Goal: Information Seeking & Learning: Learn about a topic

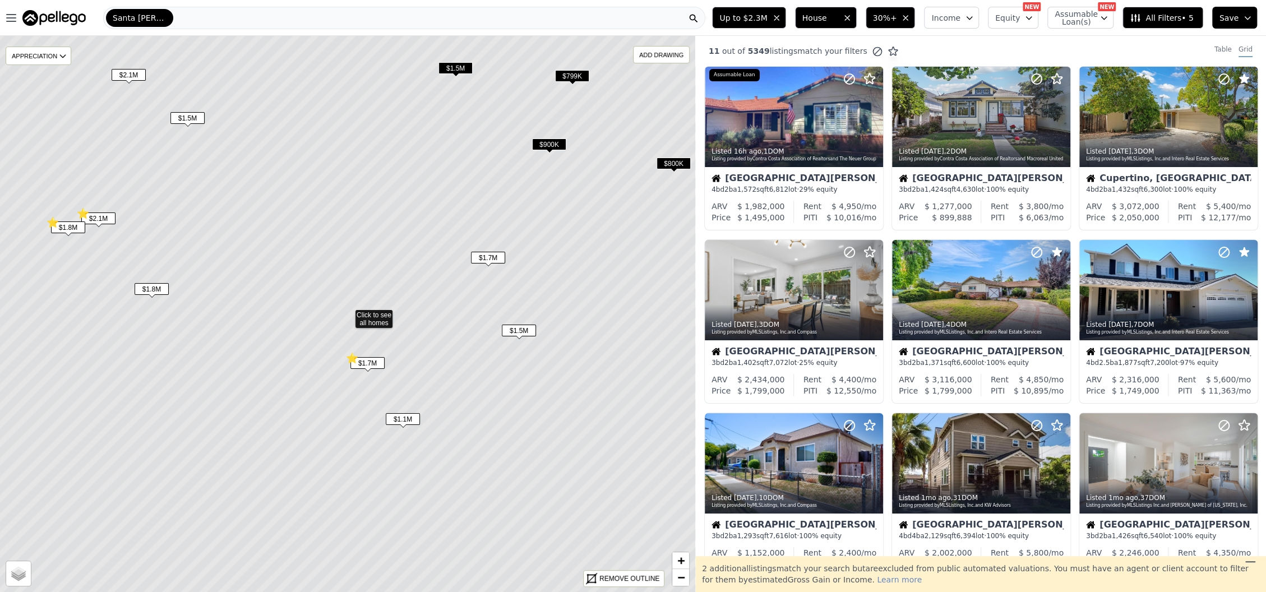
scroll to position [523, 0]
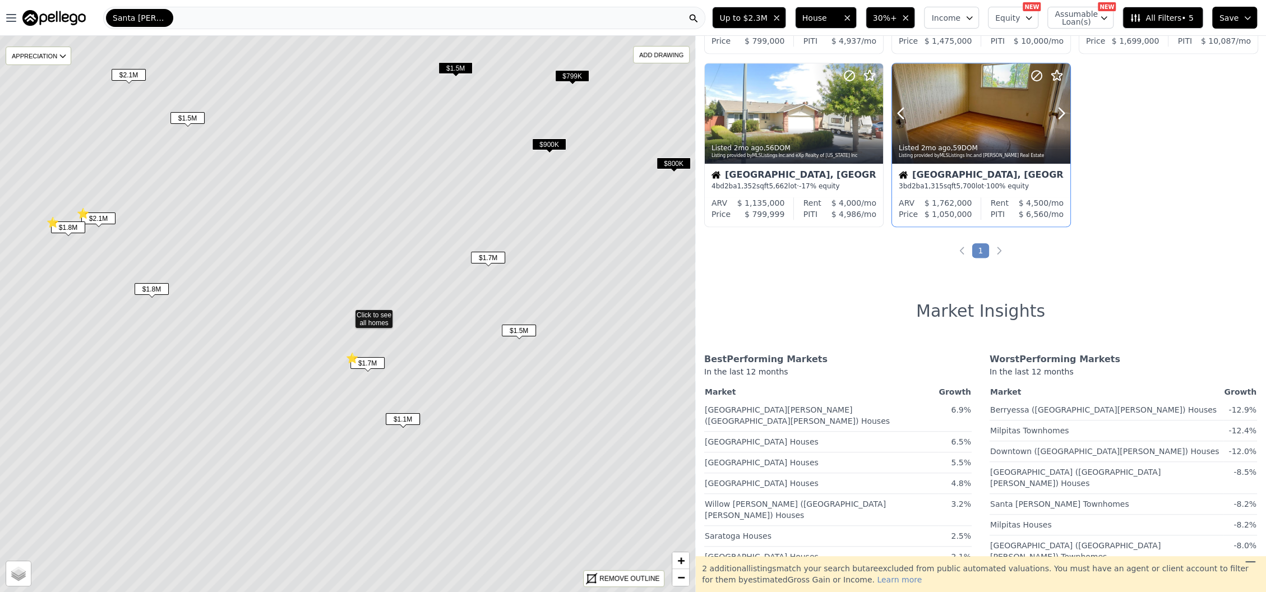
click at [1020, 116] on div at bounding box center [1035, 99] width 72 height 72
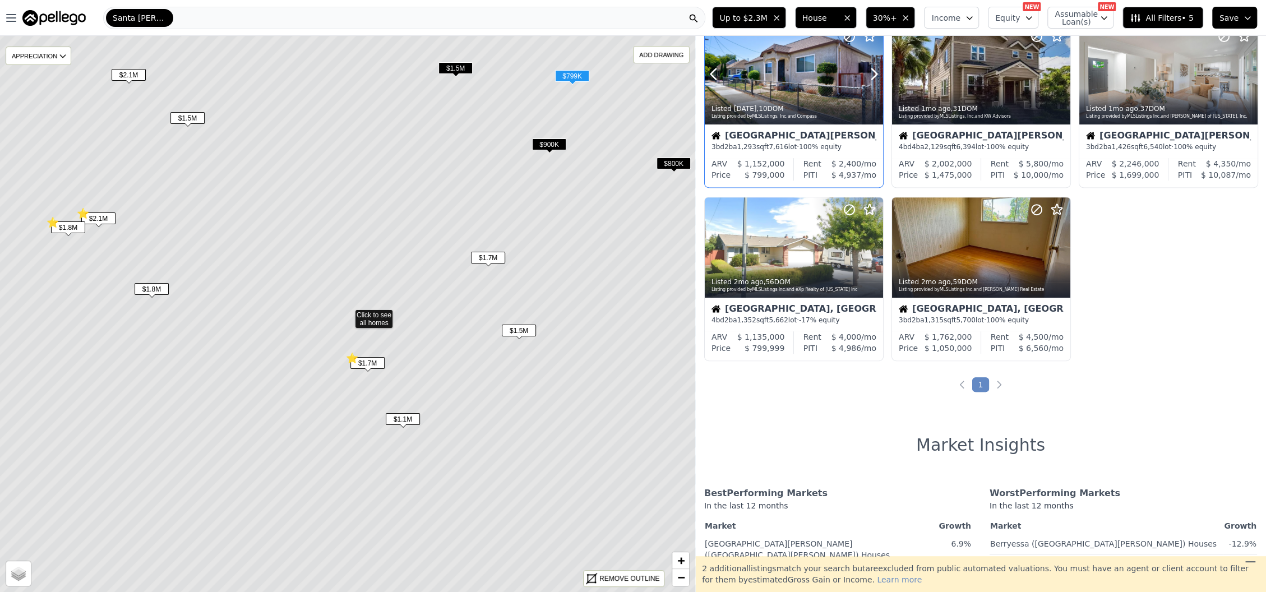
scroll to position [449, 0]
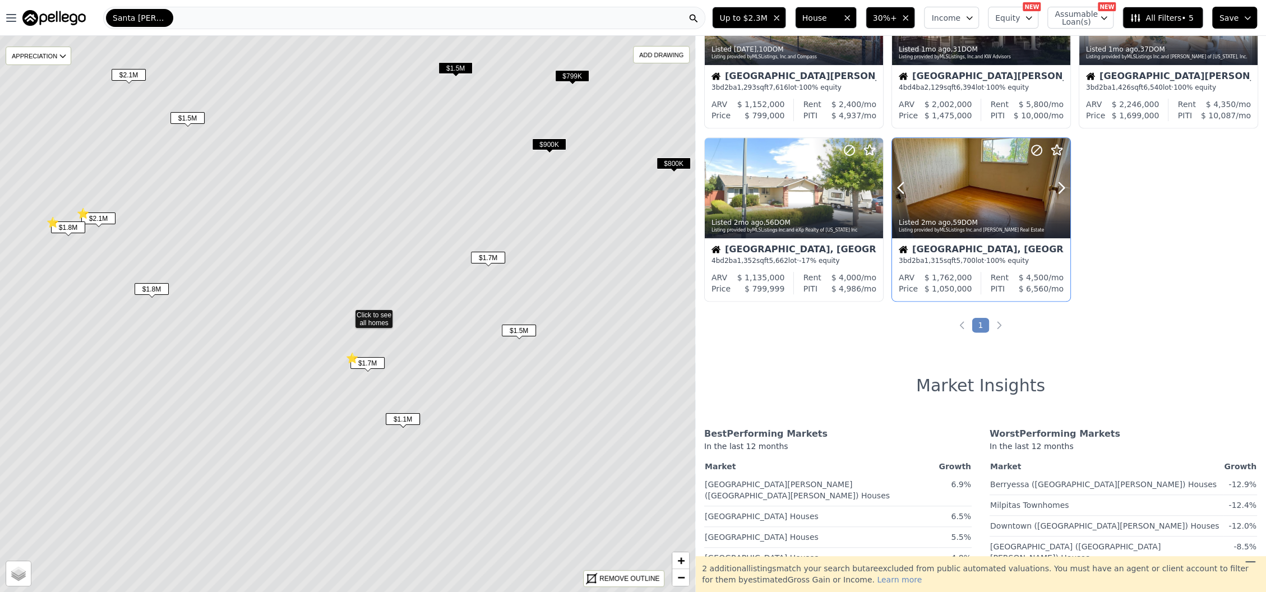
click at [1033, 147] on icon at bounding box center [1036, 150] width 13 height 13
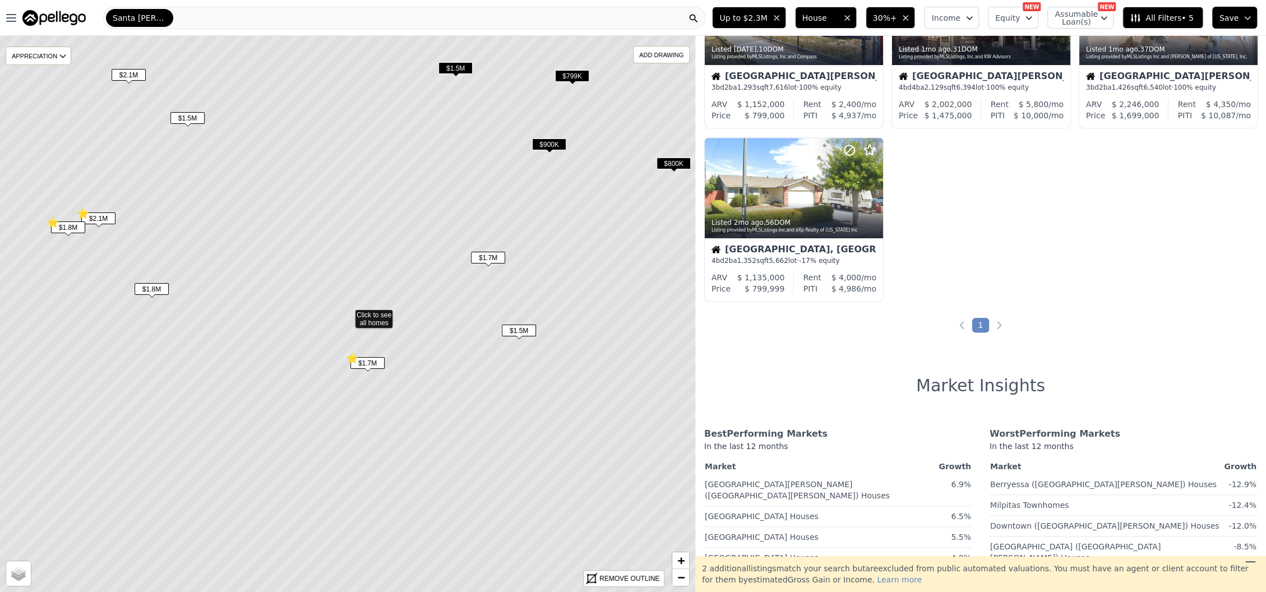
scroll to position [299, 0]
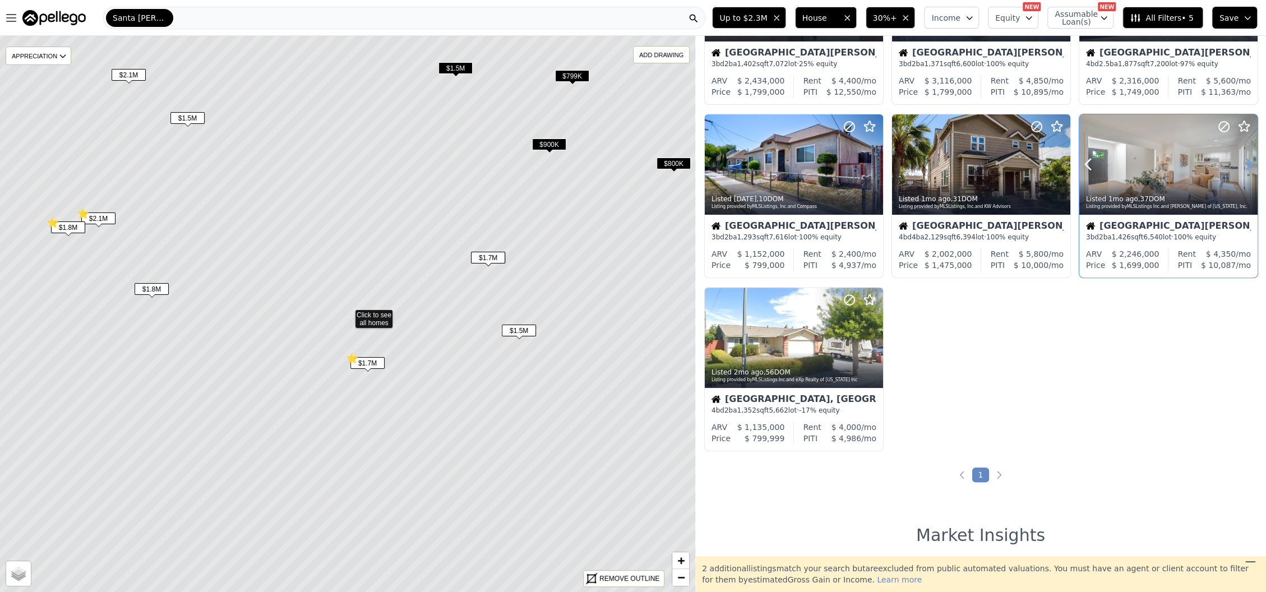
click at [1240, 166] on icon at bounding box center [1249, 164] width 18 height 18
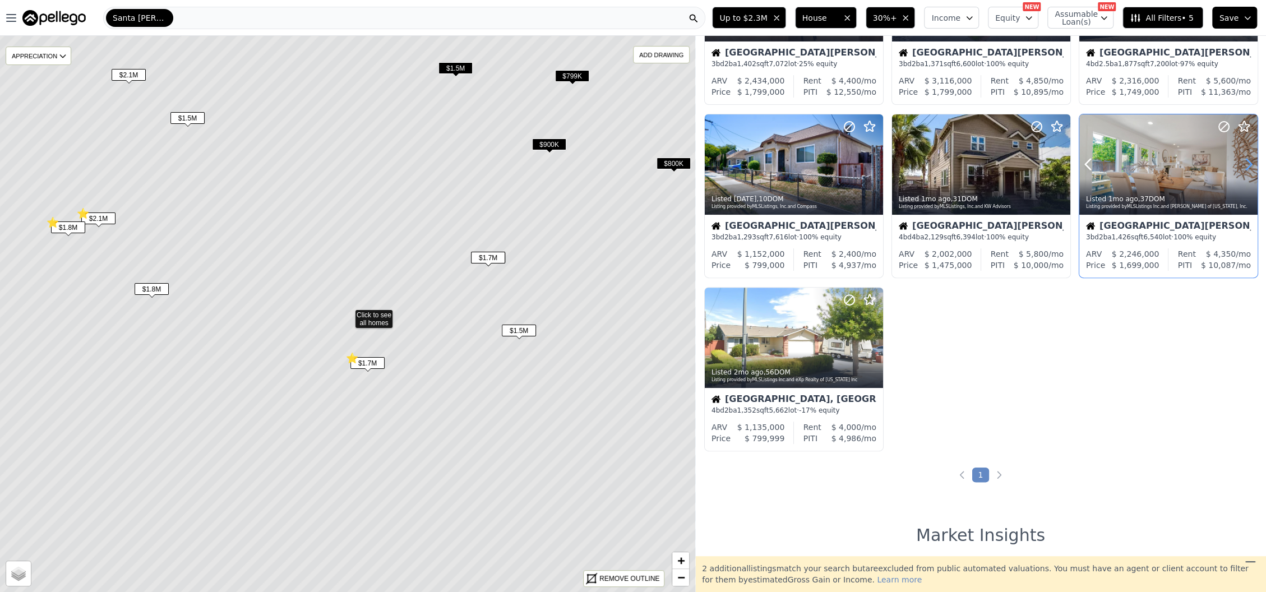
click at [1240, 166] on icon at bounding box center [1249, 164] width 18 height 18
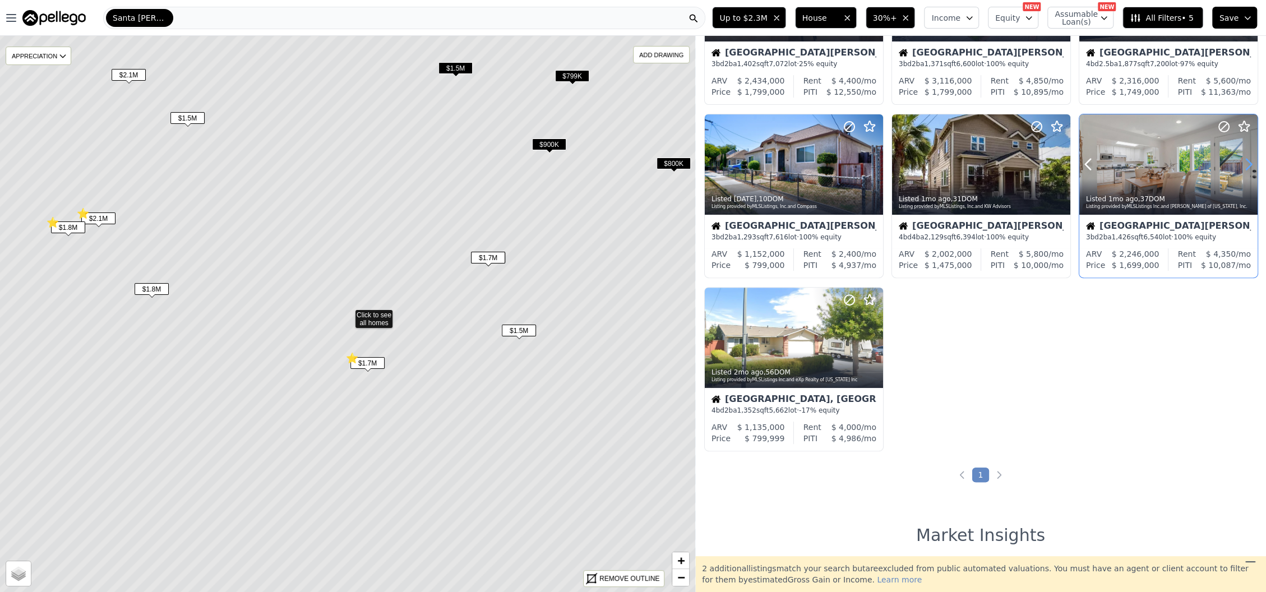
click at [1240, 166] on icon at bounding box center [1249, 164] width 18 height 18
click at [1131, 162] on div at bounding box center [1169, 164] width 178 height 100
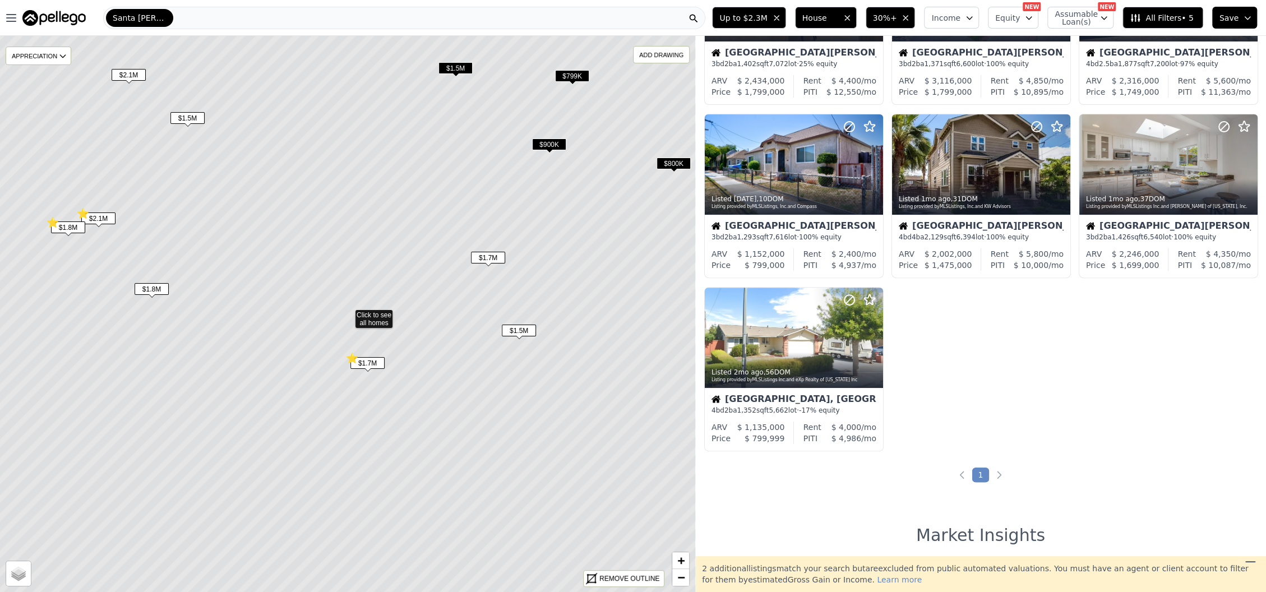
click at [365, 360] on span "$1.7M" at bounding box center [368, 363] width 34 height 12
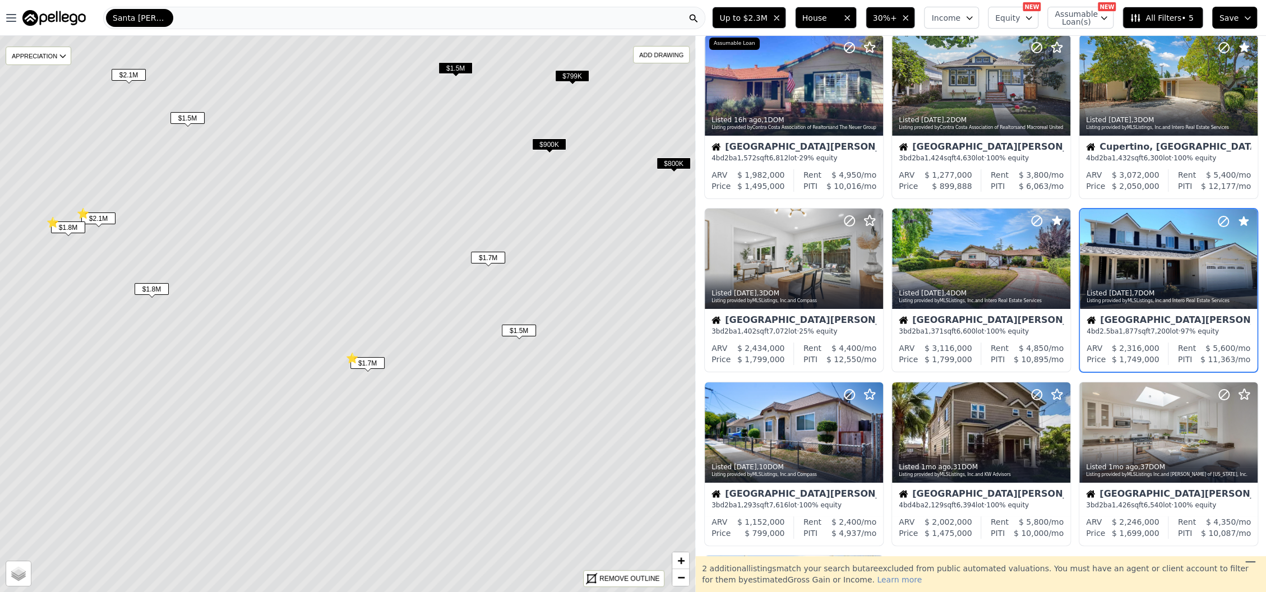
scroll to position [25, 0]
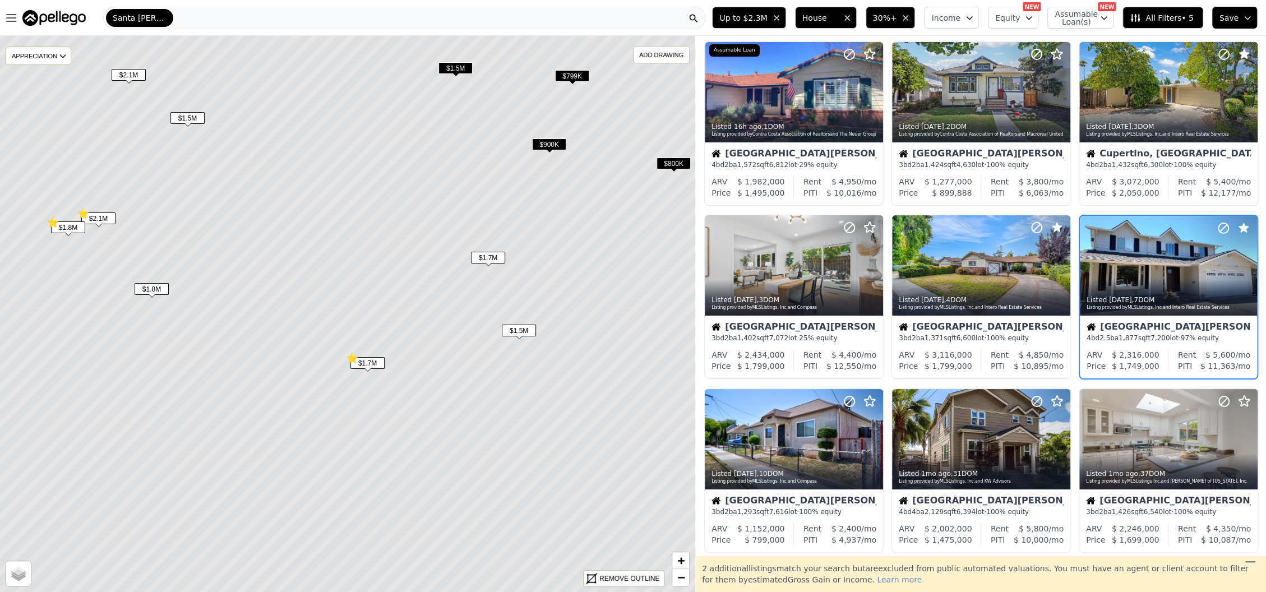
click at [499, 255] on span "$1.7M" at bounding box center [488, 258] width 34 height 12
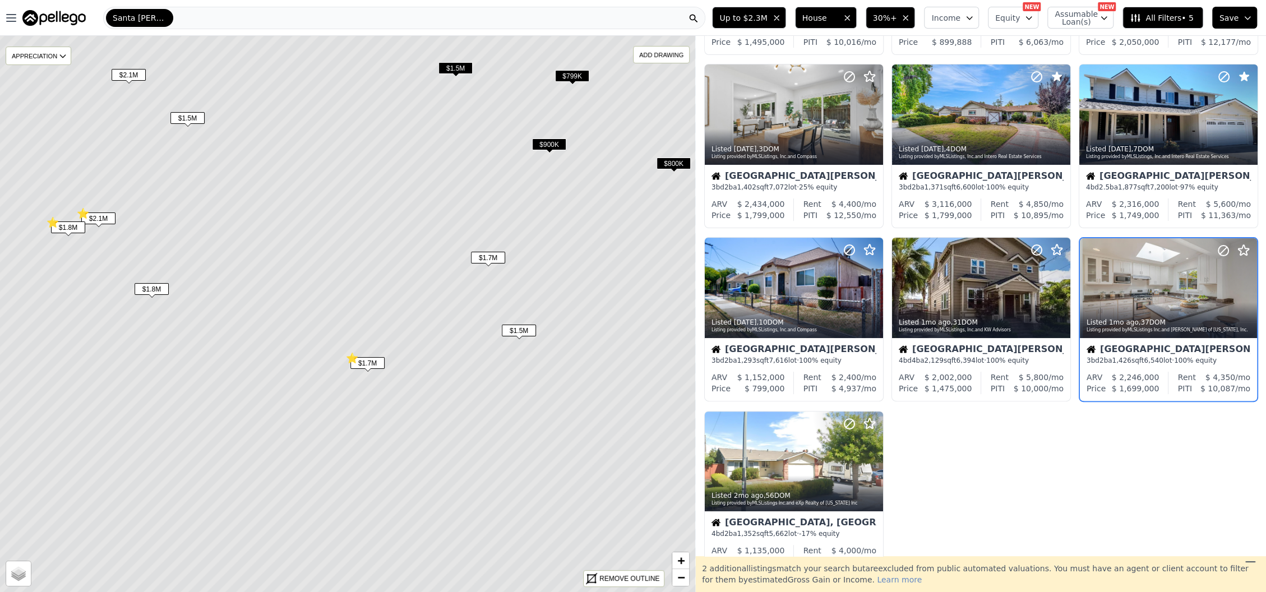
scroll to position [199, 0]
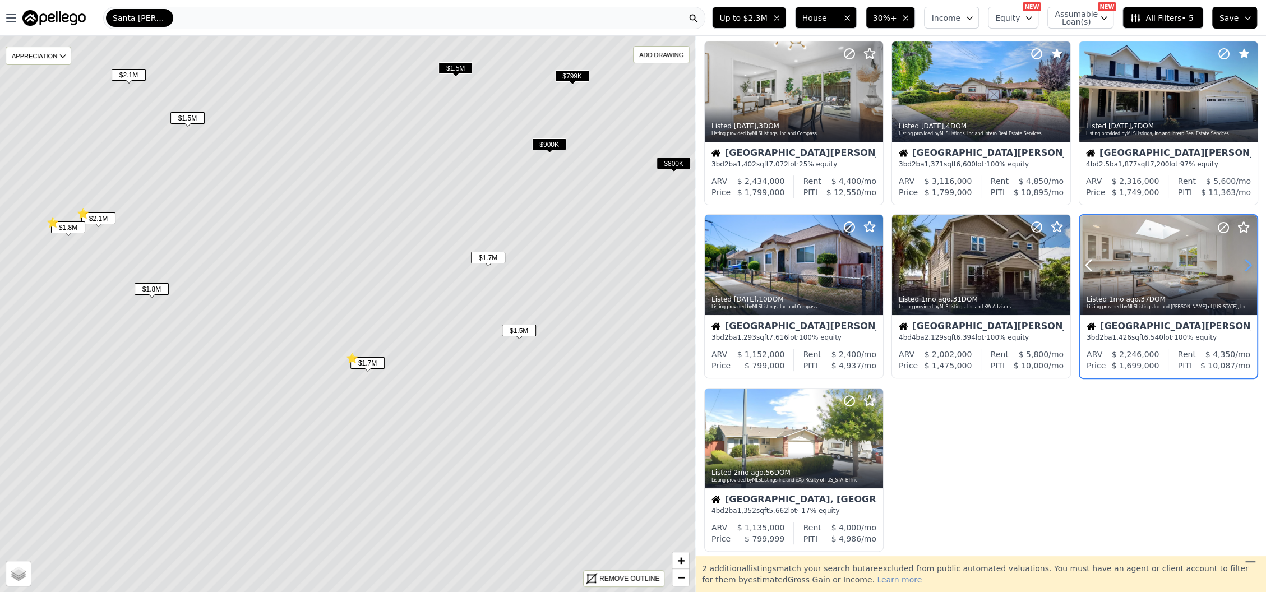
click at [1239, 266] on icon at bounding box center [1248, 265] width 18 height 18
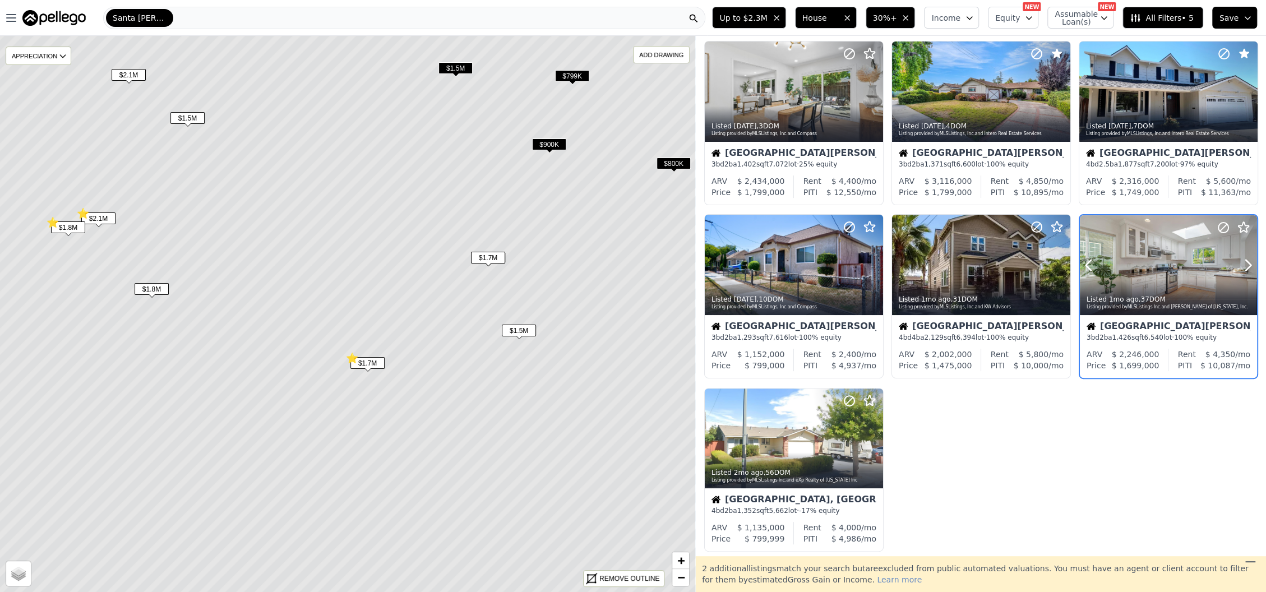
click at [1140, 254] on div at bounding box center [1168, 265] width 177 height 100
click at [1218, 226] on icon at bounding box center [1223, 227] width 13 height 13
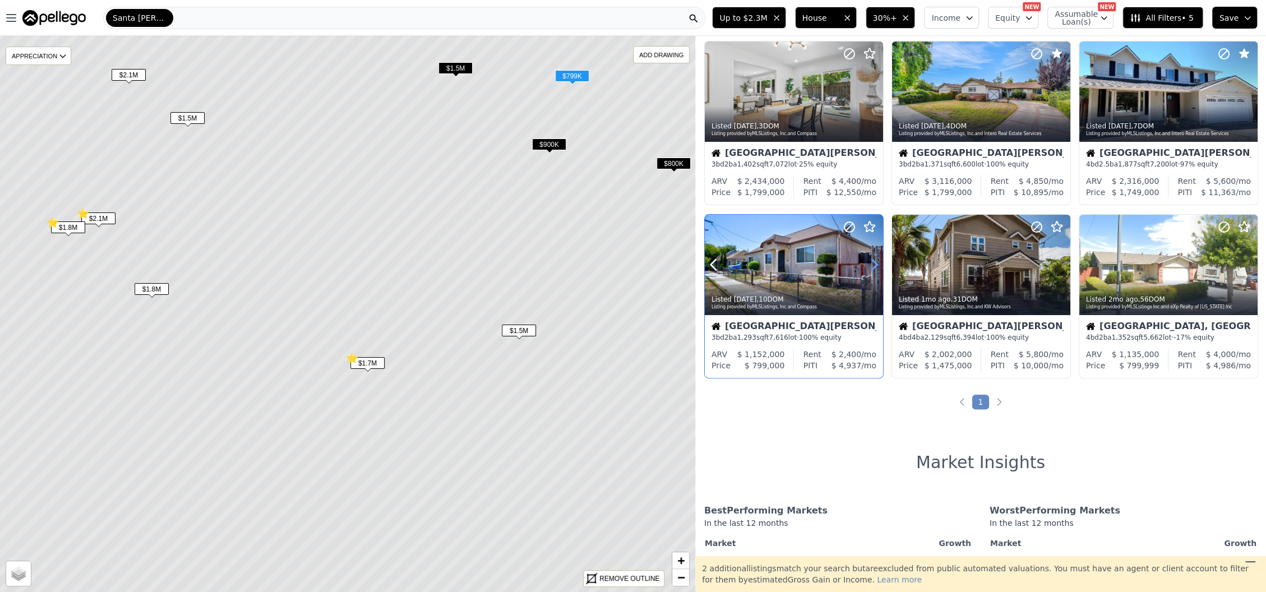
click at [883, 261] on icon at bounding box center [874, 265] width 18 height 18
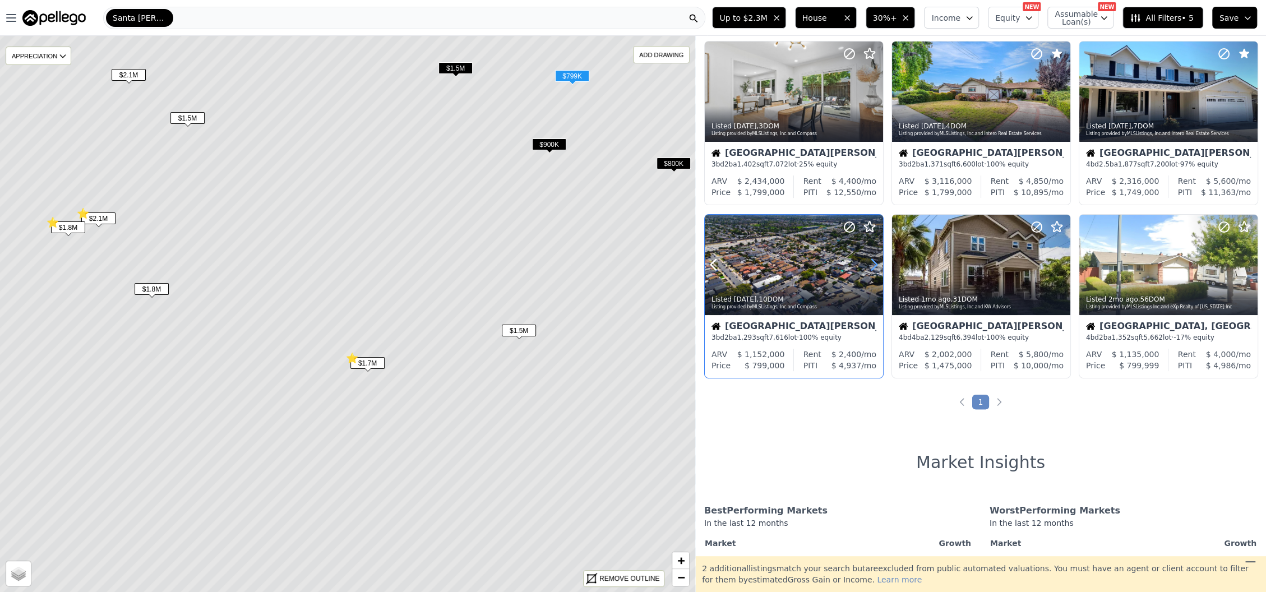
click at [883, 261] on icon at bounding box center [874, 265] width 18 height 18
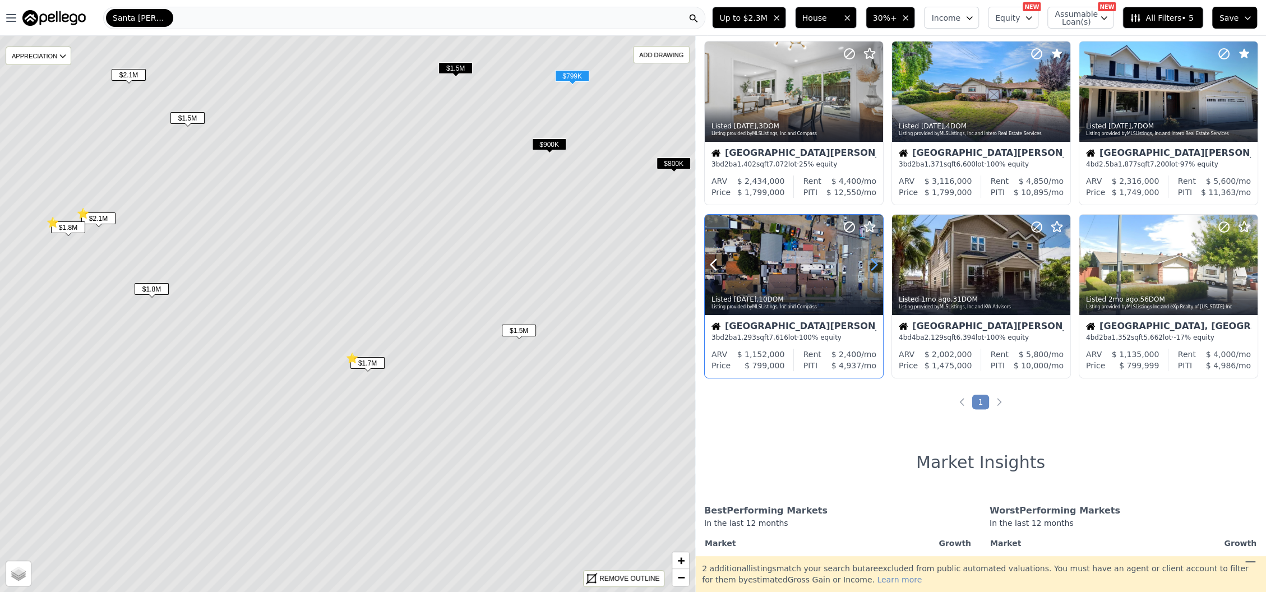
click at [883, 261] on icon at bounding box center [874, 265] width 18 height 18
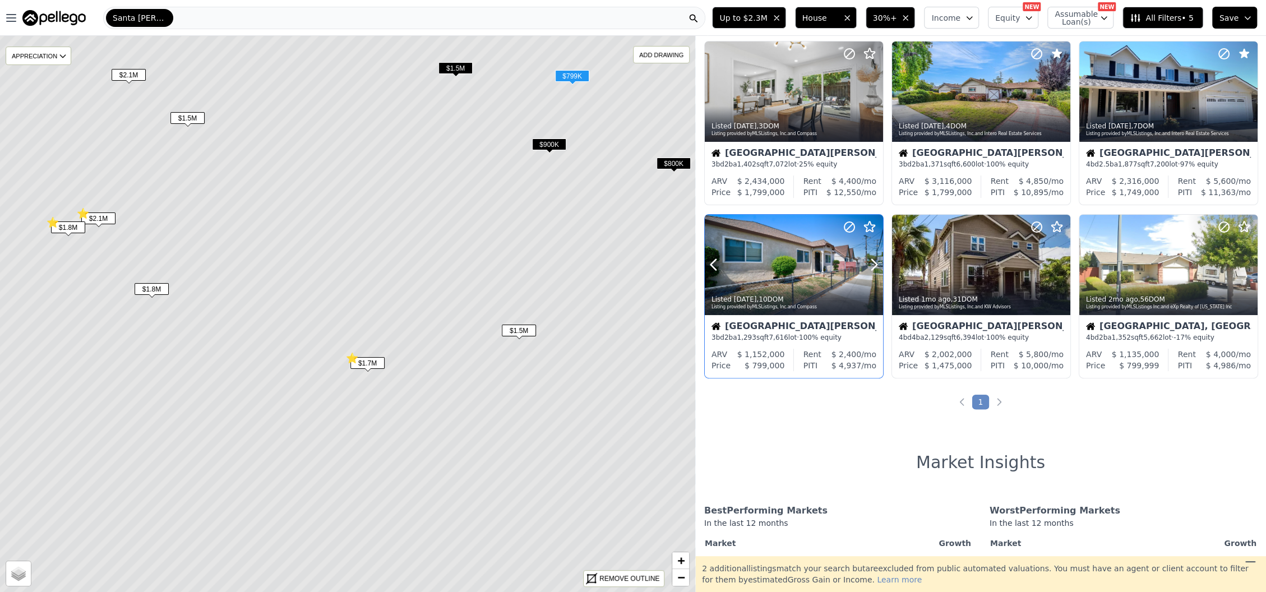
click at [808, 275] on div at bounding box center [794, 265] width 178 height 100
click at [849, 223] on icon at bounding box center [849, 226] width 13 height 13
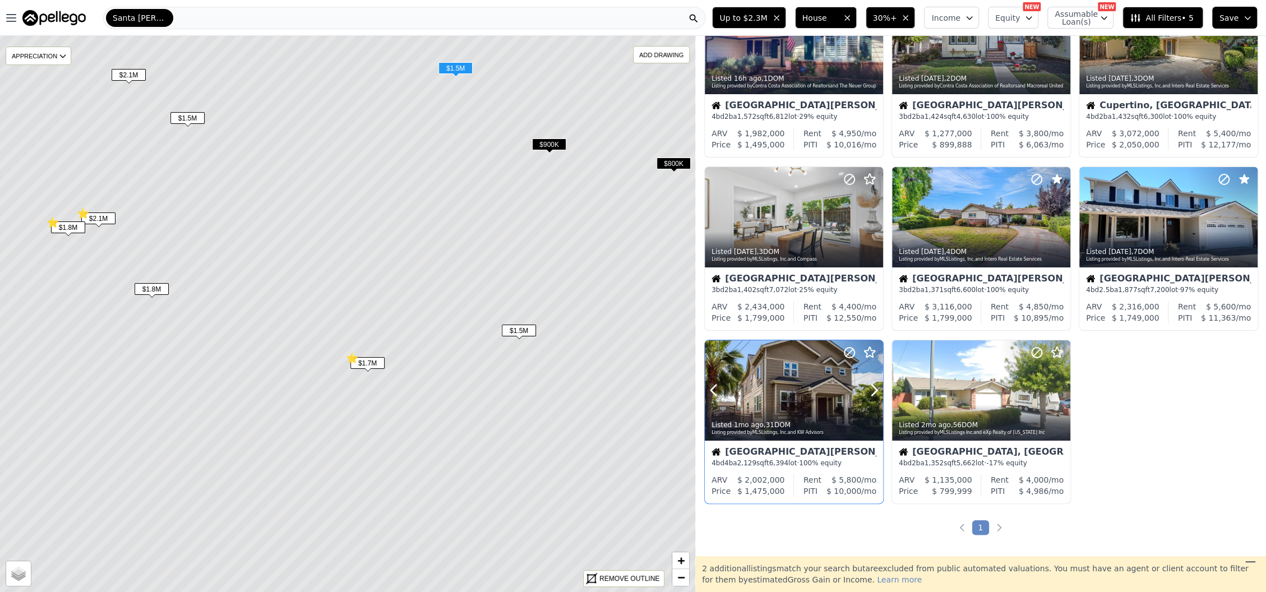
scroll to position [49, 0]
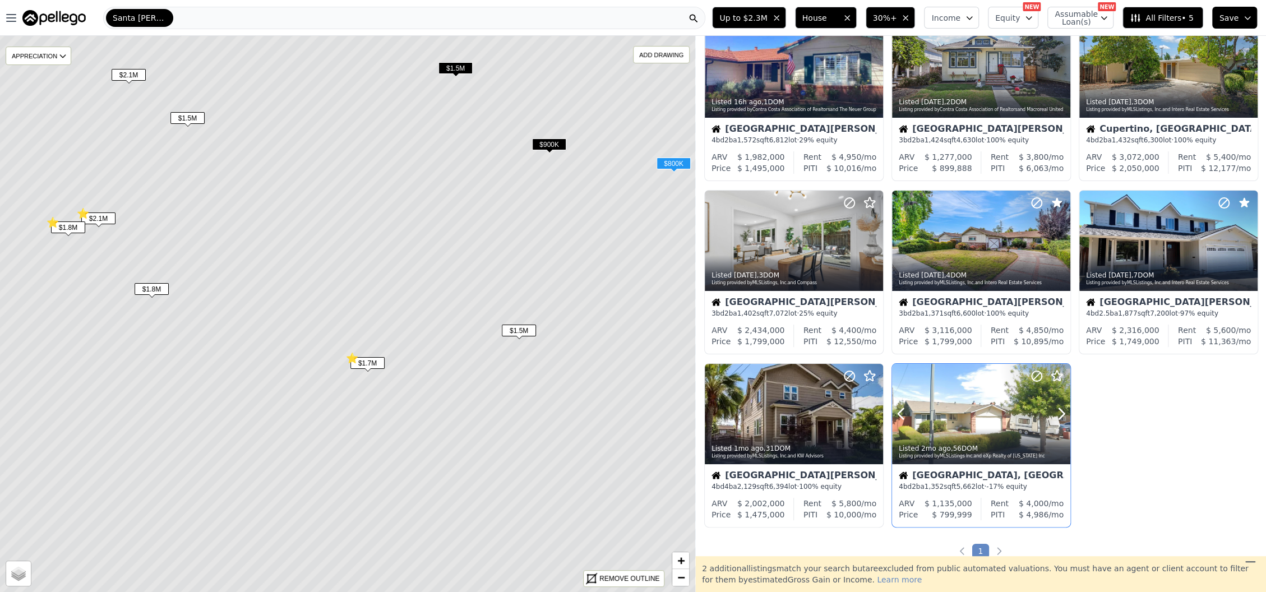
click at [959, 407] on div at bounding box center [981, 414] width 178 height 100
click at [460, 70] on span "$1.5M" at bounding box center [456, 68] width 34 height 12
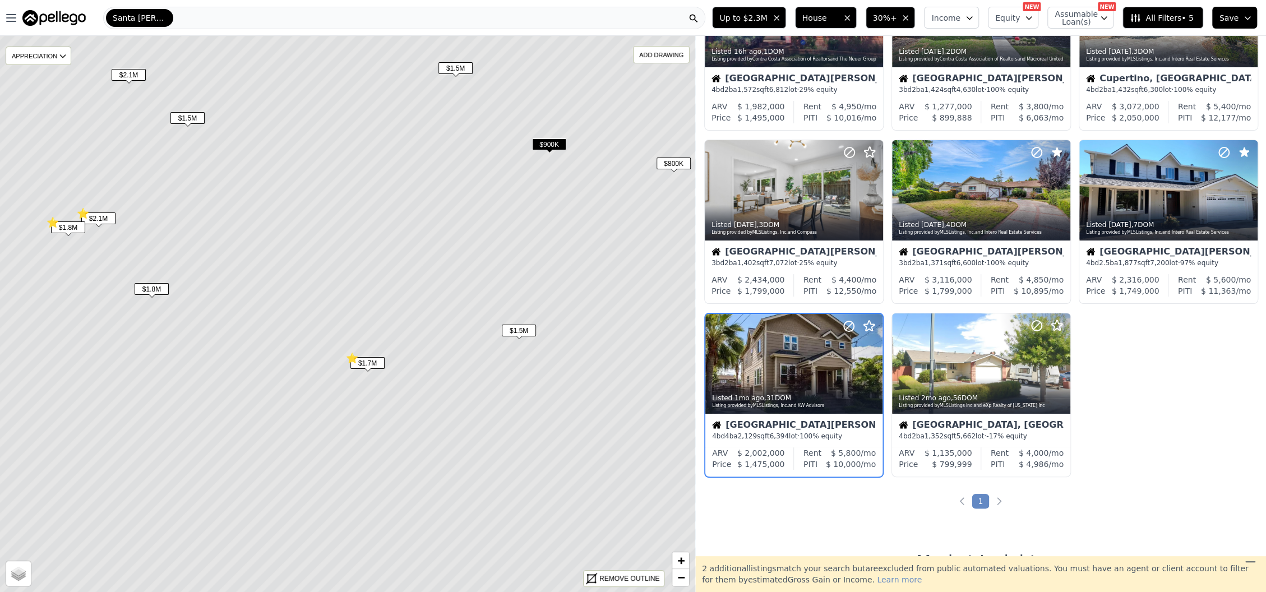
scroll to position [199, 0]
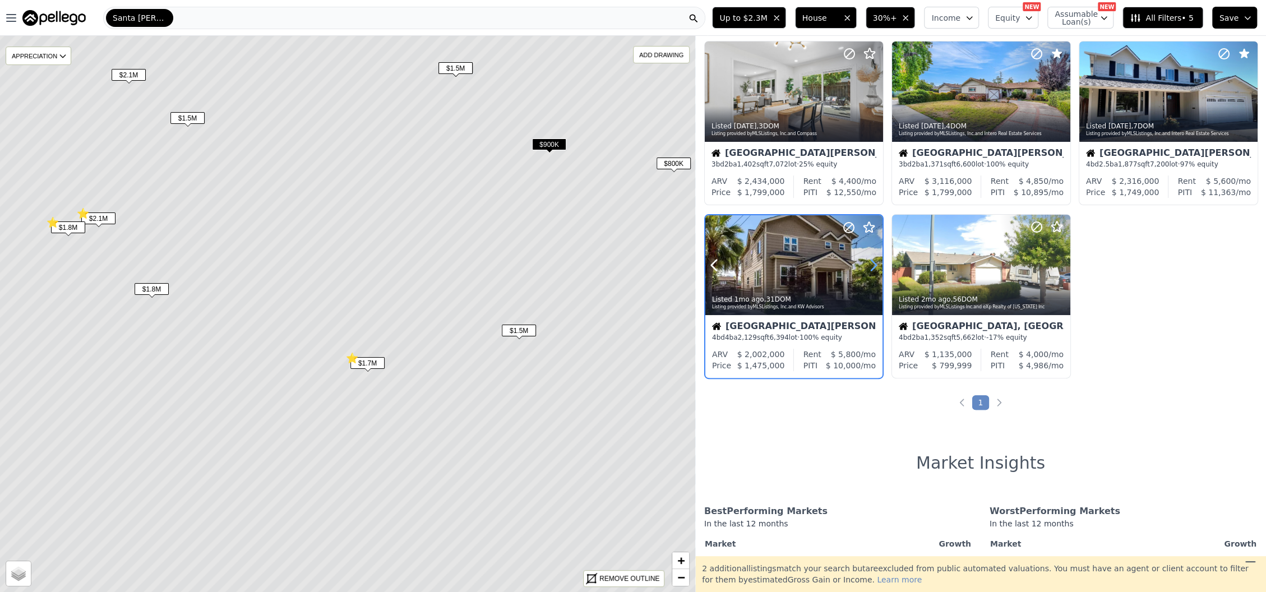
click at [872, 264] on icon at bounding box center [874, 265] width 18 height 18
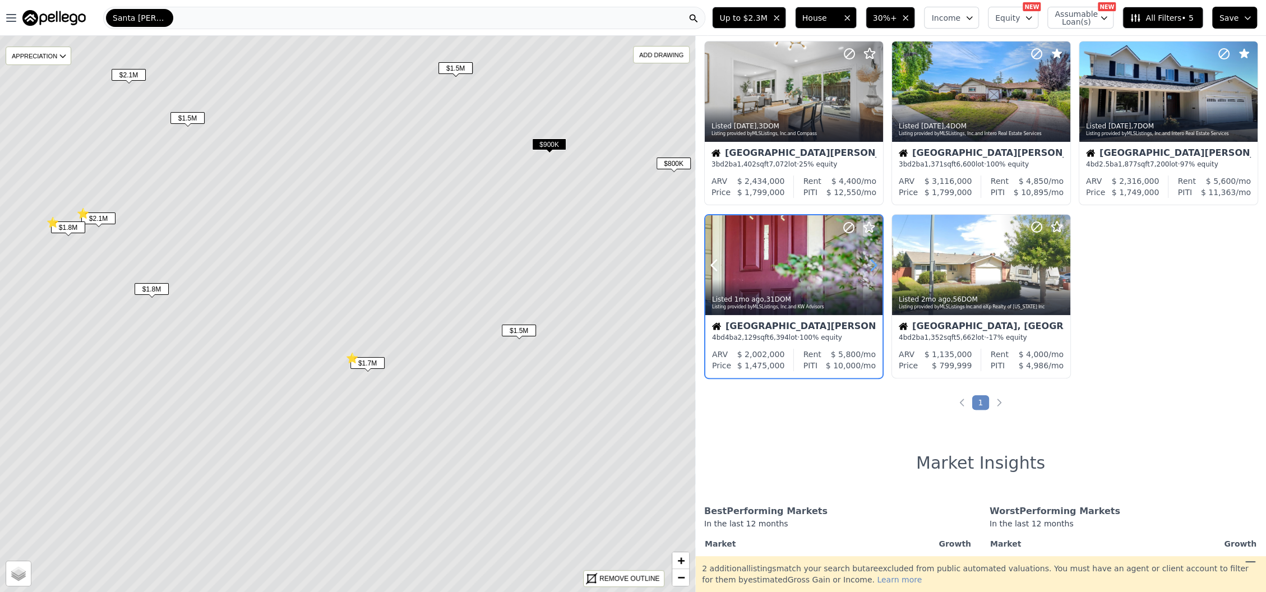
click at [872, 264] on icon at bounding box center [874, 265] width 18 height 18
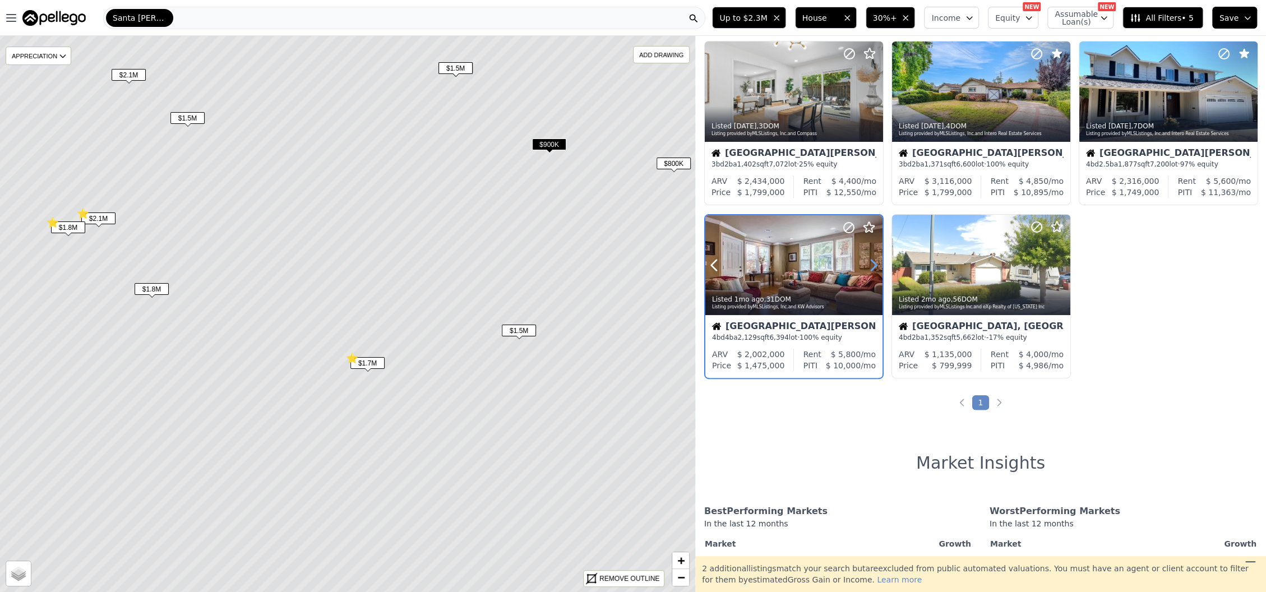
click at [872, 264] on icon at bounding box center [874, 265] width 18 height 18
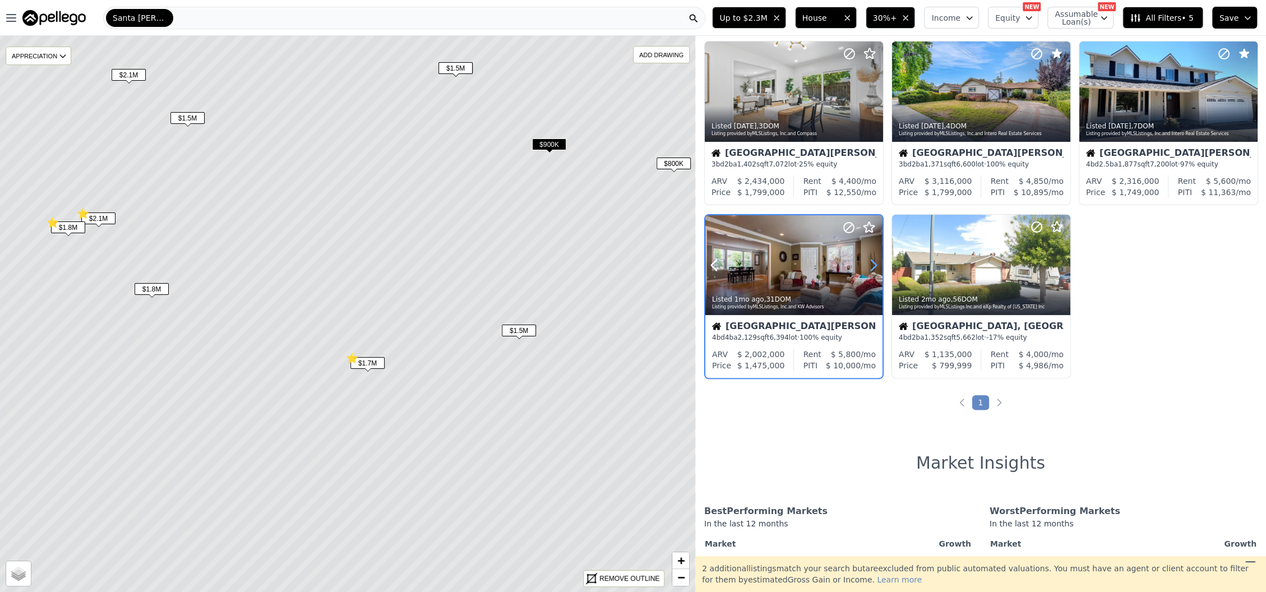
click at [872, 264] on icon at bounding box center [874, 265] width 18 height 18
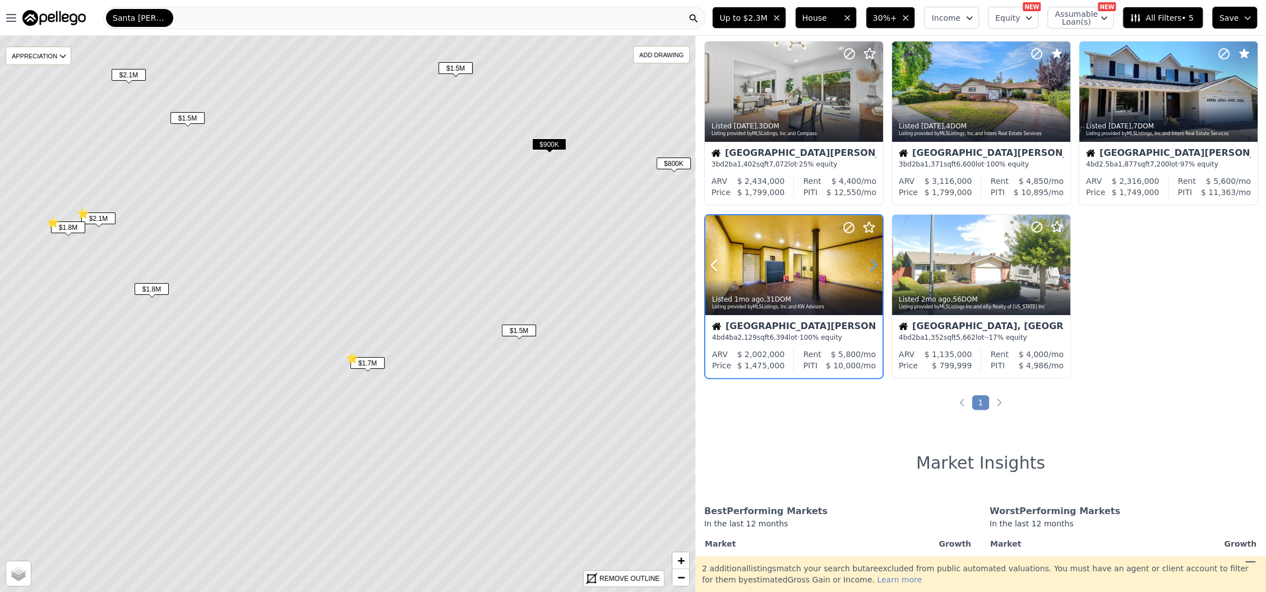
click at [872, 264] on icon at bounding box center [874, 265] width 18 height 18
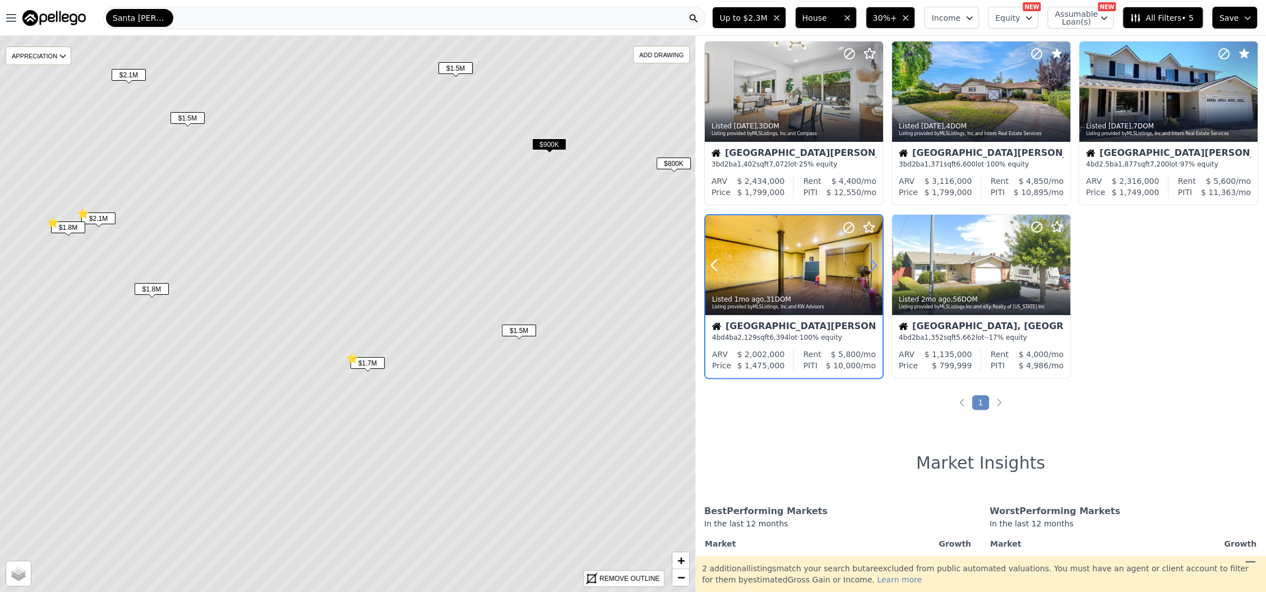
click at [872, 264] on icon at bounding box center [874, 265] width 18 height 18
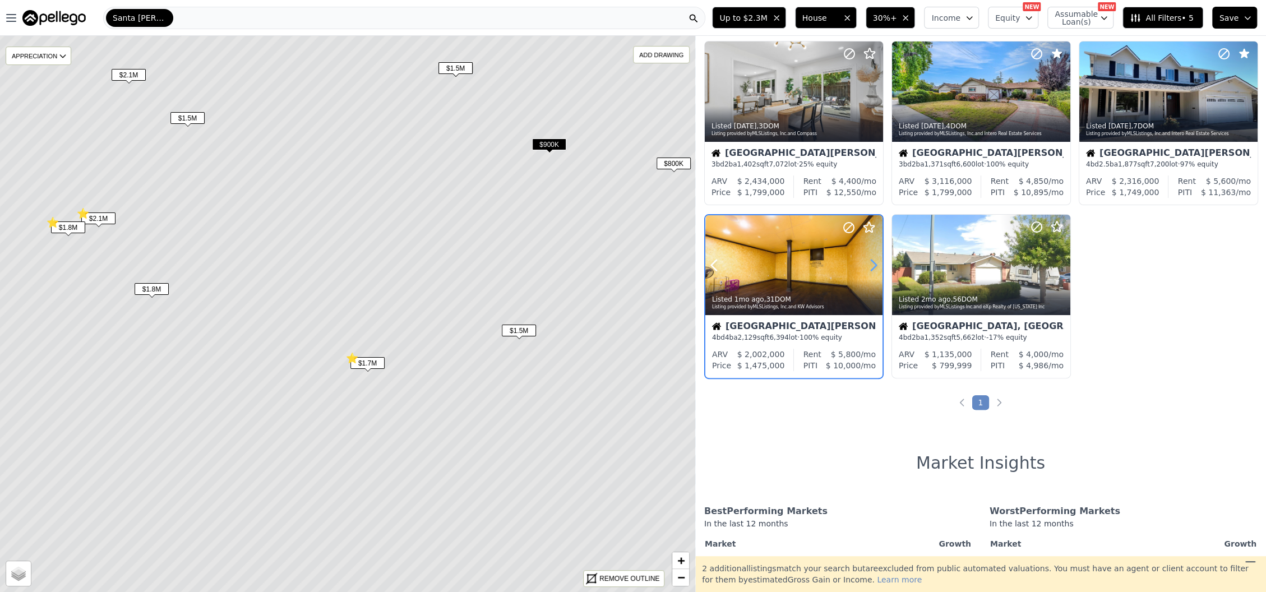
click at [872, 264] on icon at bounding box center [874, 265] width 18 height 18
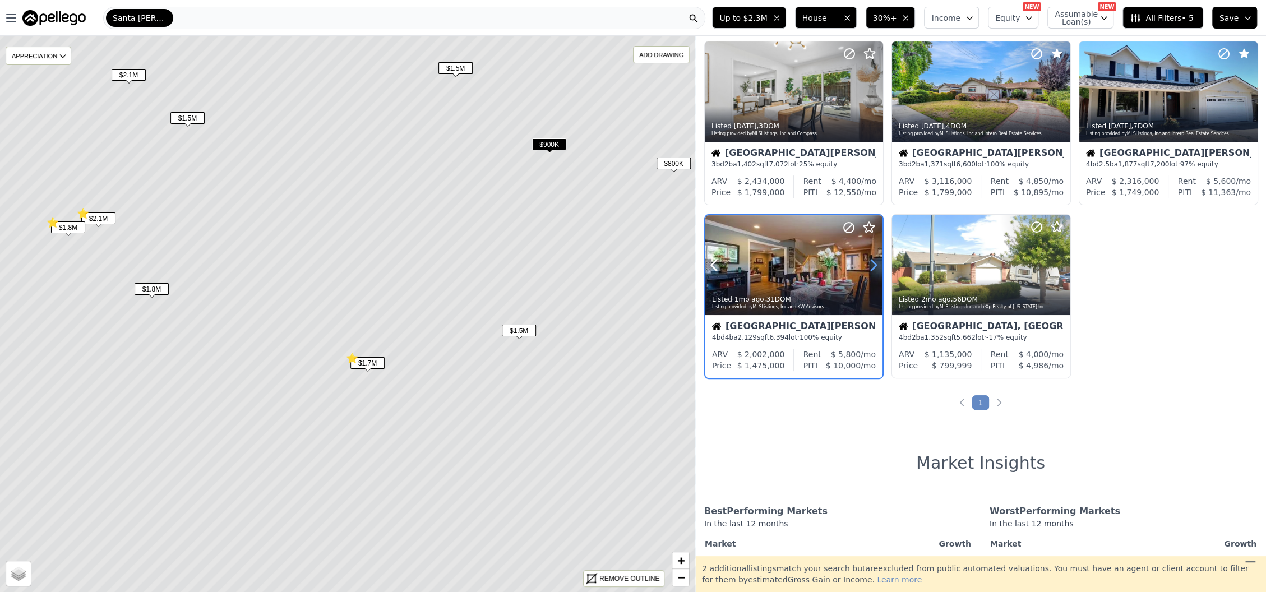
click at [872, 264] on icon at bounding box center [874, 265] width 18 height 18
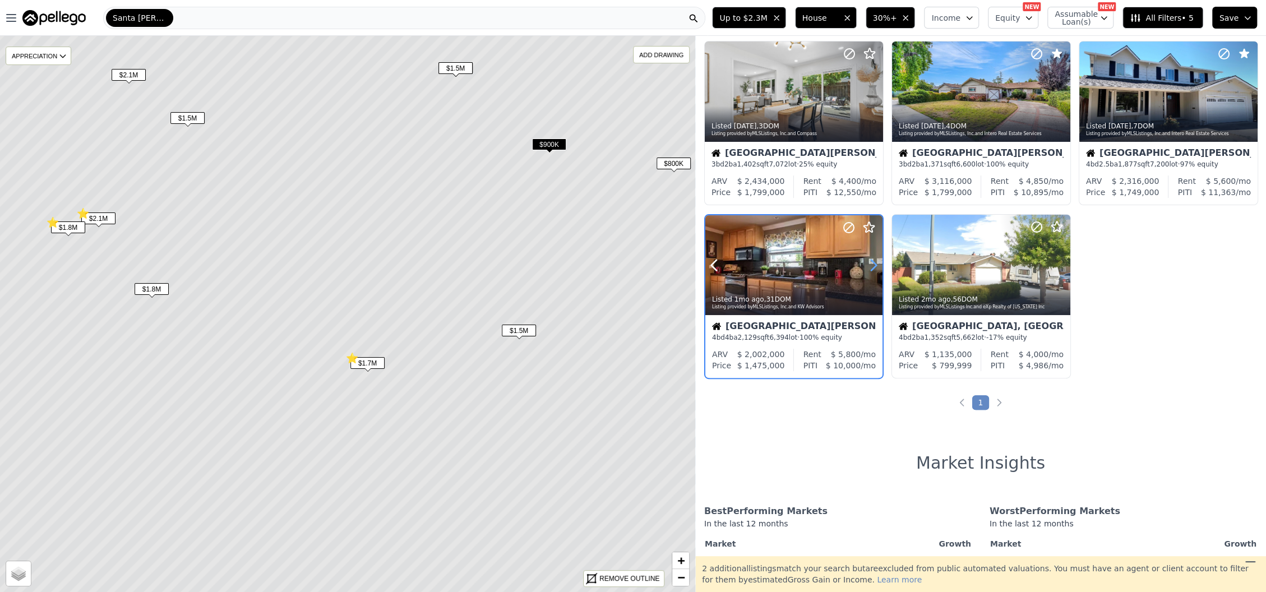
click at [872, 264] on icon at bounding box center [874, 265] width 18 height 18
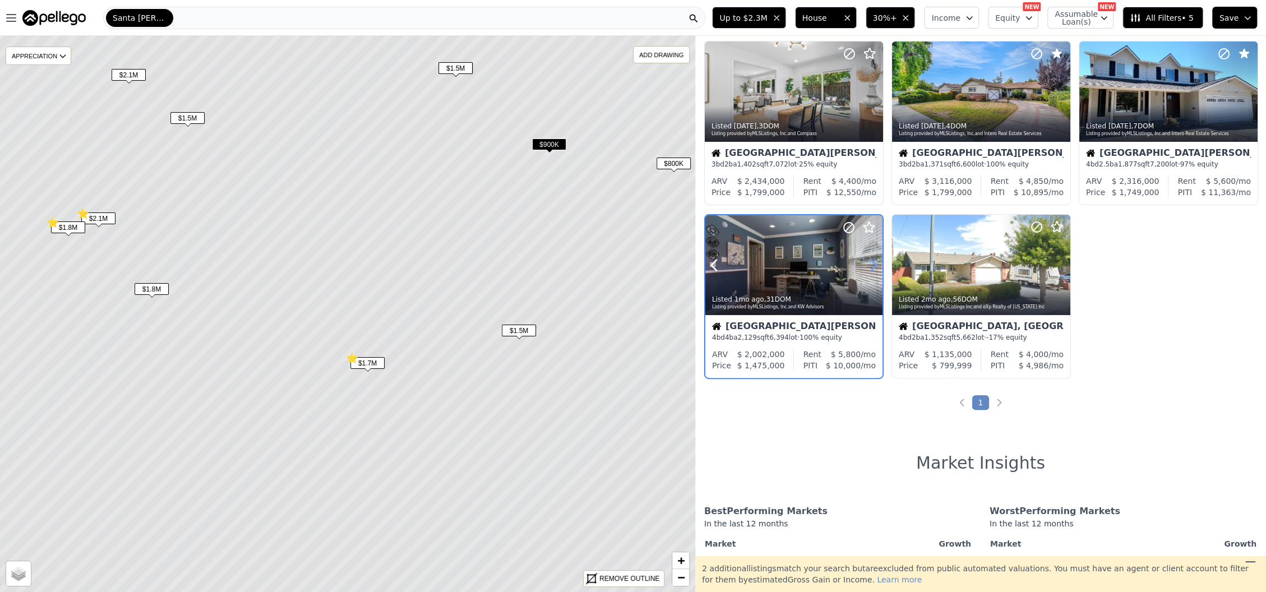
click at [872, 264] on icon at bounding box center [874, 265] width 18 height 18
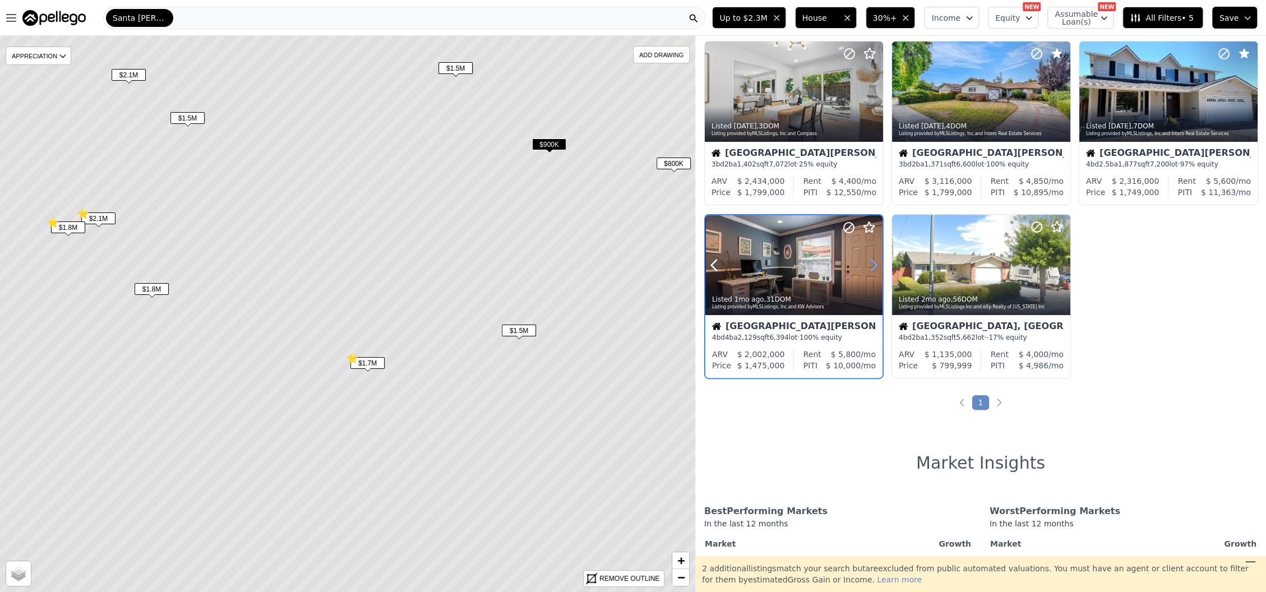
click at [872, 264] on icon at bounding box center [874, 265] width 18 height 18
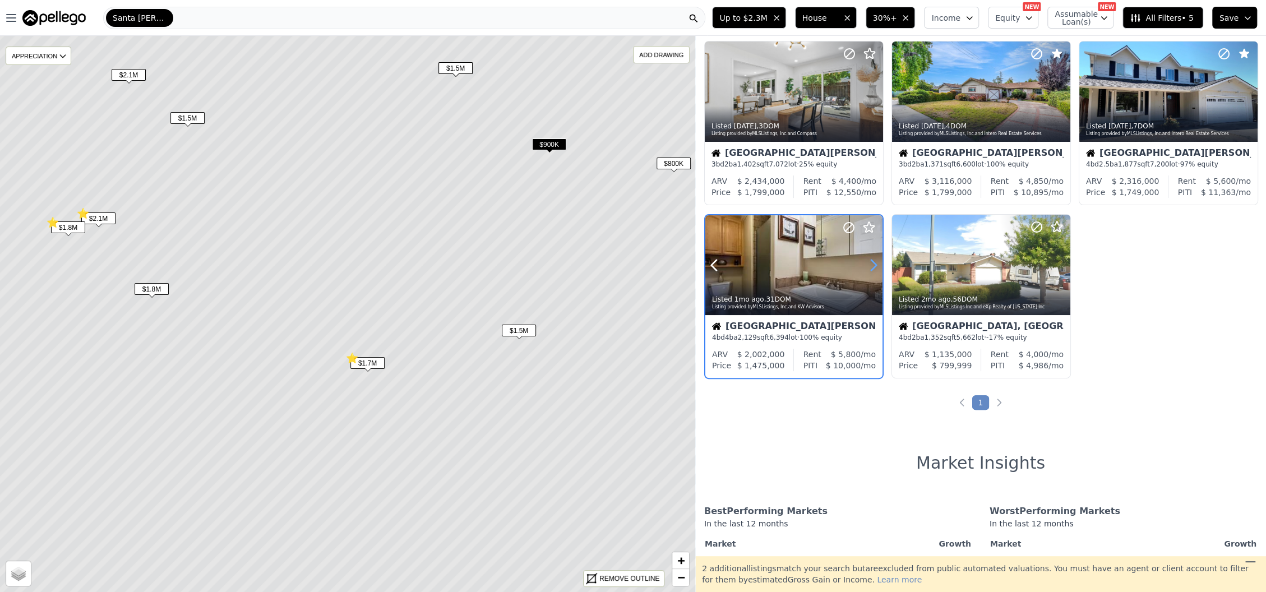
click at [872, 264] on icon at bounding box center [874, 265] width 18 height 18
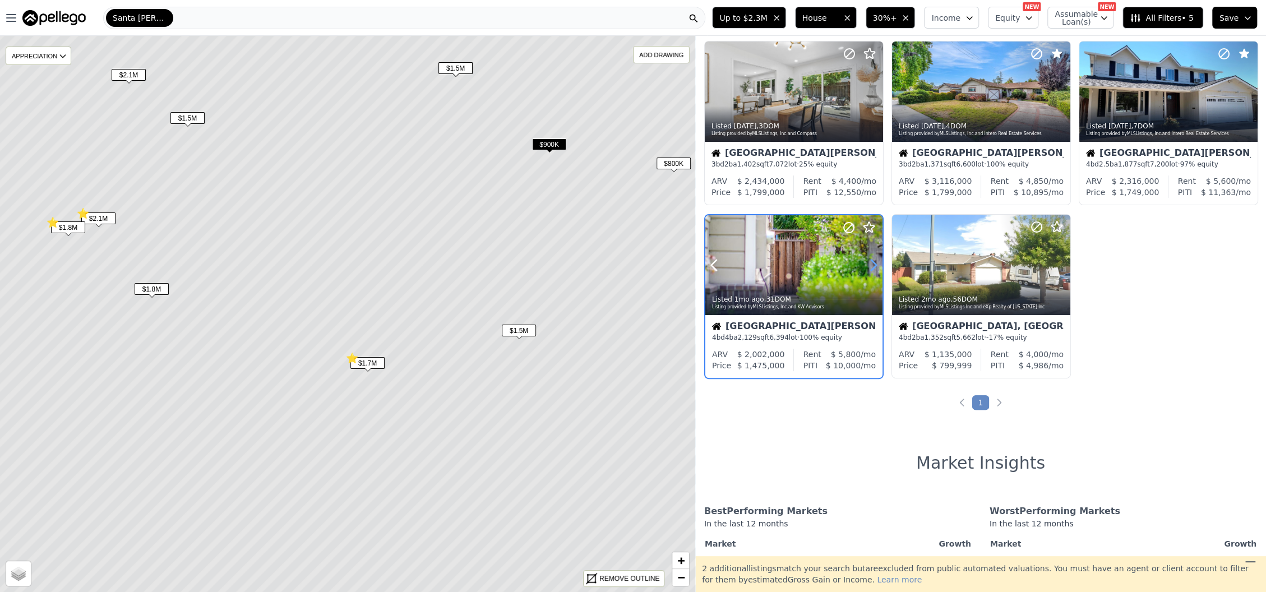
click at [872, 264] on icon at bounding box center [874, 265] width 18 height 18
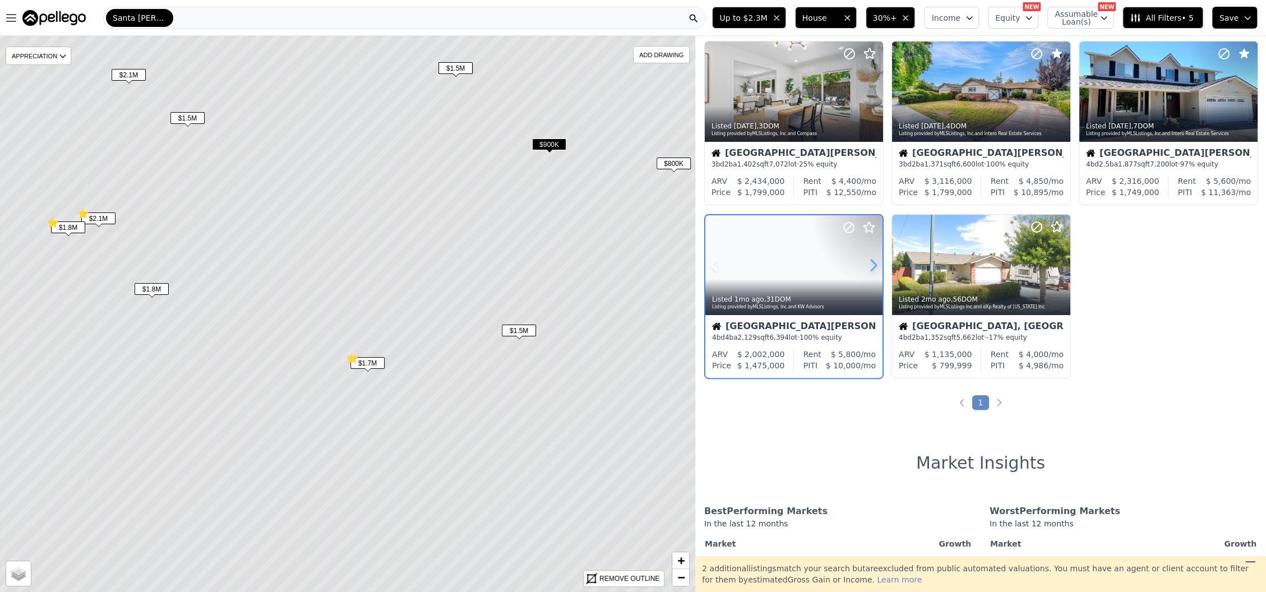
click at [872, 264] on icon at bounding box center [874, 265] width 18 height 18
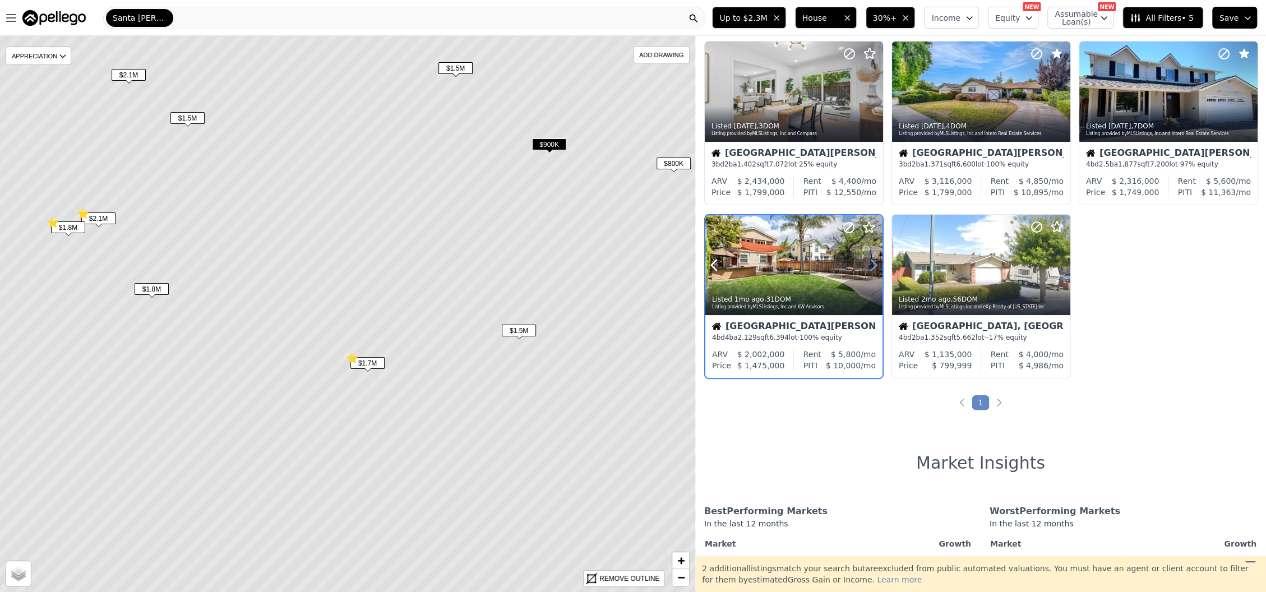
click at [872, 264] on icon at bounding box center [874, 265] width 18 height 18
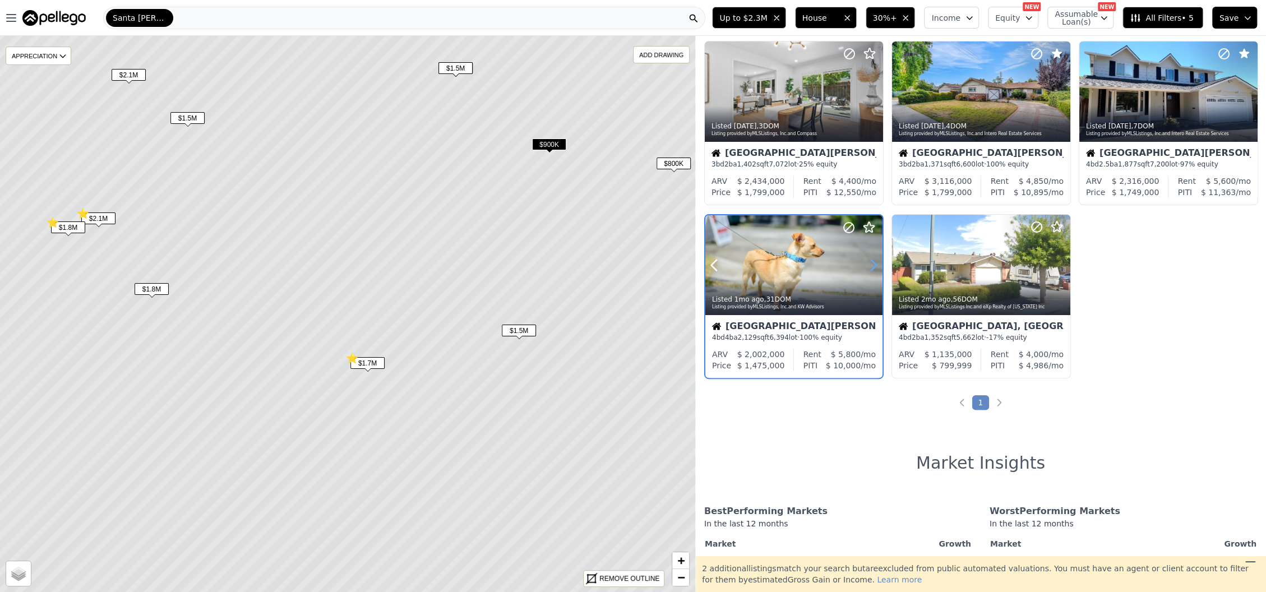
click at [872, 264] on icon at bounding box center [874, 265] width 18 height 18
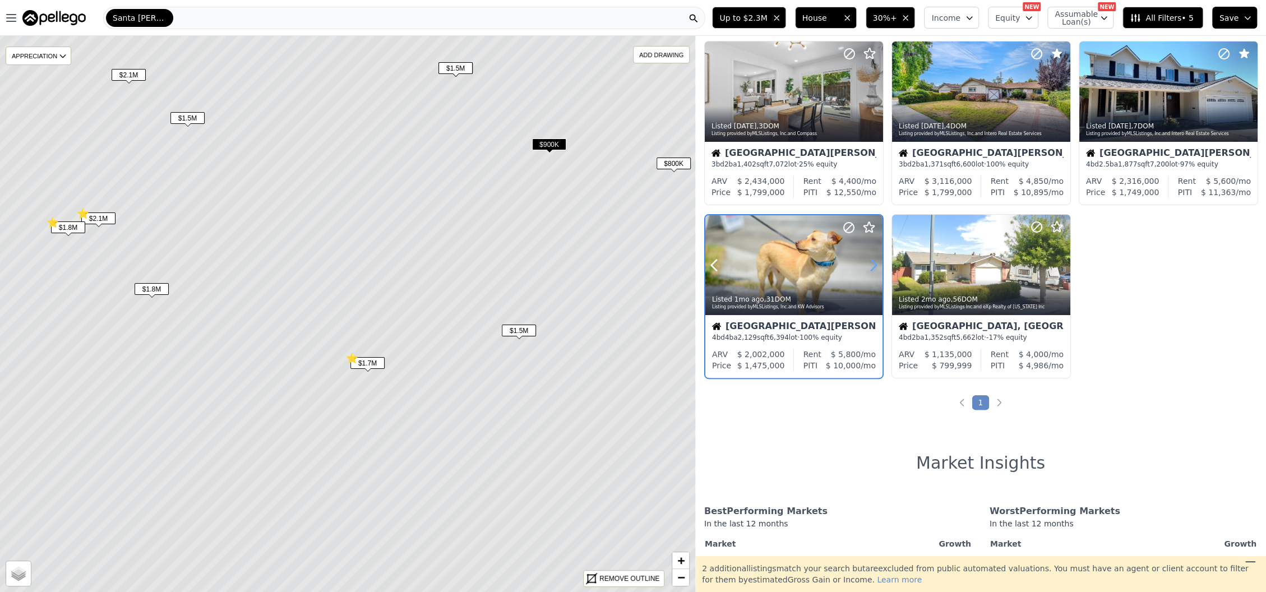
click at [872, 264] on icon at bounding box center [874, 265] width 18 height 18
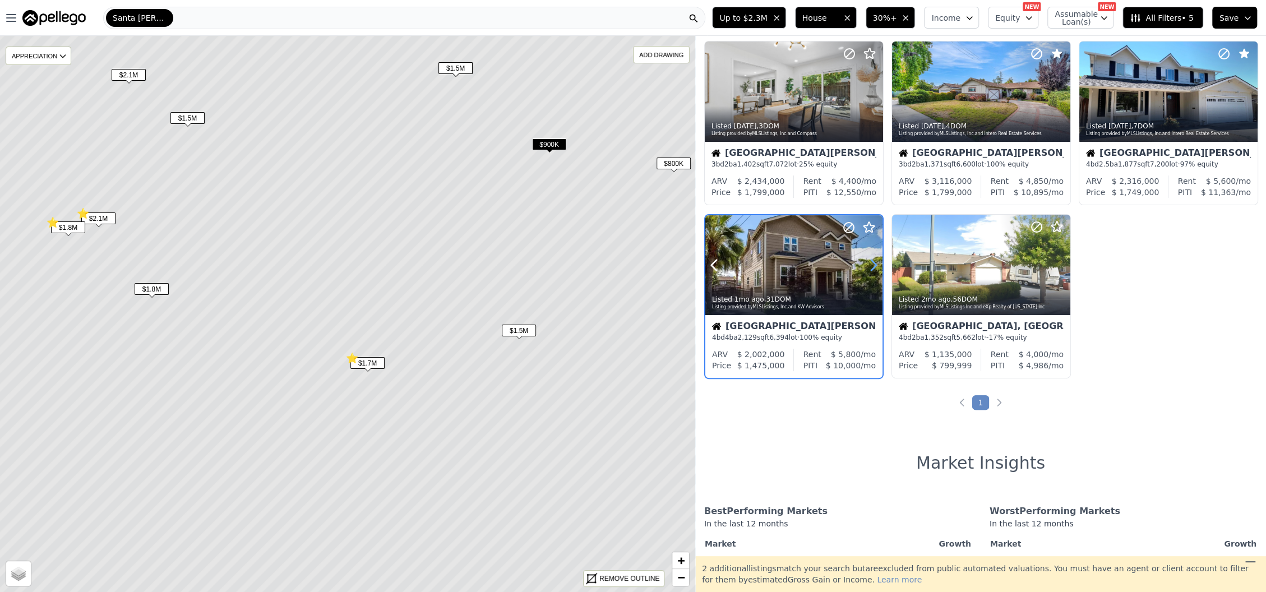
click at [872, 264] on icon at bounding box center [874, 265] width 18 height 18
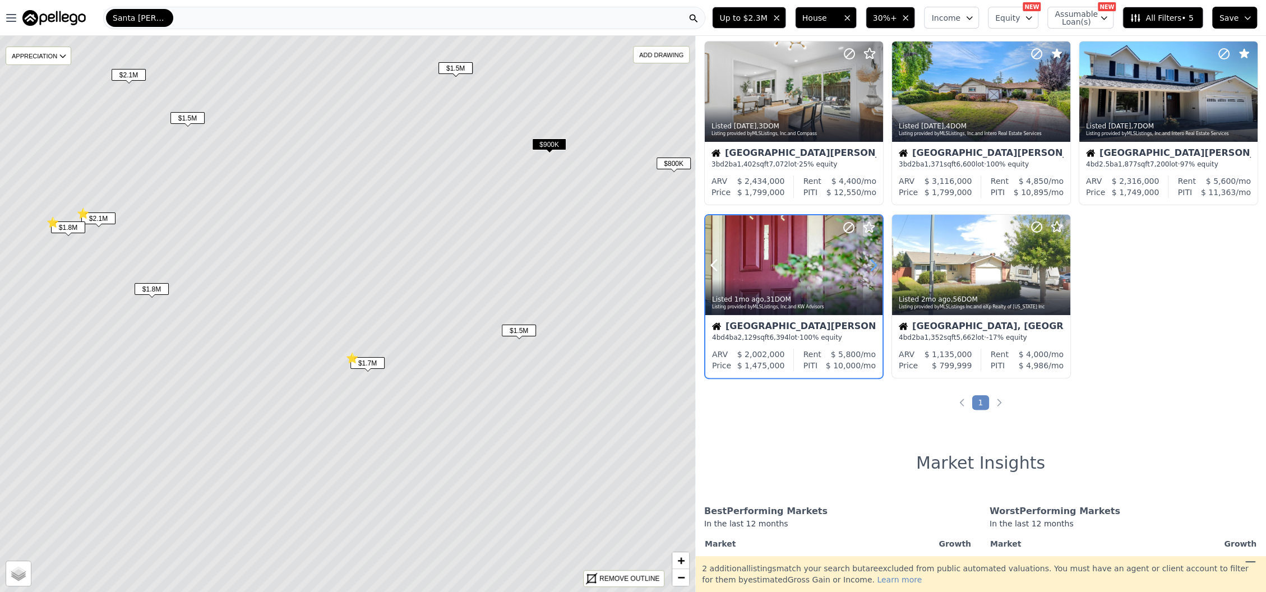
click at [872, 264] on icon at bounding box center [874, 265] width 18 height 18
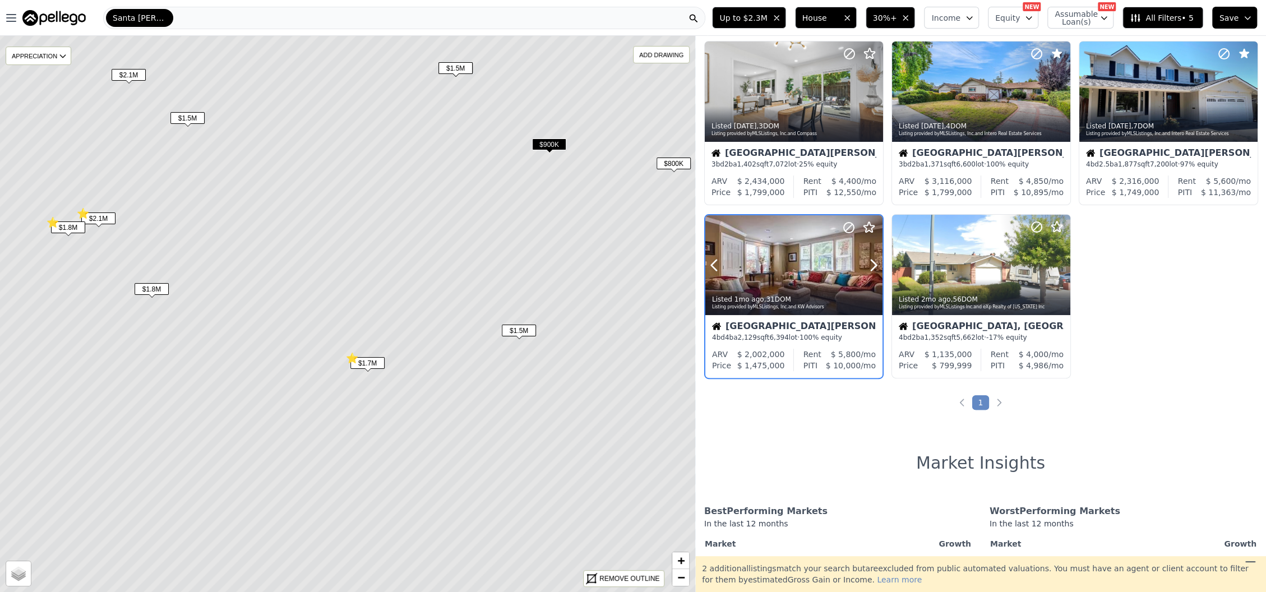
click at [754, 270] on div at bounding box center [794, 265] width 177 height 100
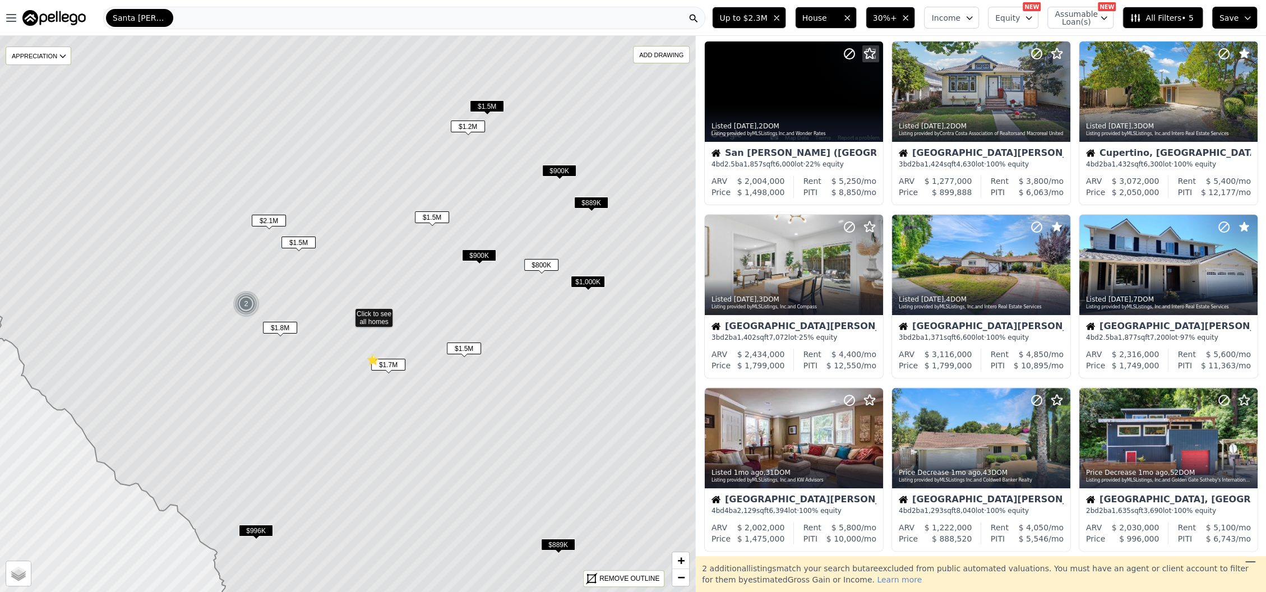
scroll to position [371, 0]
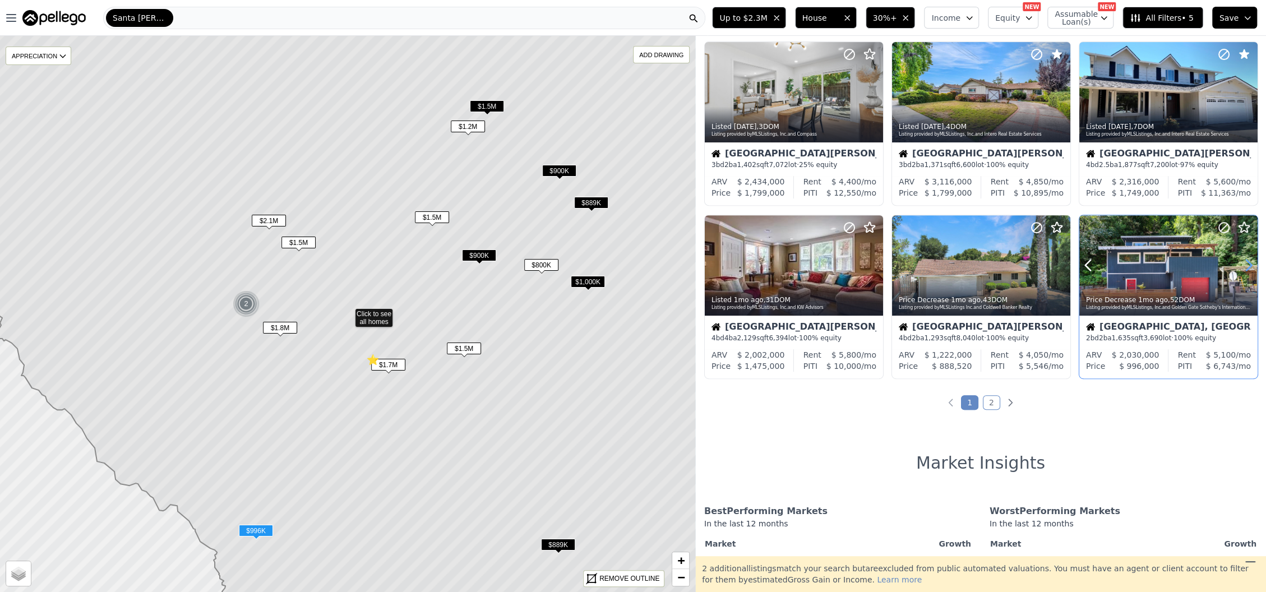
click at [1243, 268] on icon at bounding box center [1249, 265] width 18 height 18
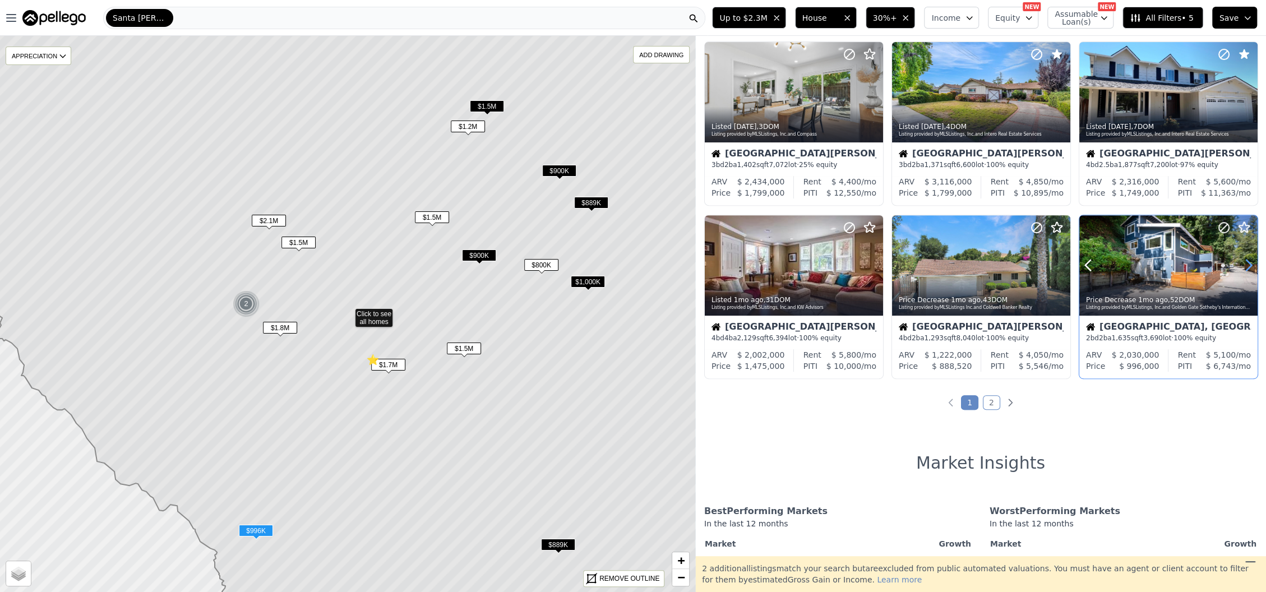
click at [1243, 268] on icon at bounding box center [1249, 265] width 18 height 18
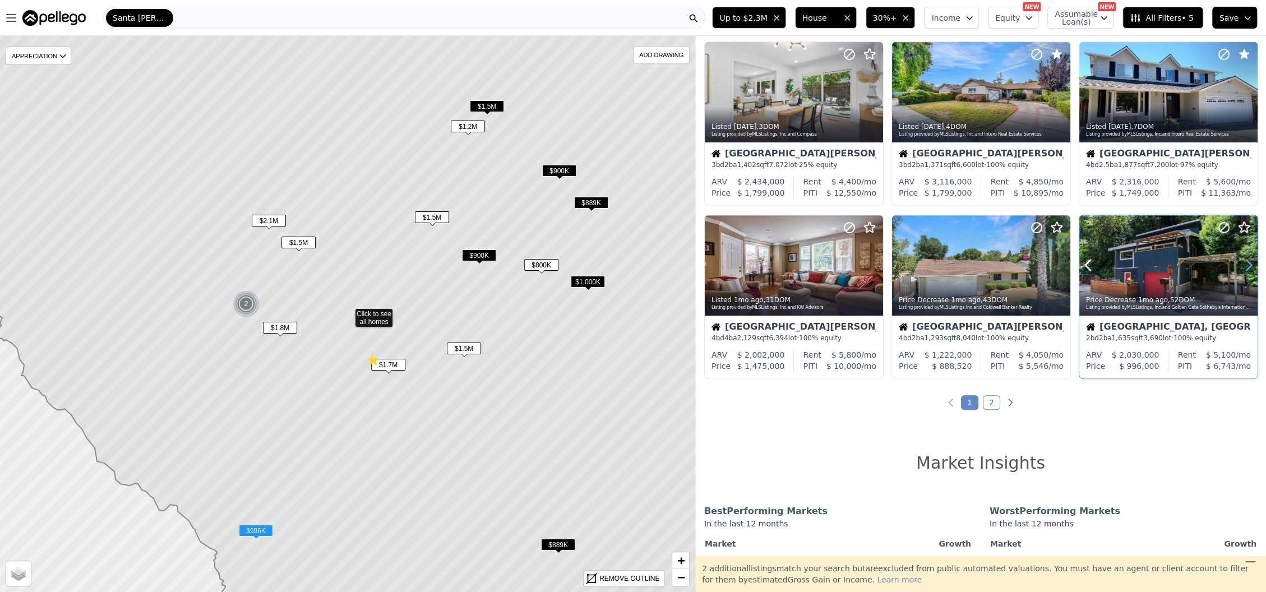
click at [1242, 268] on icon at bounding box center [1249, 265] width 18 height 18
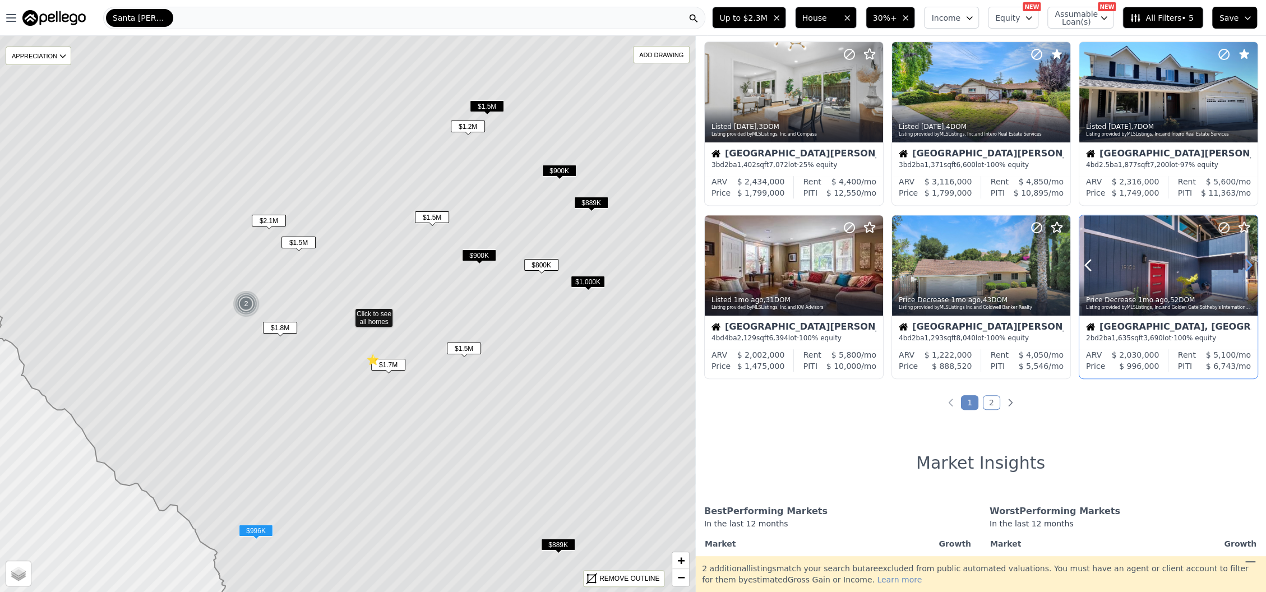
click at [1242, 268] on icon at bounding box center [1249, 265] width 18 height 18
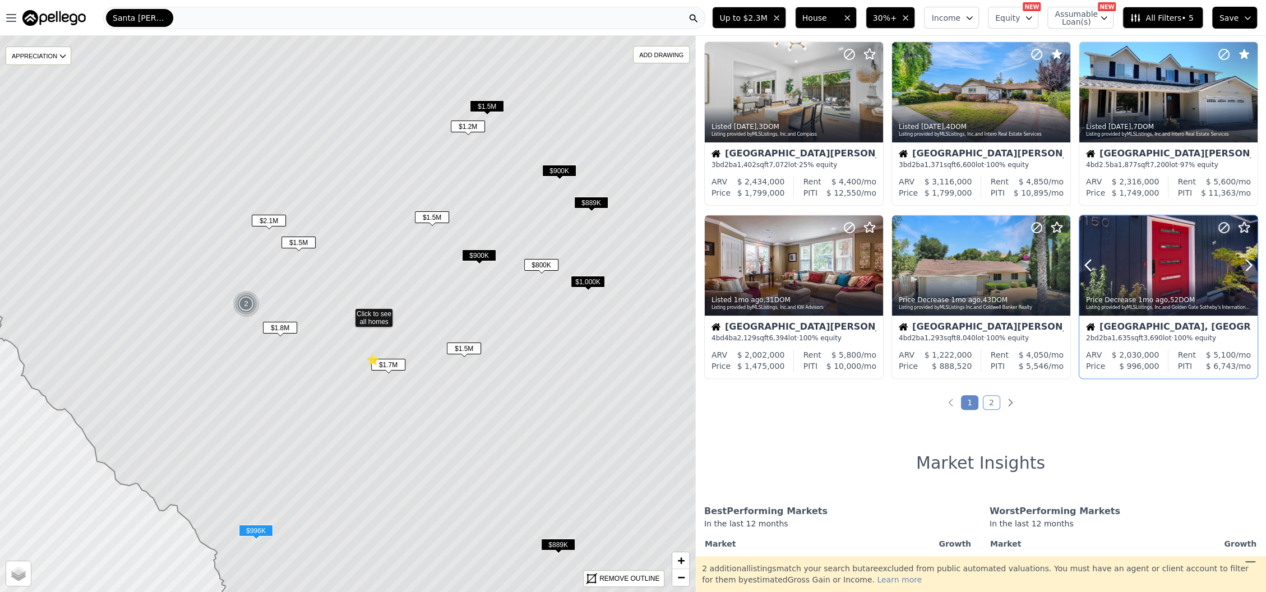
click at [1155, 268] on div at bounding box center [1169, 265] width 178 height 100
click at [1219, 225] on circle at bounding box center [1224, 228] width 10 height 10
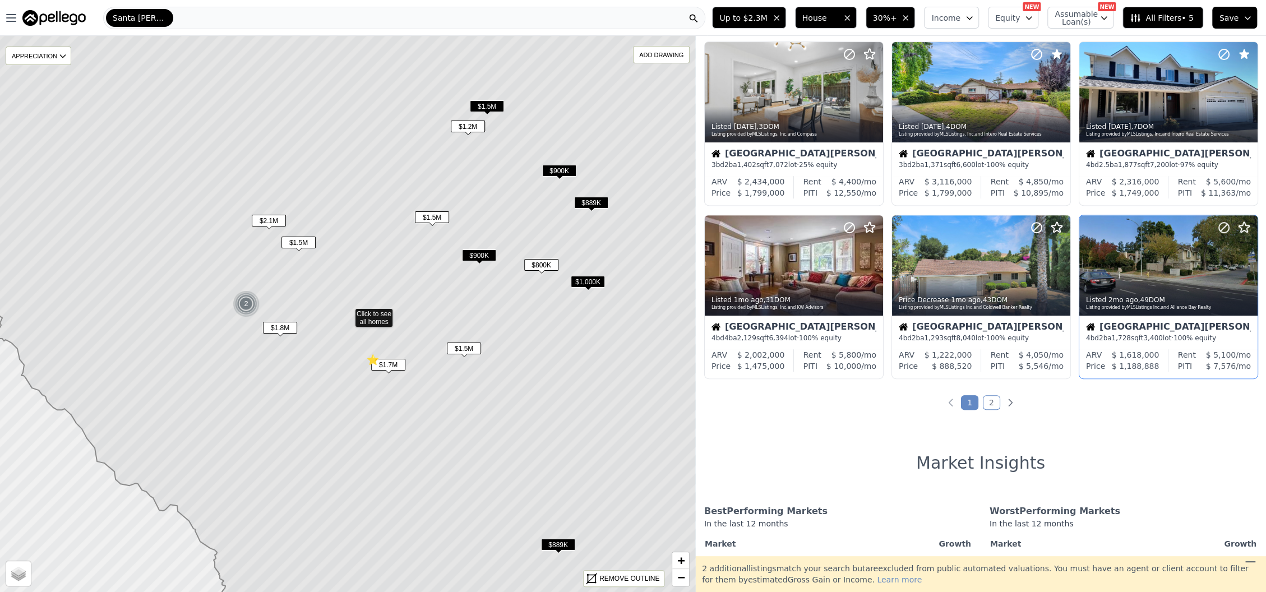
click at [1147, 271] on div at bounding box center [1169, 265] width 178 height 100
click at [1221, 229] on icon at bounding box center [1224, 227] width 7 height 7
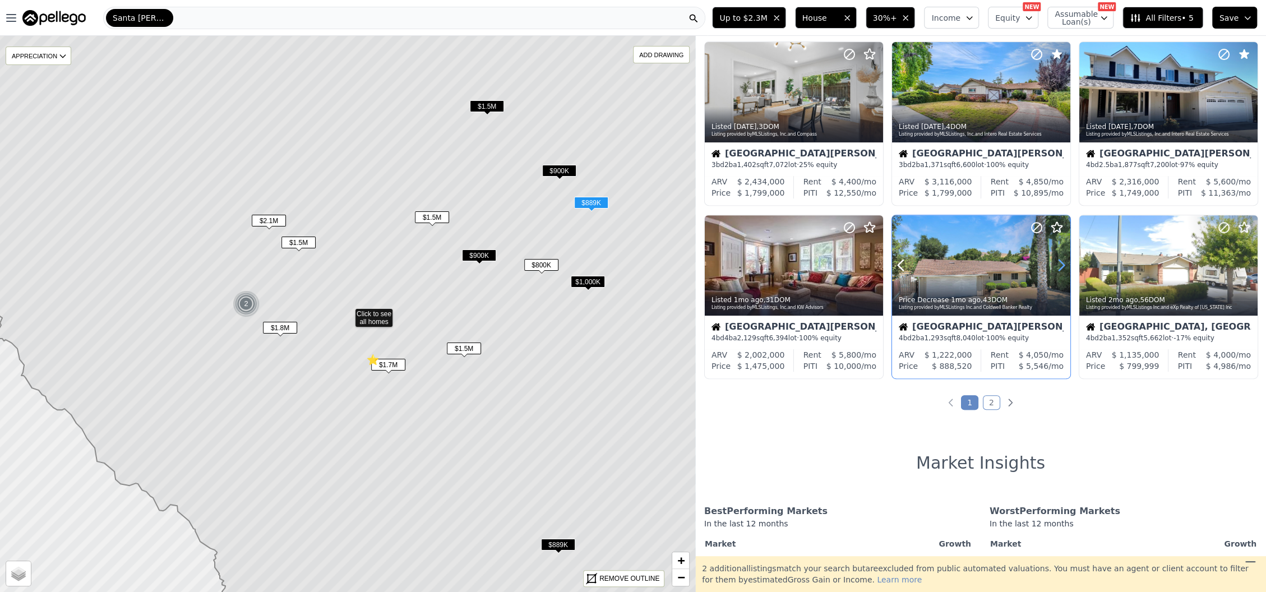
click at [1056, 268] on icon at bounding box center [1062, 265] width 18 height 18
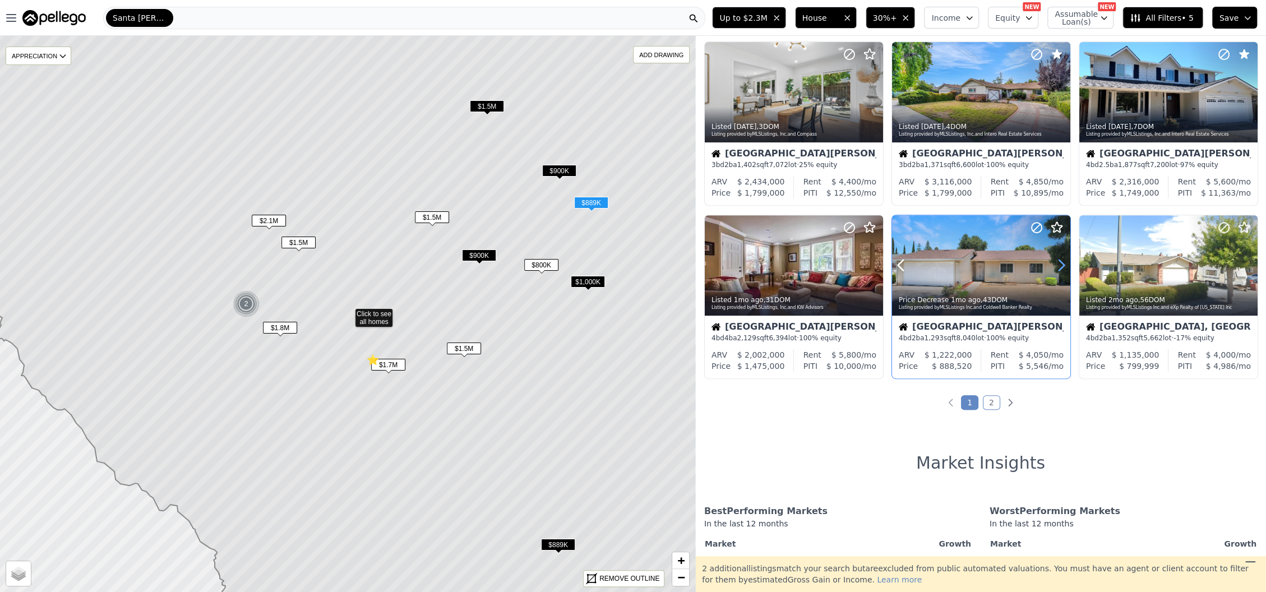
click at [1056, 268] on icon at bounding box center [1062, 265] width 18 height 18
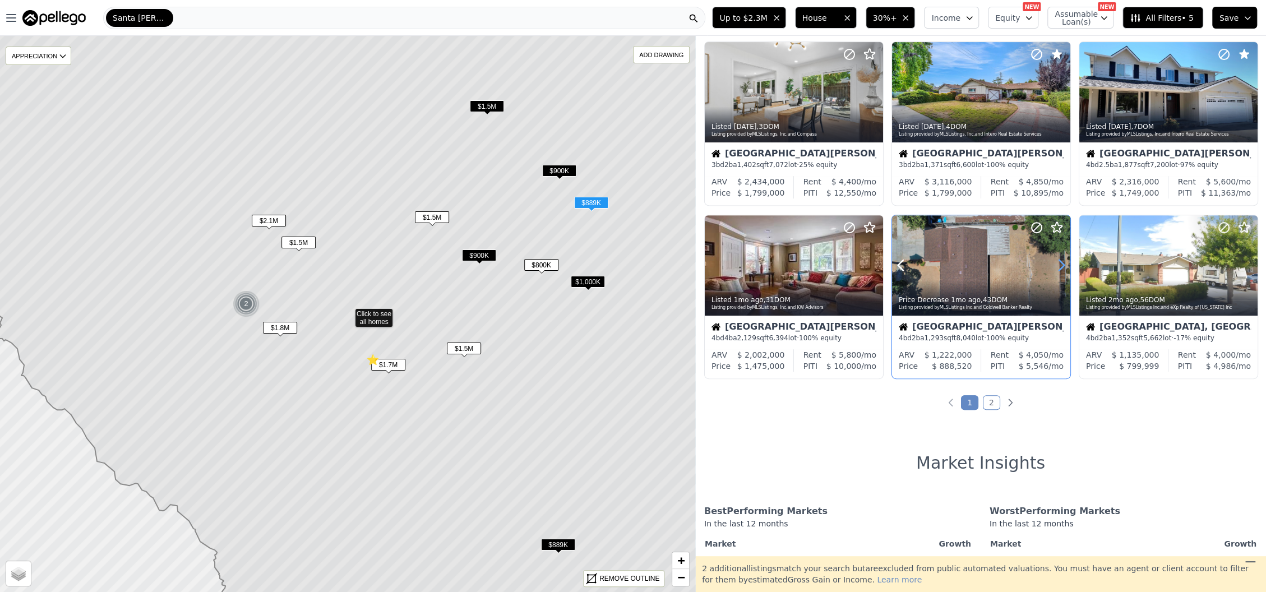
click at [1056, 268] on icon at bounding box center [1062, 265] width 18 height 18
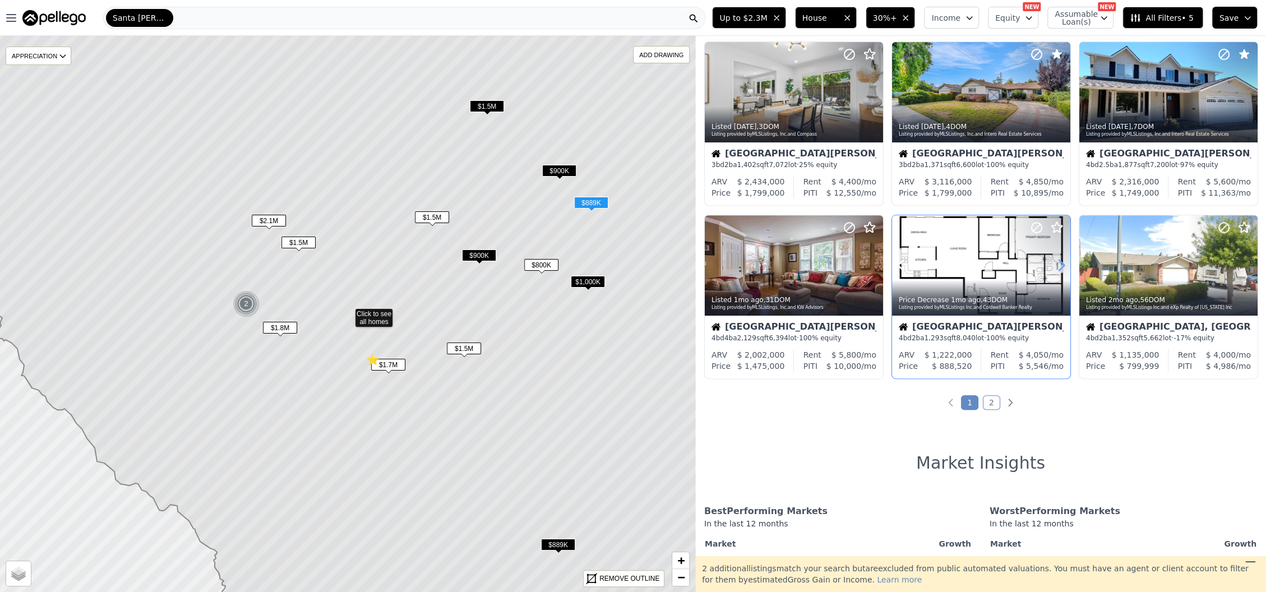
click at [1056, 268] on icon at bounding box center [1062, 265] width 18 height 18
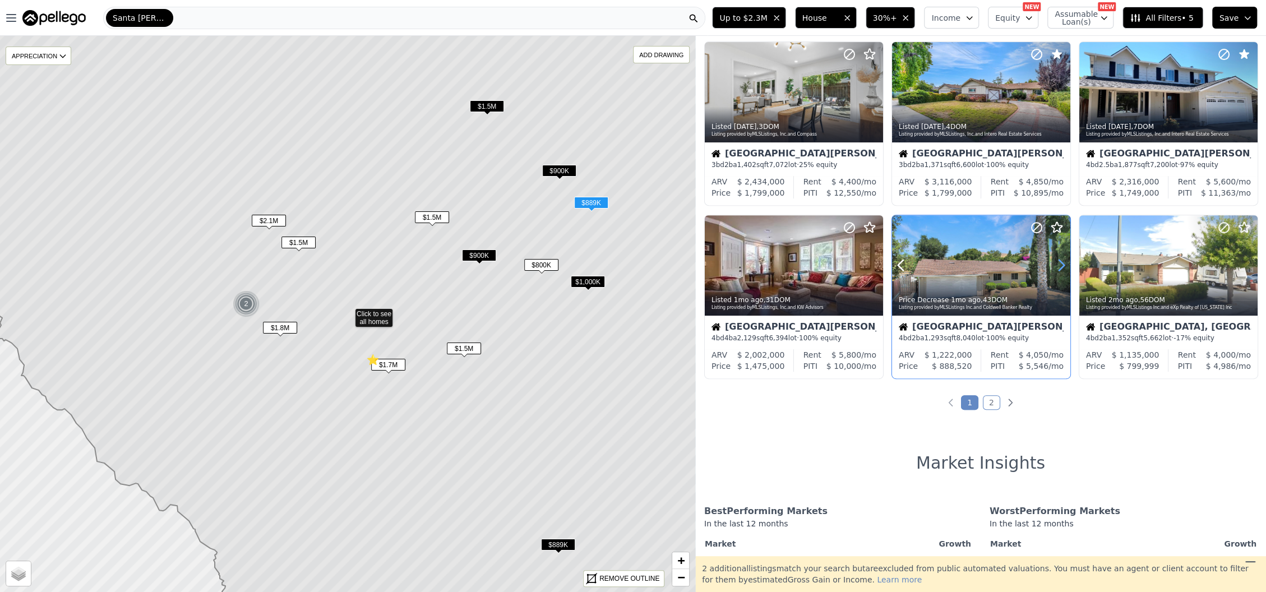
click at [1056, 268] on icon at bounding box center [1062, 265] width 18 height 18
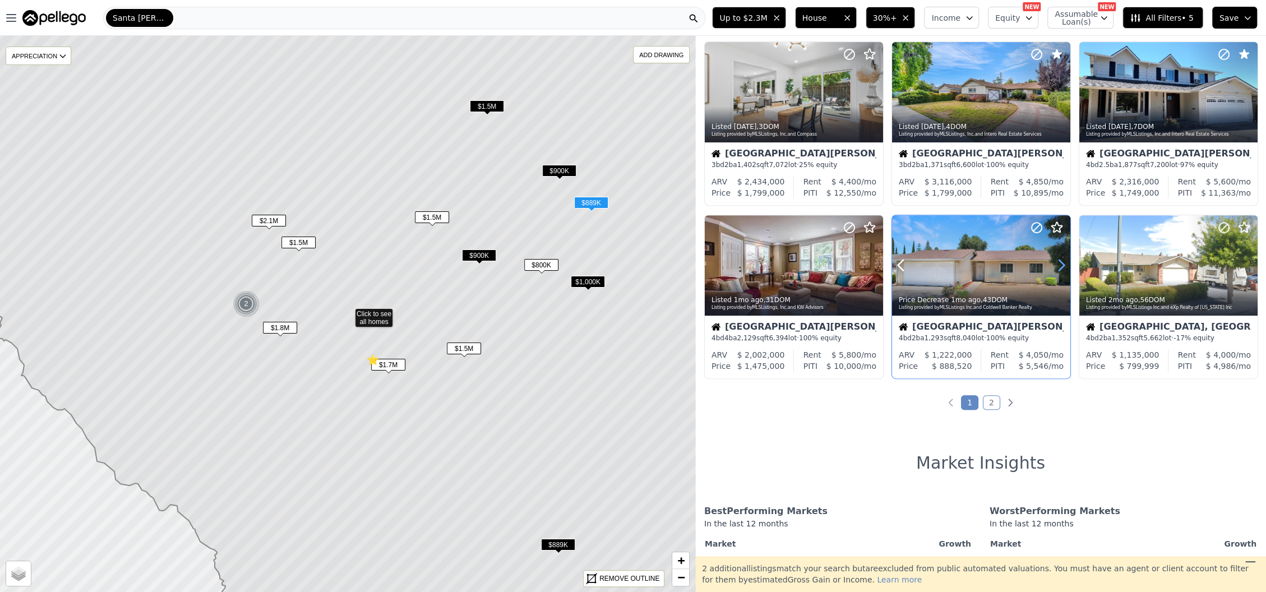
click at [1056, 268] on icon at bounding box center [1062, 265] width 18 height 18
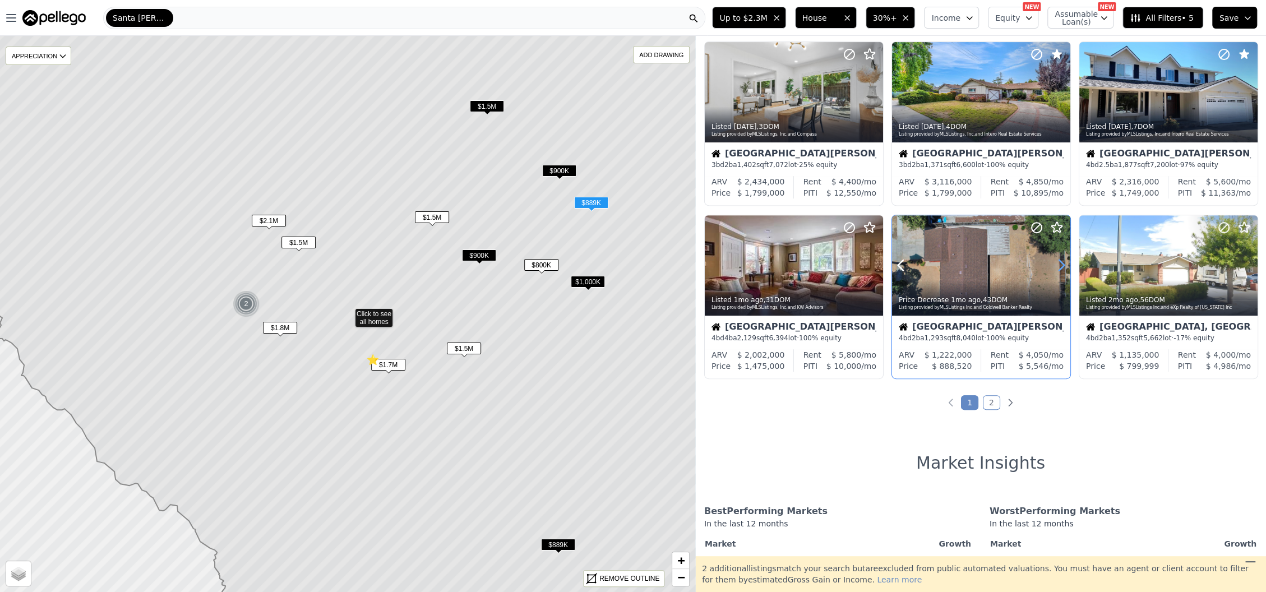
click at [1056, 268] on icon at bounding box center [1062, 265] width 18 height 18
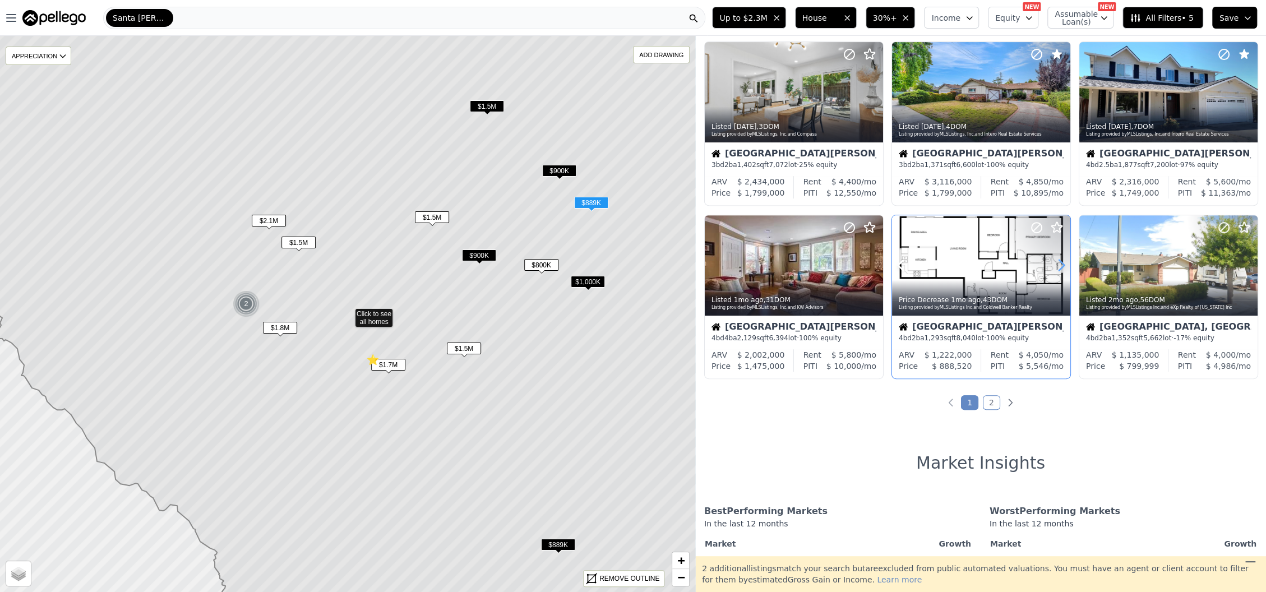
click at [1056, 268] on icon at bounding box center [1062, 265] width 18 height 18
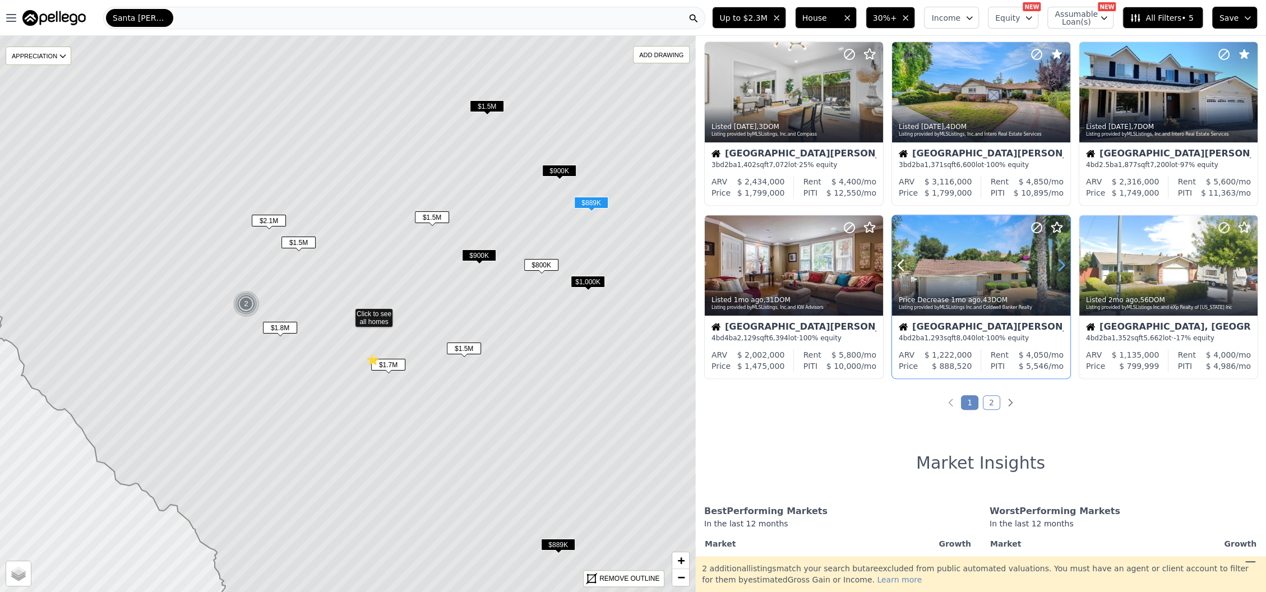
click at [1056, 265] on icon at bounding box center [1062, 265] width 18 height 18
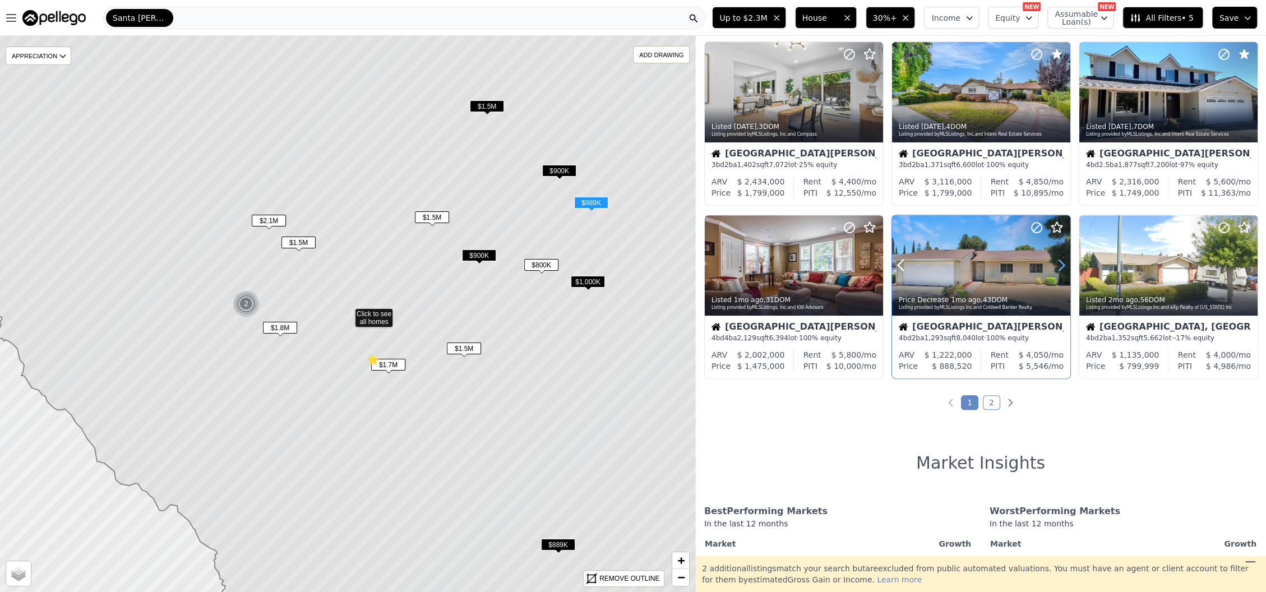
click at [1056, 265] on icon at bounding box center [1062, 265] width 18 height 18
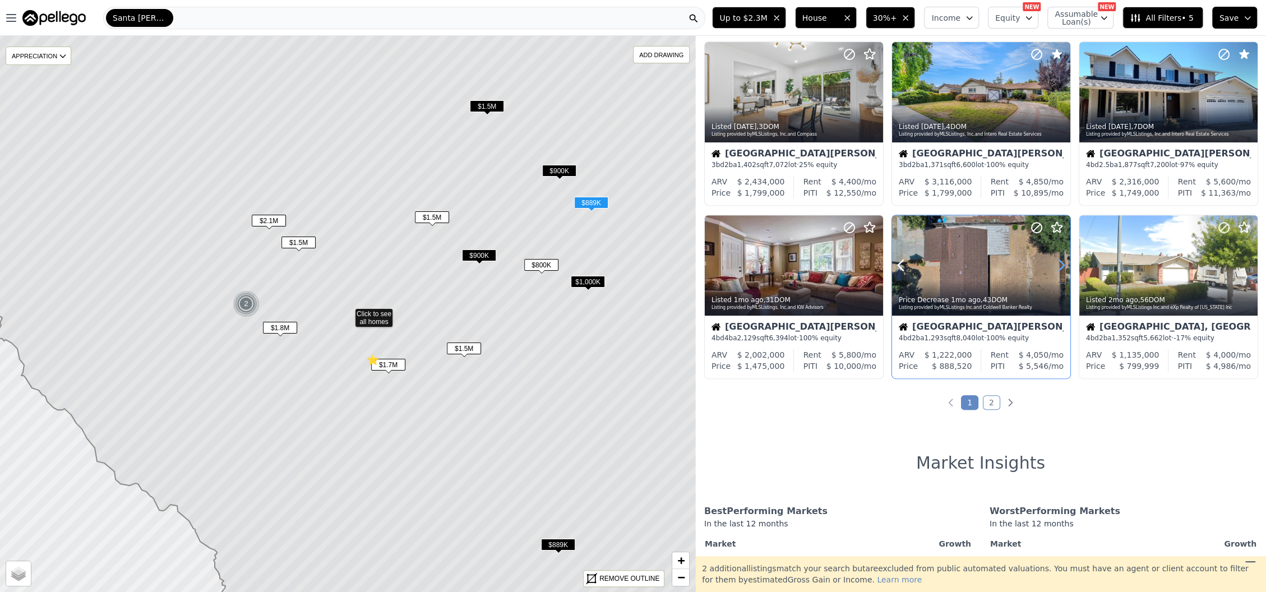
click at [1056, 262] on icon at bounding box center [1062, 265] width 18 height 18
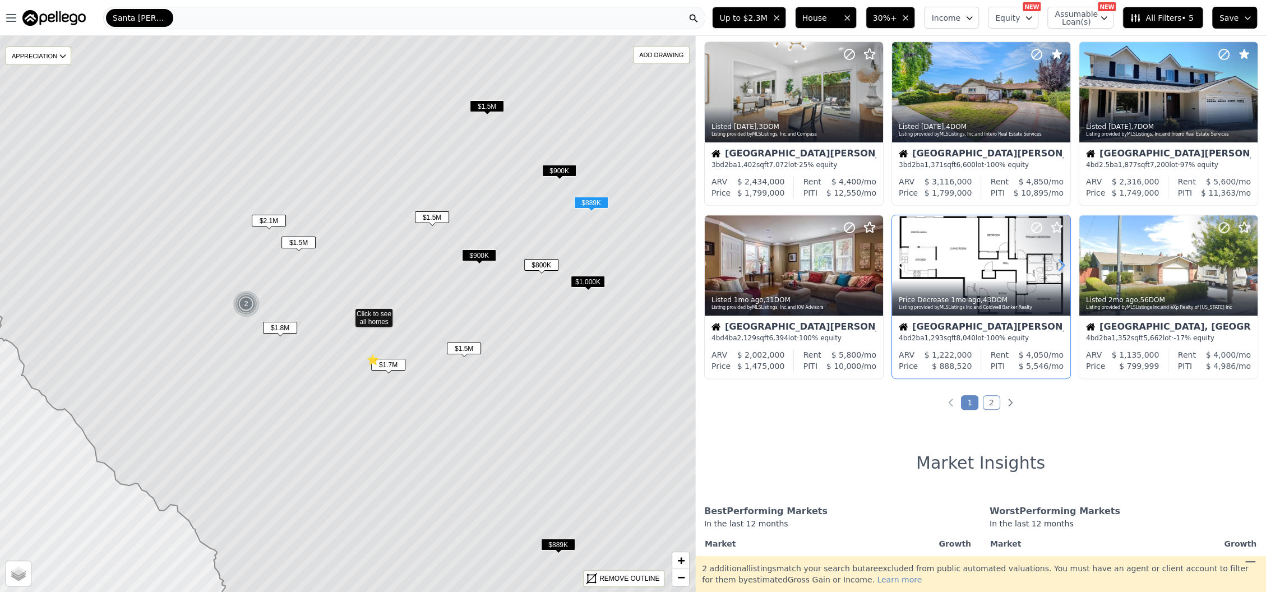
click at [1056, 262] on icon at bounding box center [1062, 265] width 18 height 18
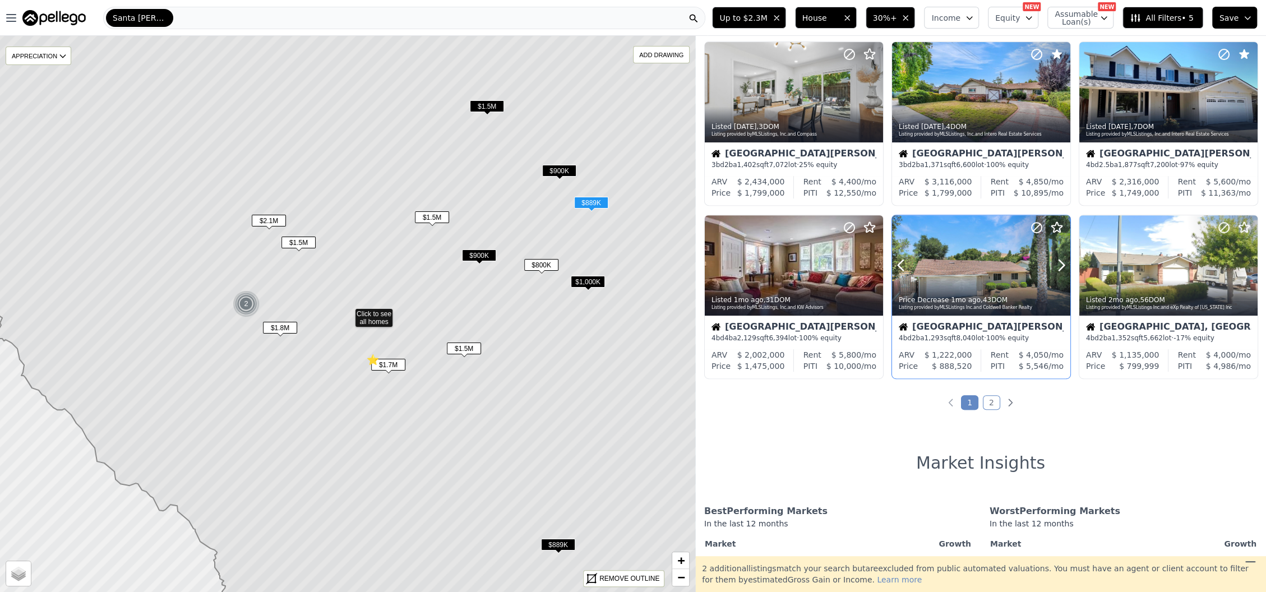
click at [964, 284] on div at bounding box center [981, 290] width 178 height 20
click at [1032, 224] on icon at bounding box center [1036, 227] width 13 height 13
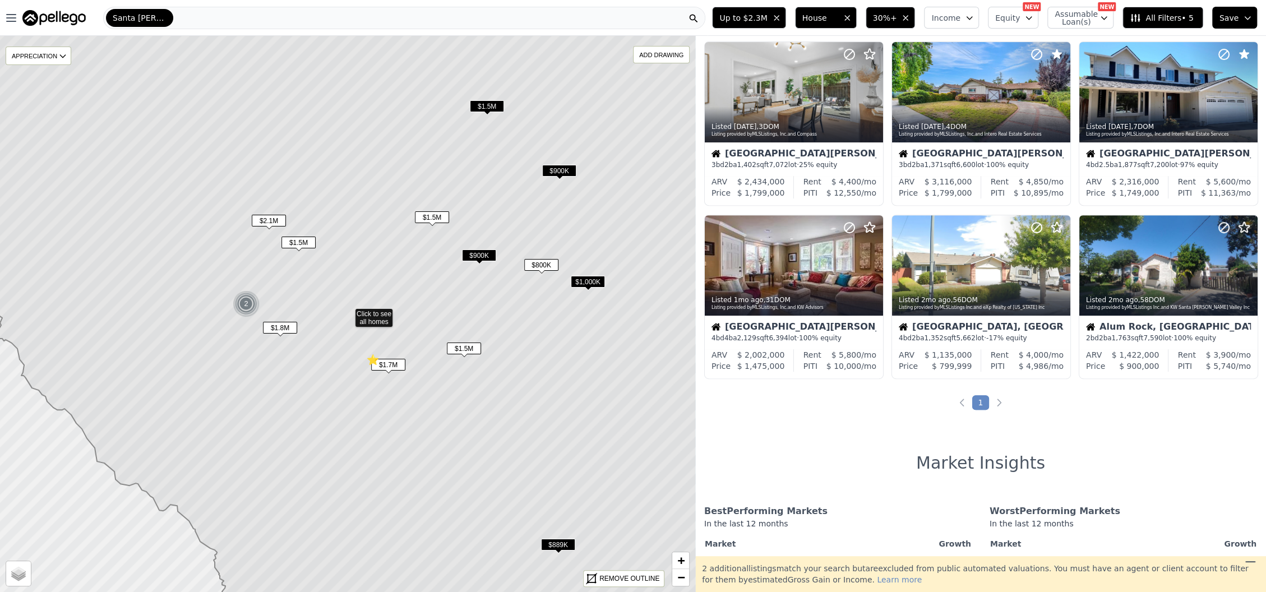
click at [487, 109] on span "$1.5M" at bounding box center [487, 106] width 34 height 12
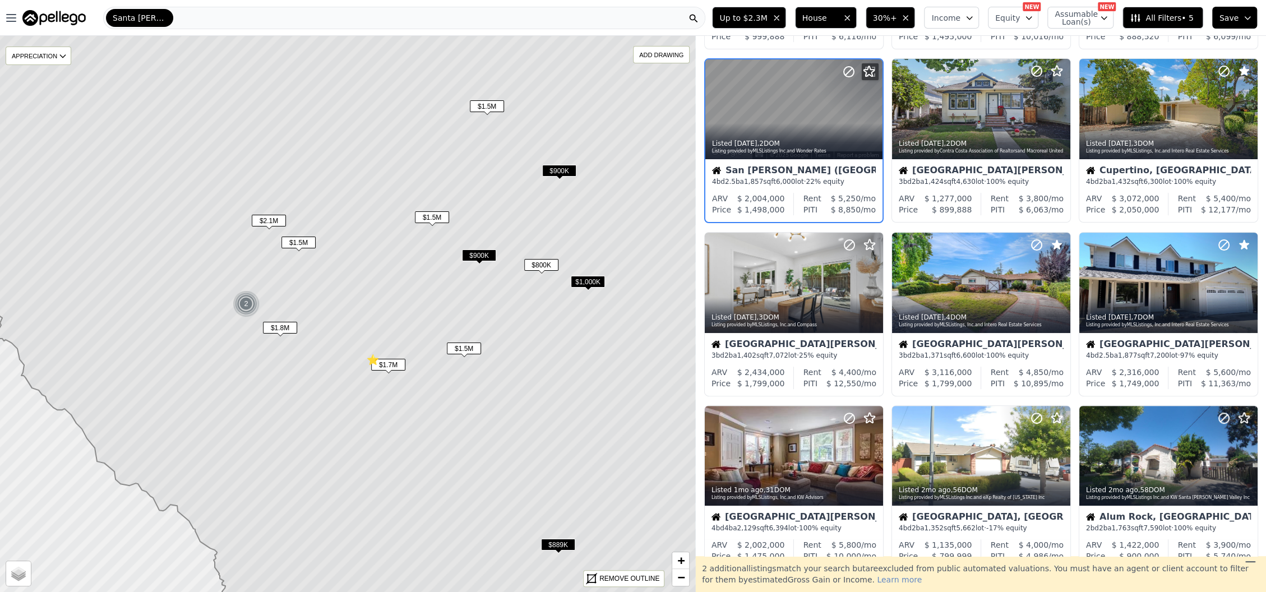
scroll to position [25, 0]
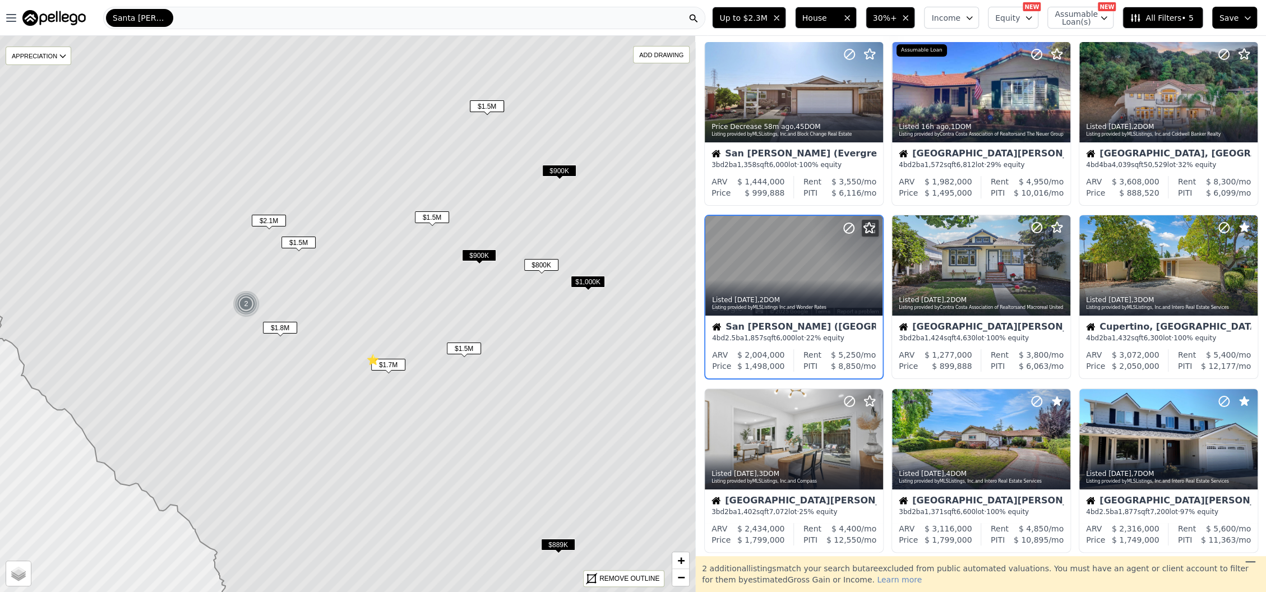
click at [855, 280] on div at bounding box center [794, 290] width 177 height 20
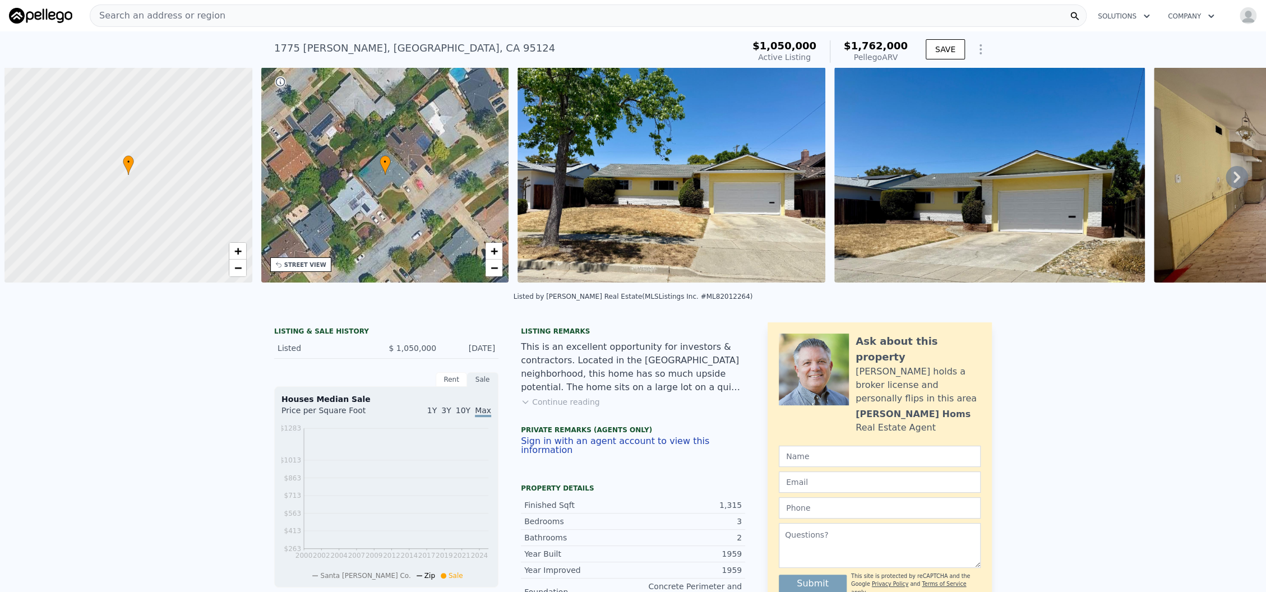
scroll to position [0, 4]
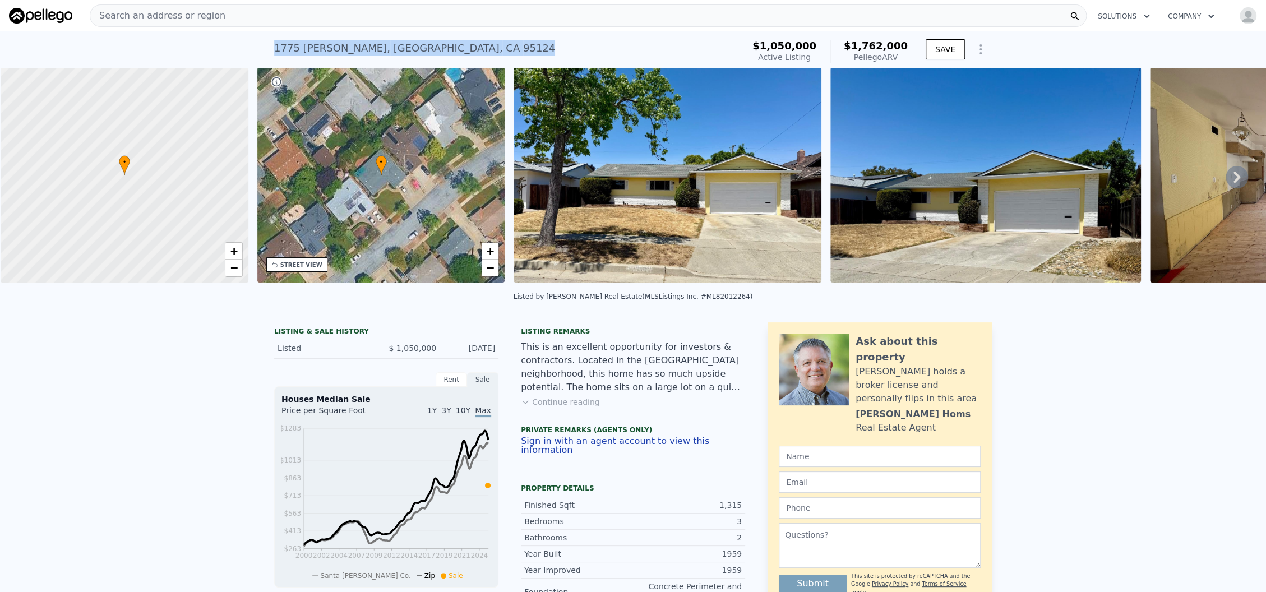
drag, startPoint x: 477, startPoint y: 47, endPoint x: 252, endPoint y: 50, distance: 224.9
click at [254, 50] on div "[STREET_ADDRESS][PERSON_NAME] Active at $1.050m (~ARV $1.762m ) $1,050,000 Acti…" at bounding box center [633, 49] width 1266 height 36
copy div "[STREET_ADDRESS][PERSON_NAME]"
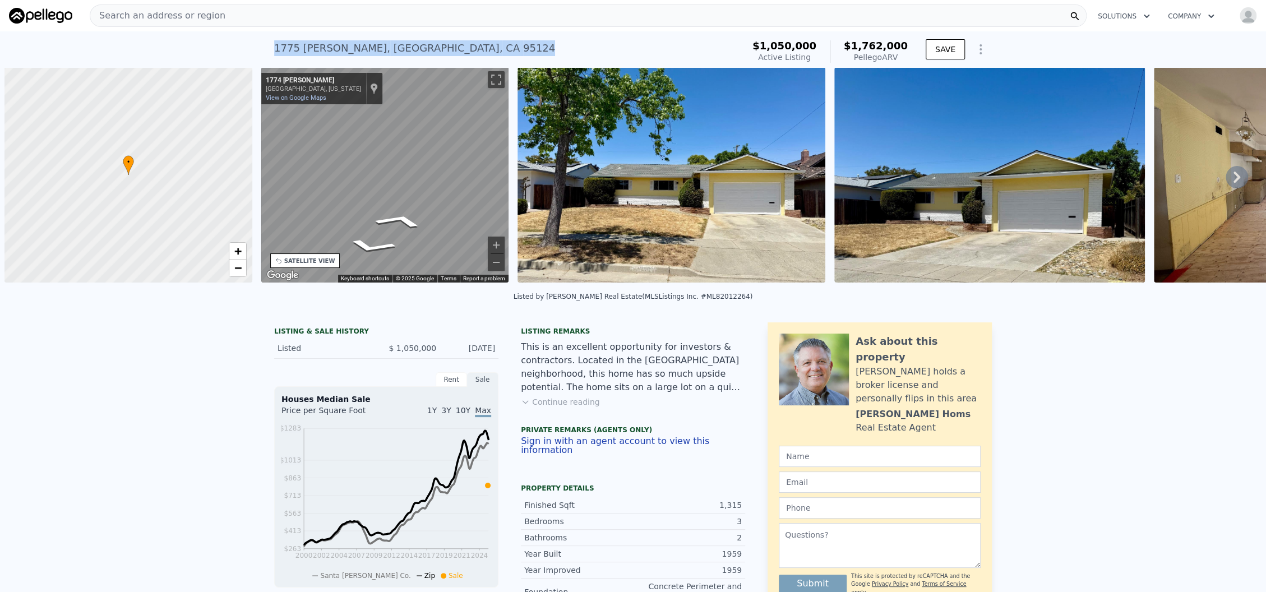
scroll to position [0, 4]
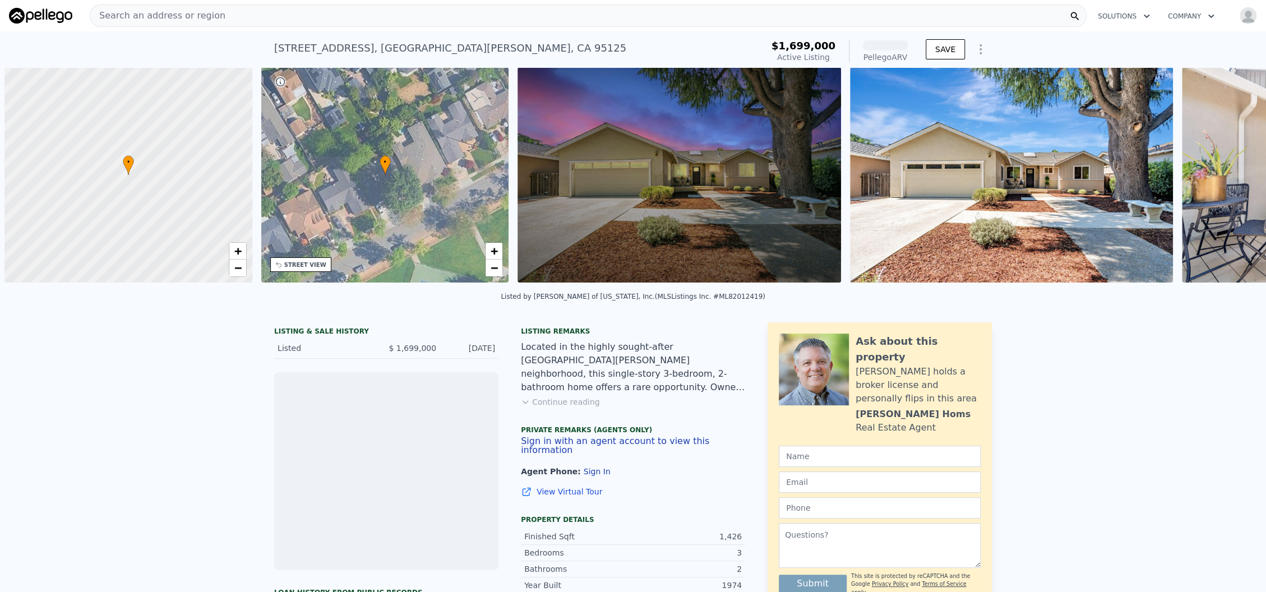
scroll to position [0, 4]
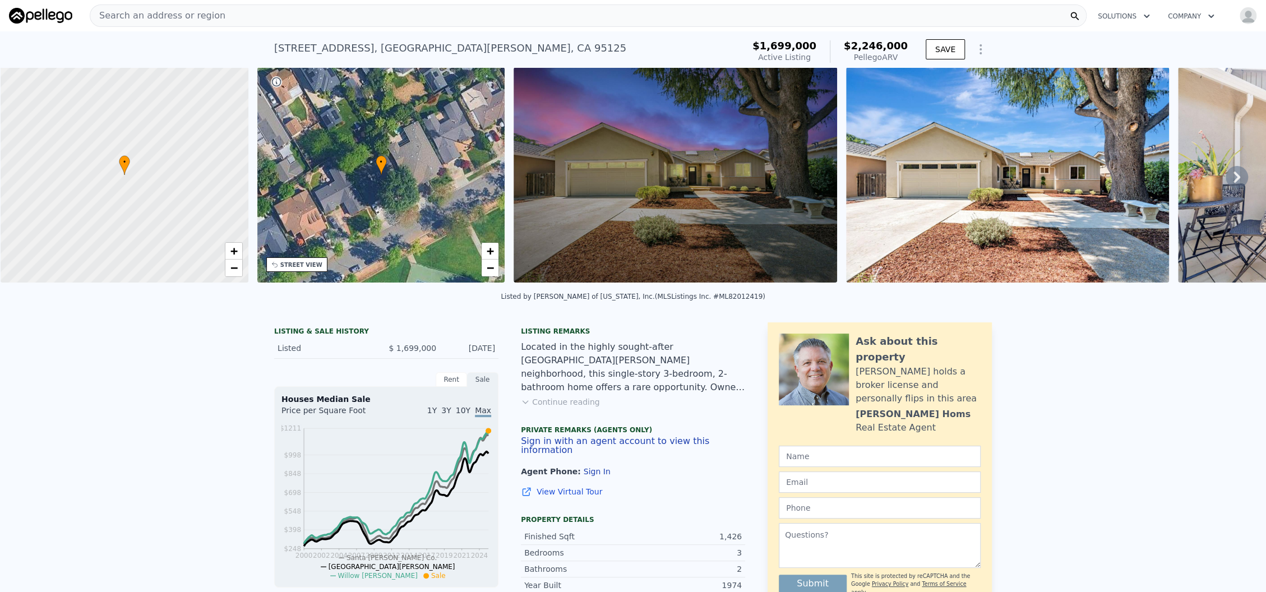
click at [1127, 188] on img at bounding box center [1008, 174] width 324 height 215
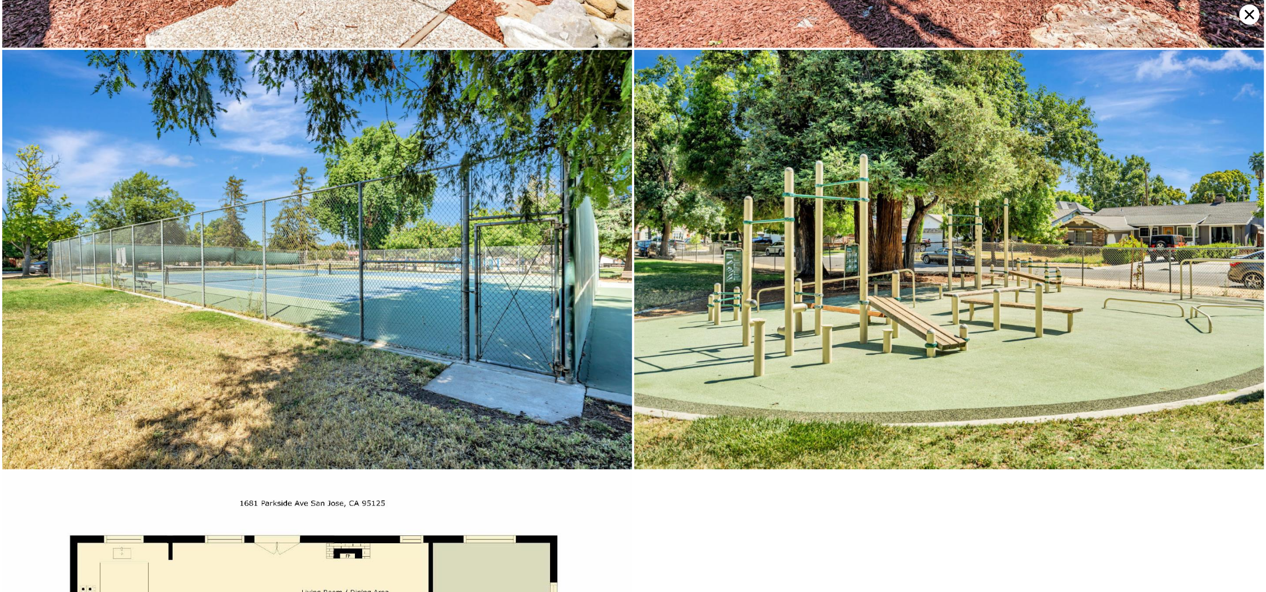
scroll to position [5431, 0]
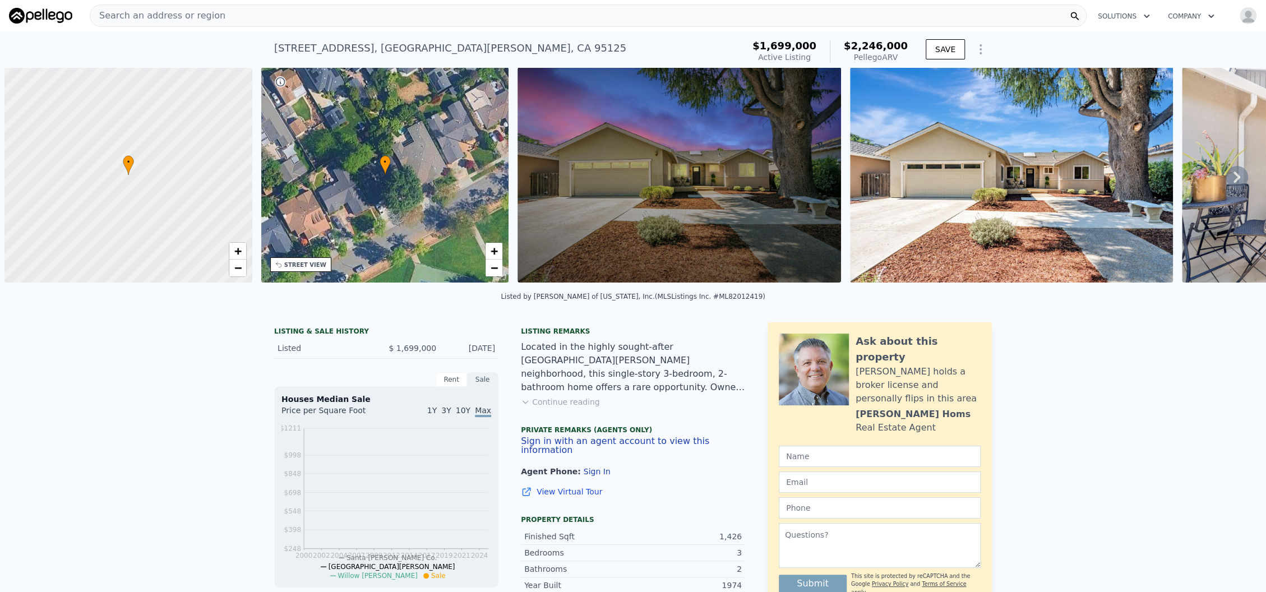
scroll to position [0, 4]
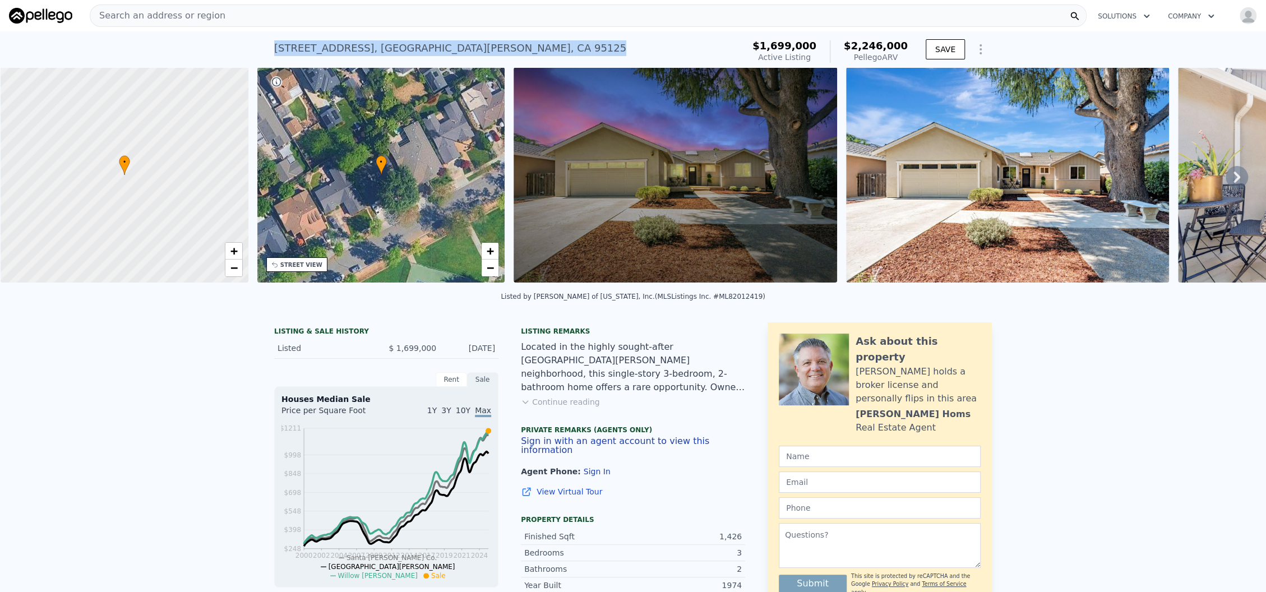
drag, startPoint x: 443, startPoint y: 45, endPoint x: 250, endPoint y: 44, distance: 192.9
click at [250, 44] on div "1681 Parkside Ave , San Jose , CA 95125 Active at $1.699m (~ARV $2.246m ) $1,69…" at bounding box center [633, 49] width 1266 height 36
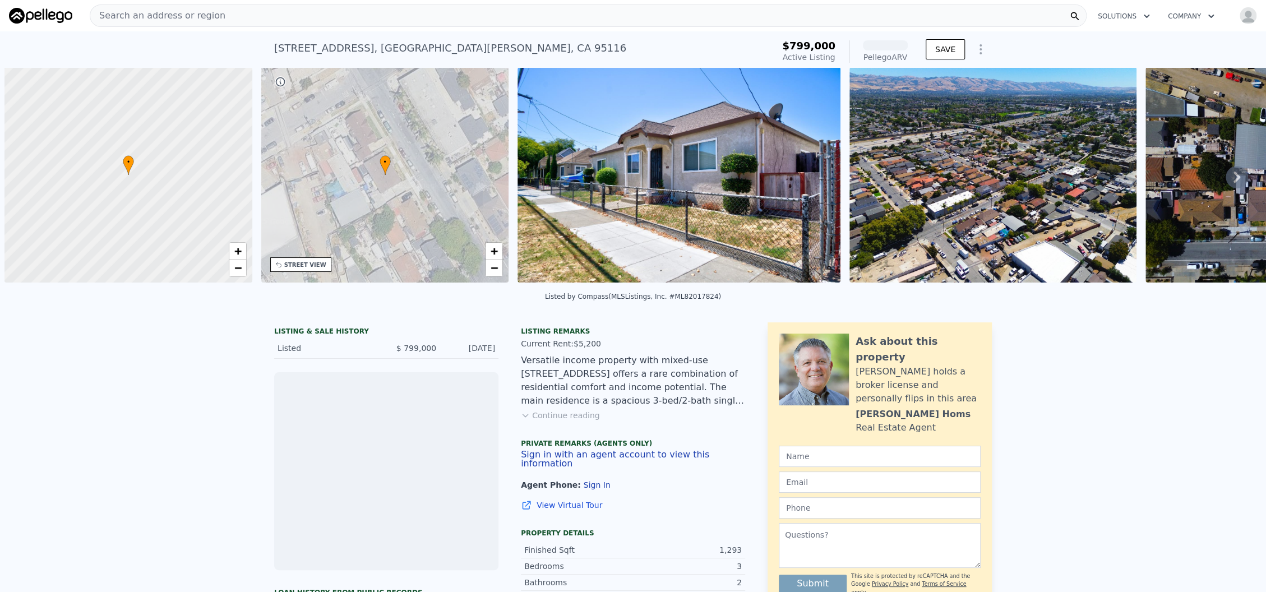
scroll to position [0, 4]
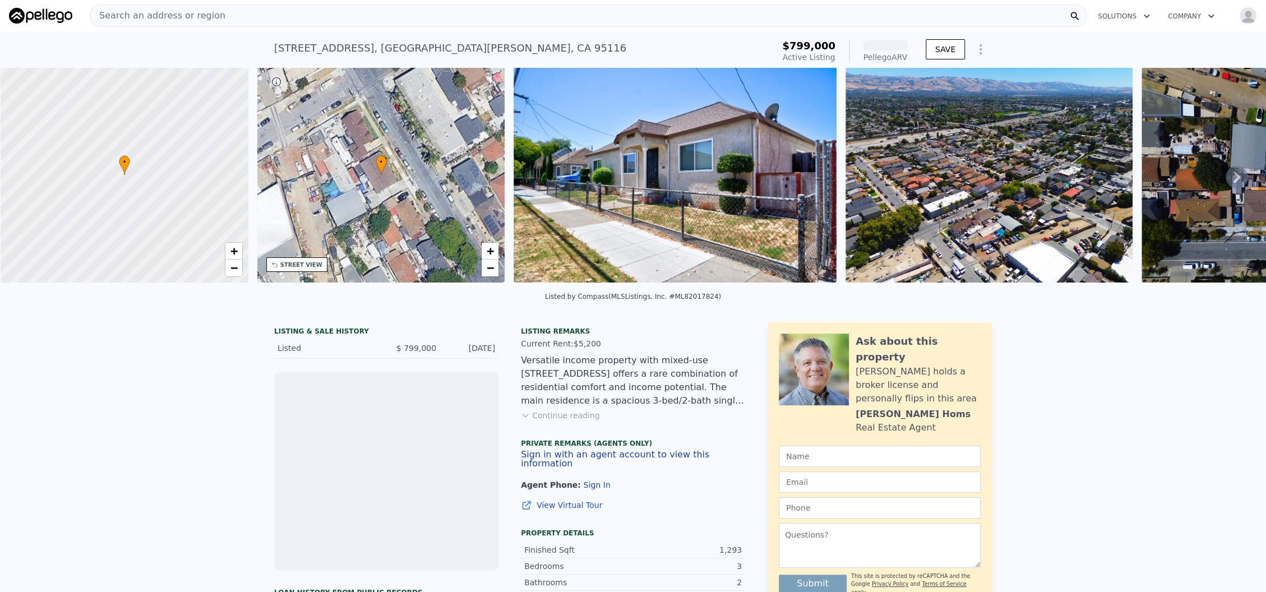
click at [305, 262] on div "STREET VIEW" at bounding box center [301, 265] width 42 height 8
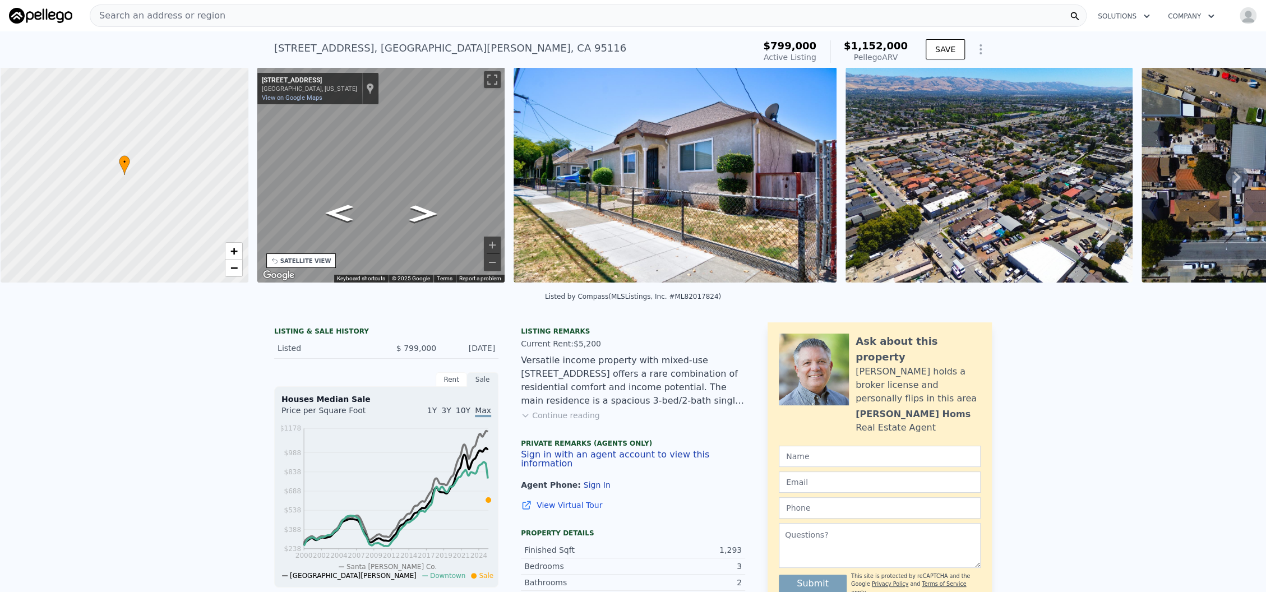
click at [246, 202] on div "• + − • + − STREET VIEW ← Move left → Move right ↑ Move up ↓ Move down + Zoom i…" at bounding box center [633, 176] width 1266 height 219
click at [317, 197] on div "Map" at bounding box center [381, 174] width 248 height 215
drag, startPoint x: 413, startPoint y: 203, endPoint x: 192, endPoint y: 225, distance: 222.1
click at [192, 225] on div "• + − • + − STREET VIEW ← Move left → Move right ↑ Move up ↓ Move down + Zoom i…" at bounding box center [633, 176] width 1266 height 219
click at [243, 183] on div "• + − • + − STREET VIEW ← Move left → Move right ↑ Move up ↓ Move down + Zoom i…" at bounding box center [633, 176] width 1266 height 219
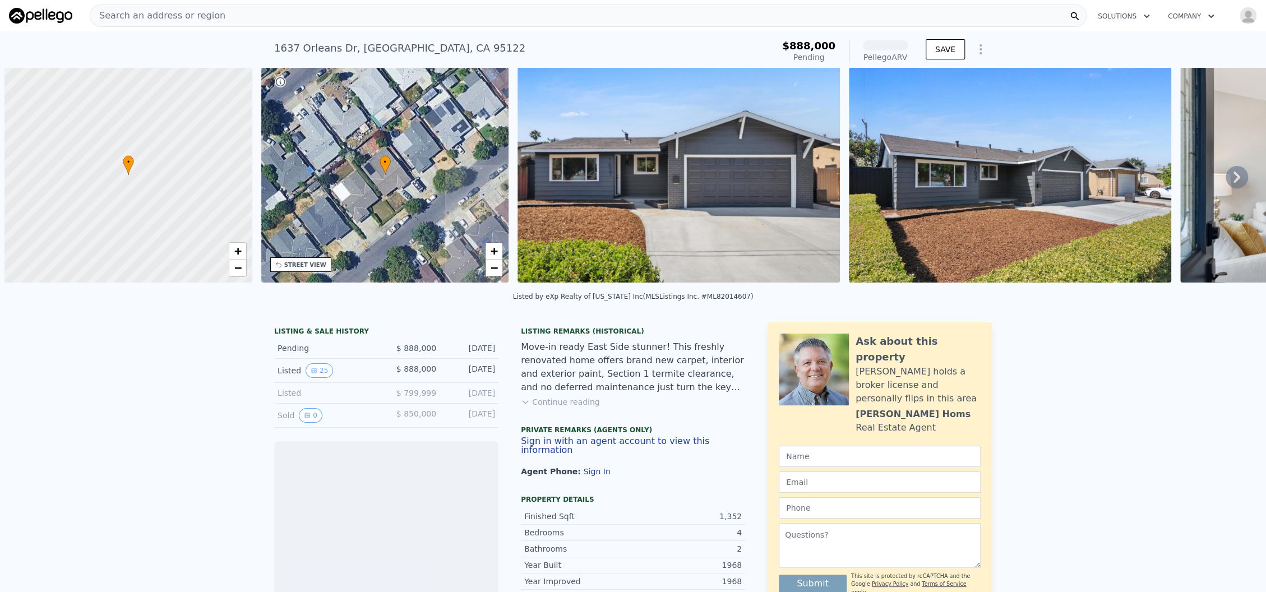
scroll to position [0, 4]
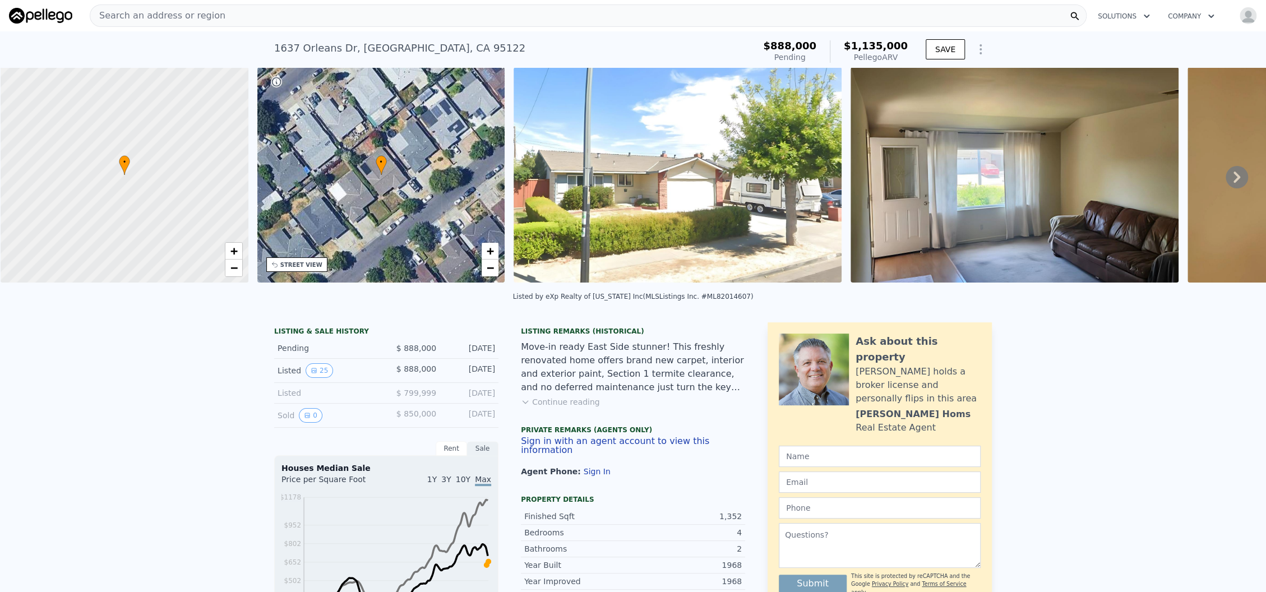
click at [1104, 225] on img at bounding box center [1015, 174] width 328 height 215
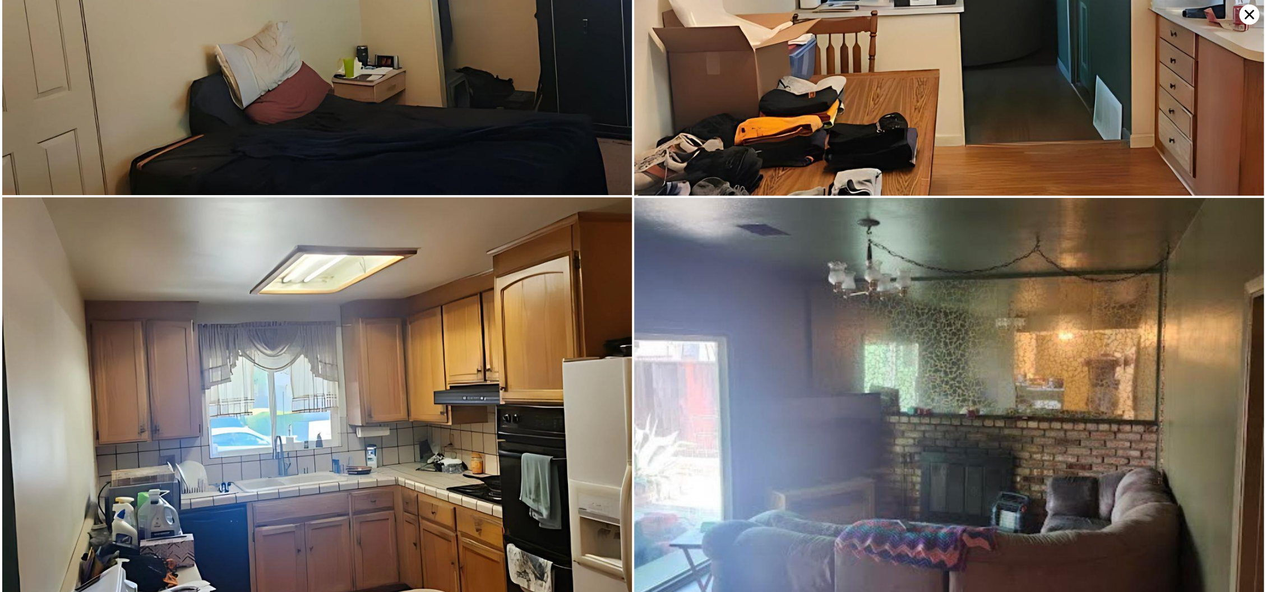
scroll to position [1466, 0]
click at [1250, 11] on icon at bounding box center [1249, 14] width 20 height 20
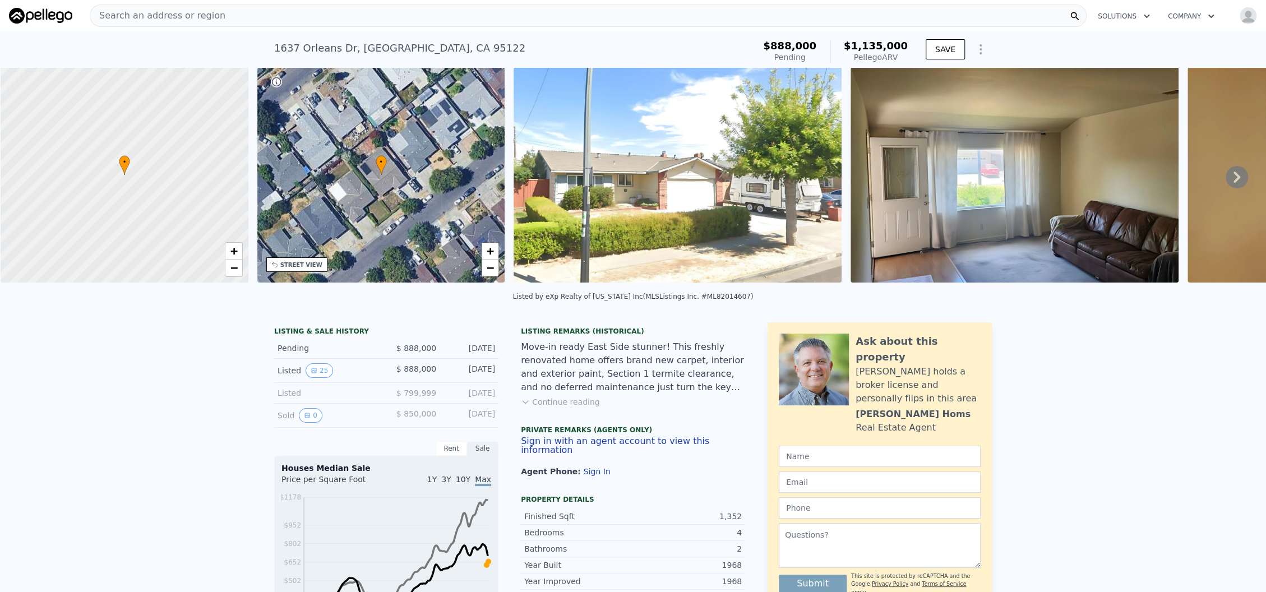
click at [313, 263] on div "STREET VIEW" at bounding box center [301, 265] width 42 height 8
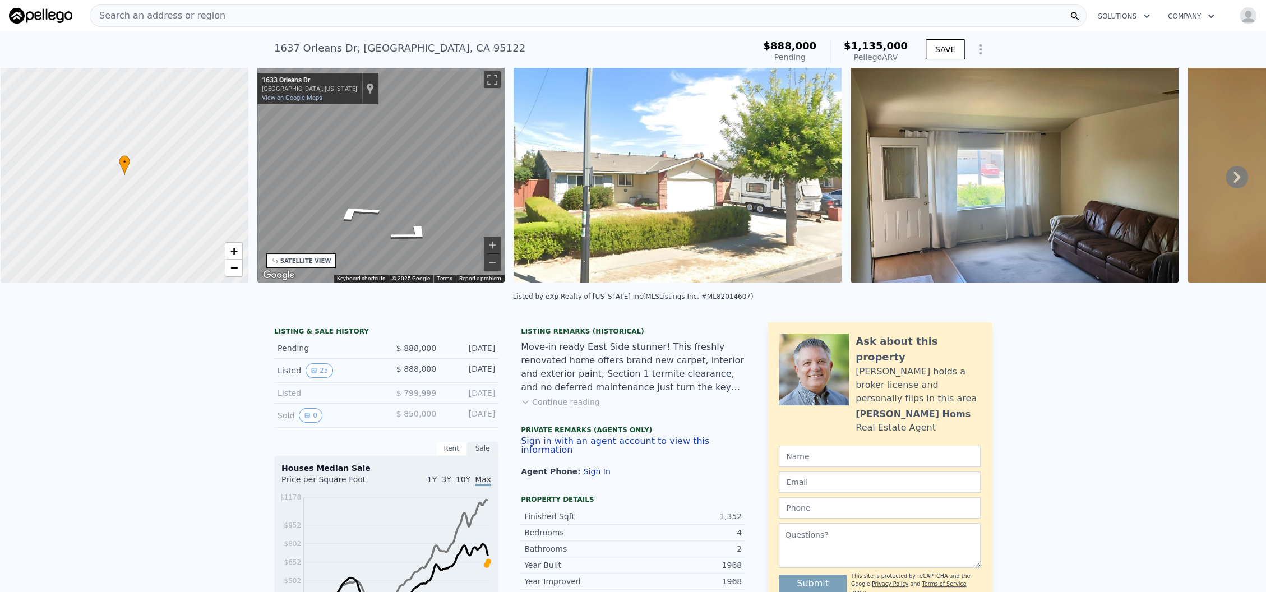
click at [254, 196] on div "← Move left → Move right ↑ Move up ↓ Move down + Zoom in - Zoom out 1633 Orlean…" at bounding box center [381, 176] width 257 height 219
click at [225, 200] on div "• + − • + − STREET VIEW ← Move left → Move right ↑ Move up ↓ Move down + Zoom i…" at bounding box center [633, 176] width 1266 height 219
click at [187, 229] on div "• + − • + − STREET VIEW ← Move left → Move right ↑ Move up ↓ Move down + Zoom i…" at bounding box center [633, 176] width 1266 height 219
click at [138, 187] on div "• + − • + − STREET VIEW ← Move left → Move right ↑ Move up ↓ Move down + Zoom i…" at bounding box center [633, 176] width 1266 height 219
drag, startPoint x: 478, startPoint y: 48, endPoint x: 260, endPoint y: 45, distance: 218.7
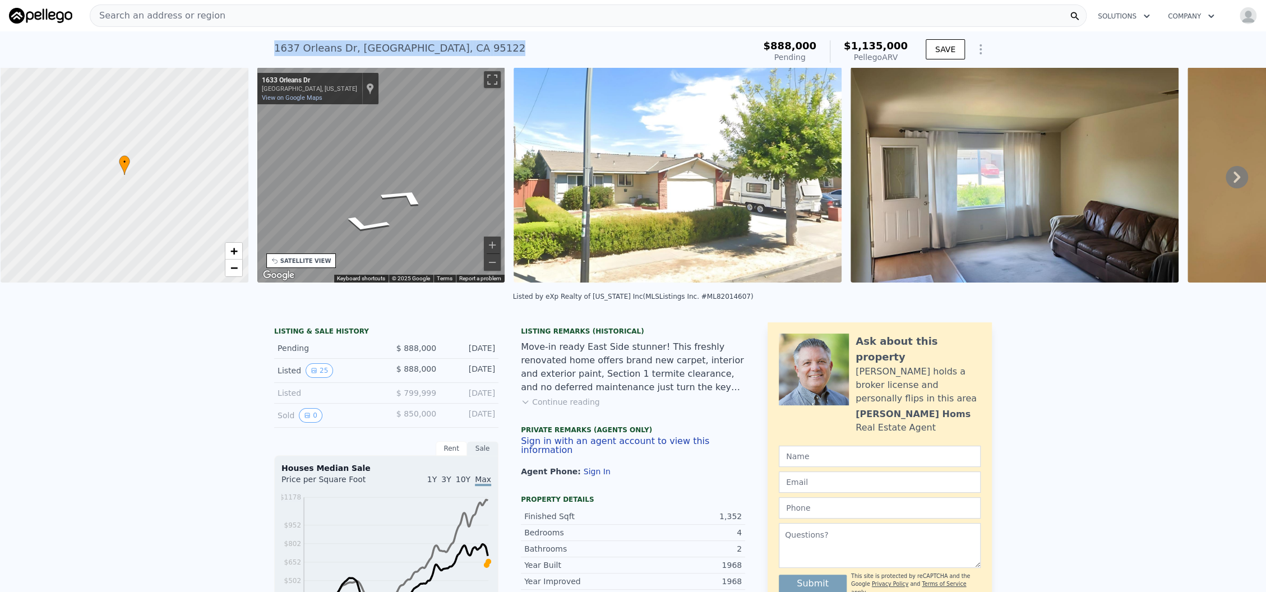
click at [260, 45] on div "1637 Orleans Dr , Santa Clara County , CA 95122 Pending from $888k (~ARV $1.135…" at bounding box center [633, 49] width 1266 height 36
copy div "1637 Orleans Dr , Santa Clara County , CA 95122"
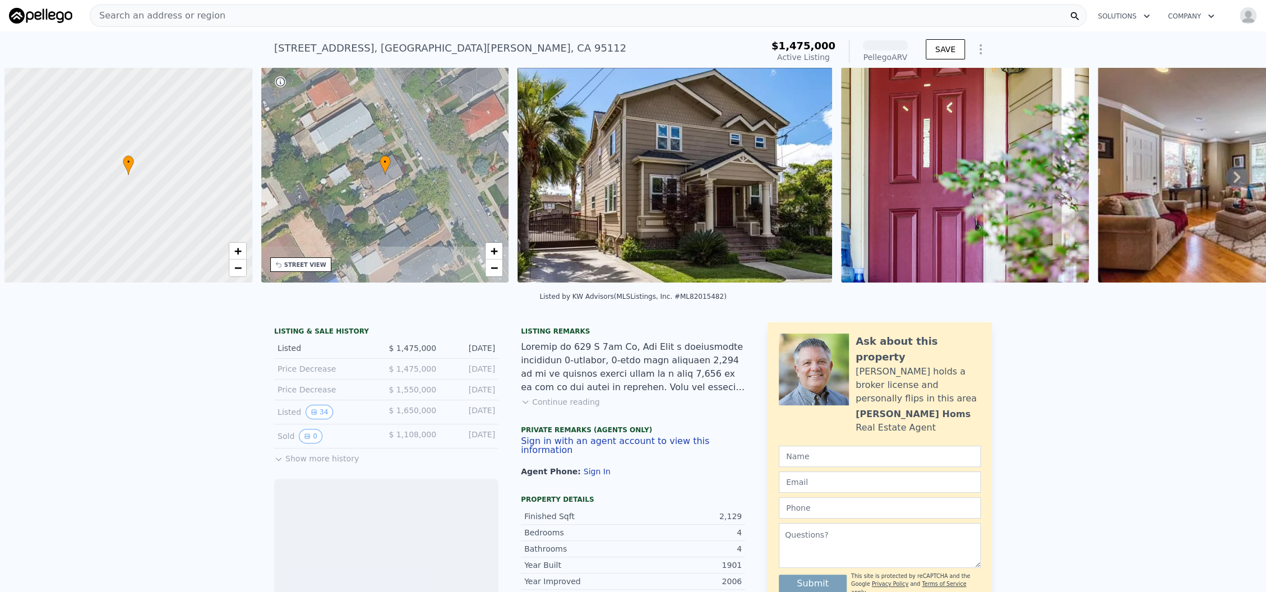
scroll to position [0, 4]
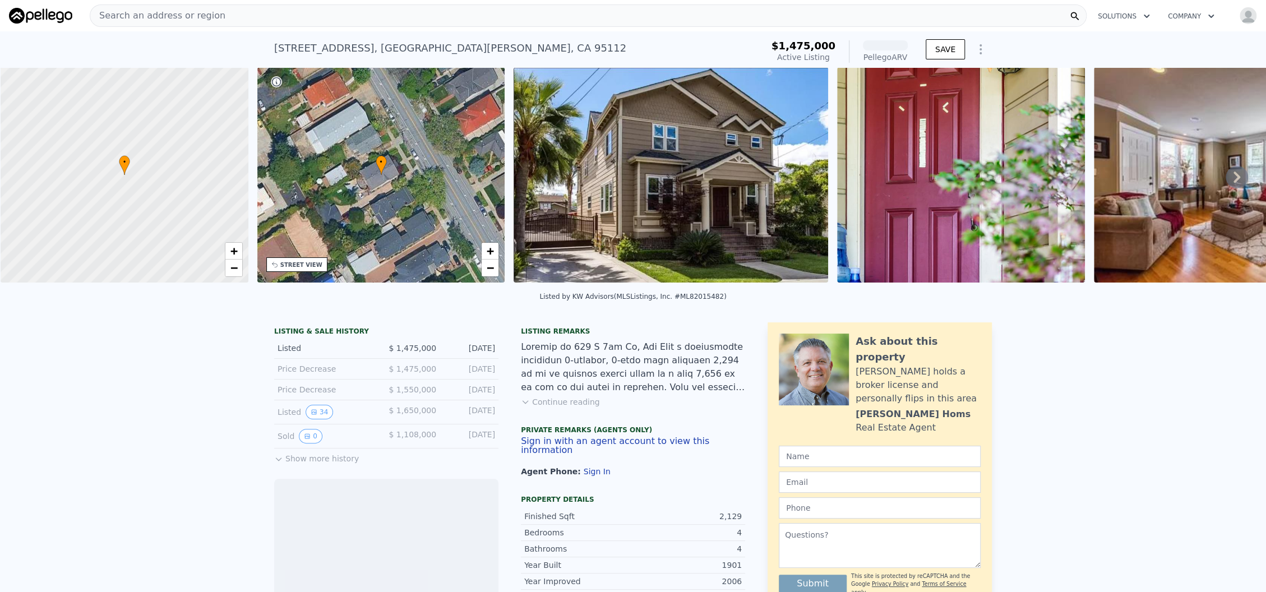
click at [314, 263] on div "STREET VIEW" at bounding box center [301, 265] width 42 height 8
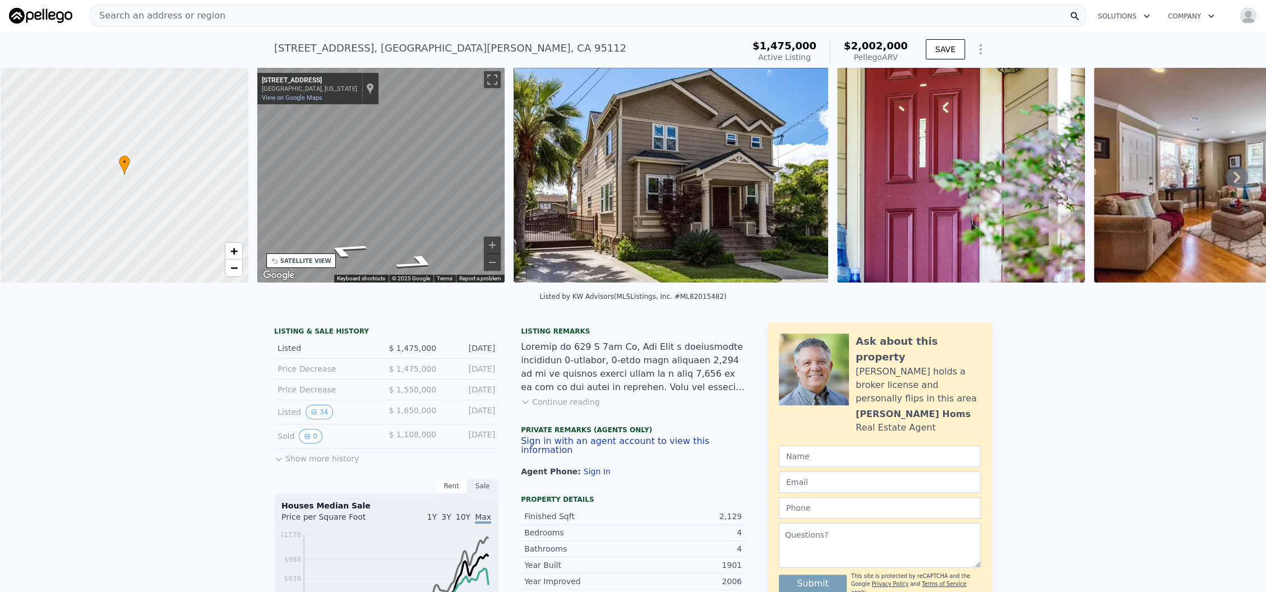
click at [738, 236] on img at bounding box center [671, 174] width 315 height 215
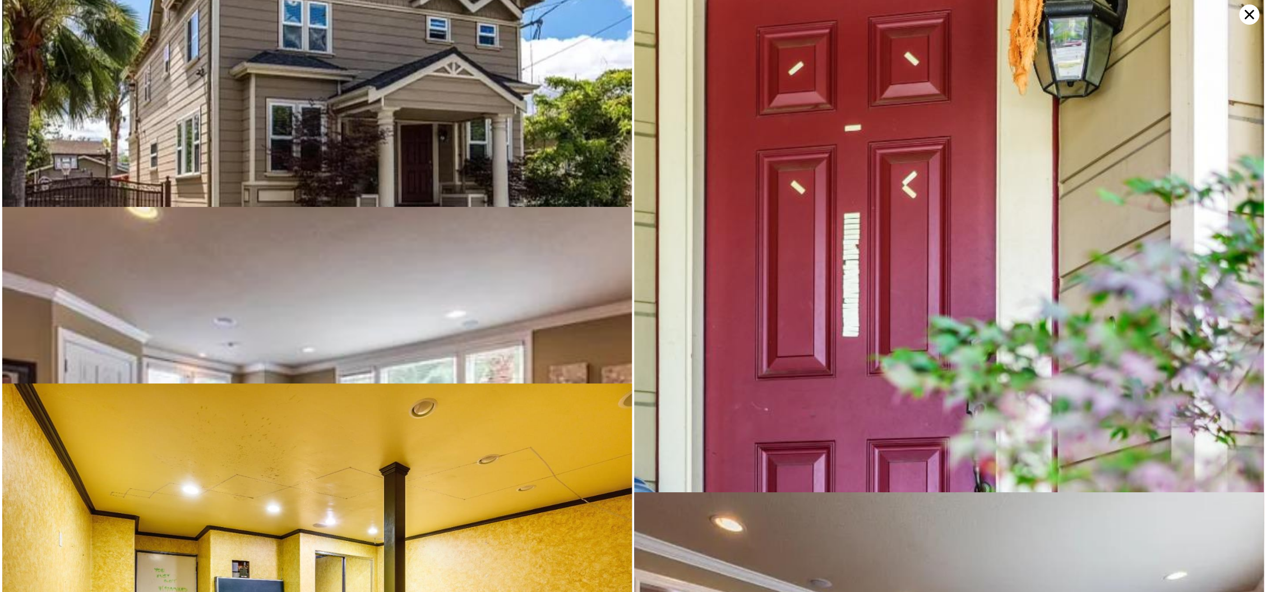
scroll to position [0, 0]
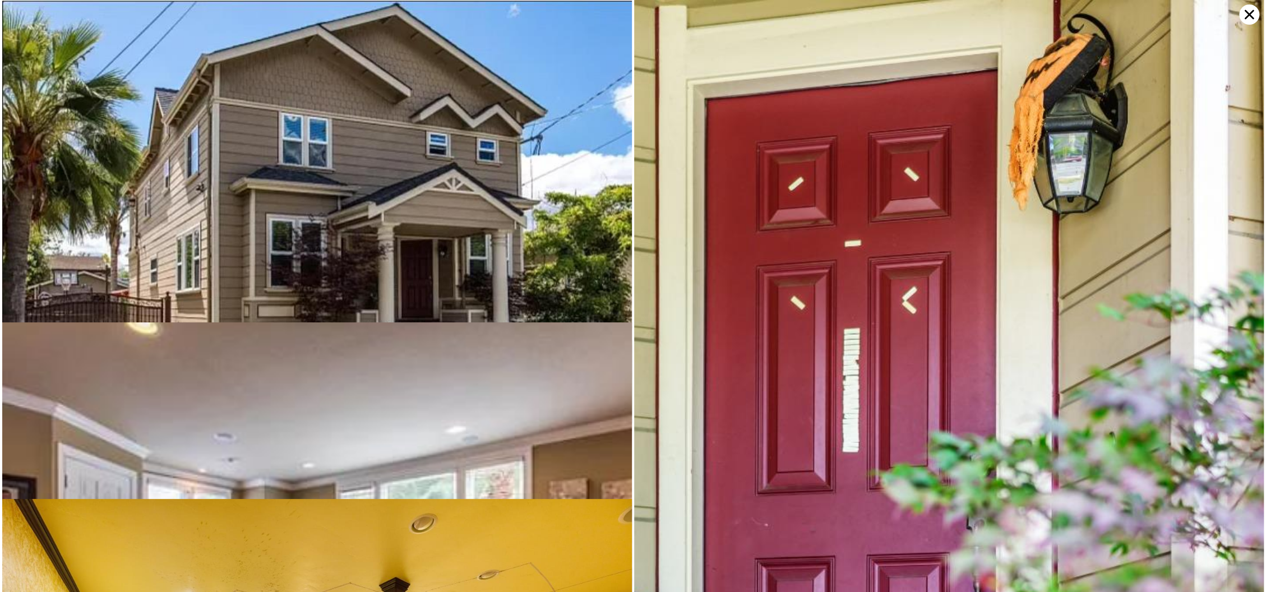
click at [1253, 14] on icon at bounding box center [1249, 14] width 20 height 20
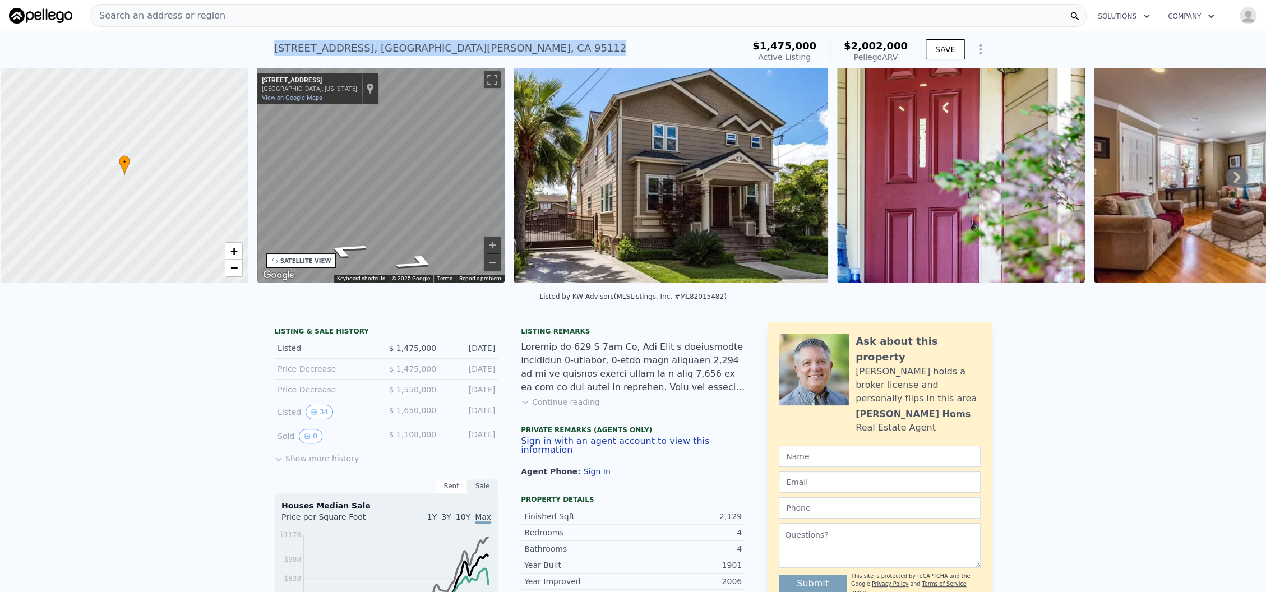
drag, startPoint x: 428, startPoint y: 51, endPoint x: 256, endPoint y: 49, distance: 172.2
click at [256, 49] on div "647 N 2nd St , San Jose , CA 95112 Active at $1.475m (~ARV $2.002m ) $1,475,000…" at bounding box center [633, 49] width 1266 height 36
copy div "647 N 2nd St , San Jose , CA 95112"
click at [238, 217] on div "• + − • + − STREET VIEW ← Move left → Move right ↑ Move up ↓ Move down + Zoom i…" at bounding box center [633, 176] width 1266 height 219
click at [569, 408] on button "Continue reading" at bounding box center [560, 402] width 79 height 11
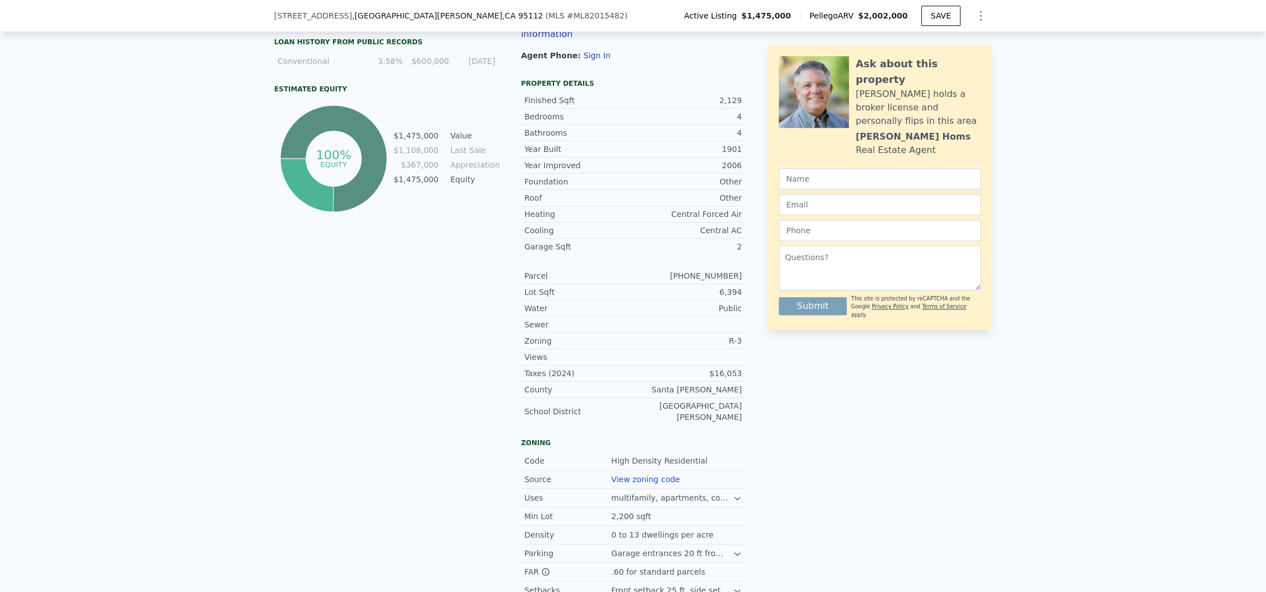
scroll to position [669, 0]
click at [733, 494] on icon at bounding box center [737, 498] width 9 height 9
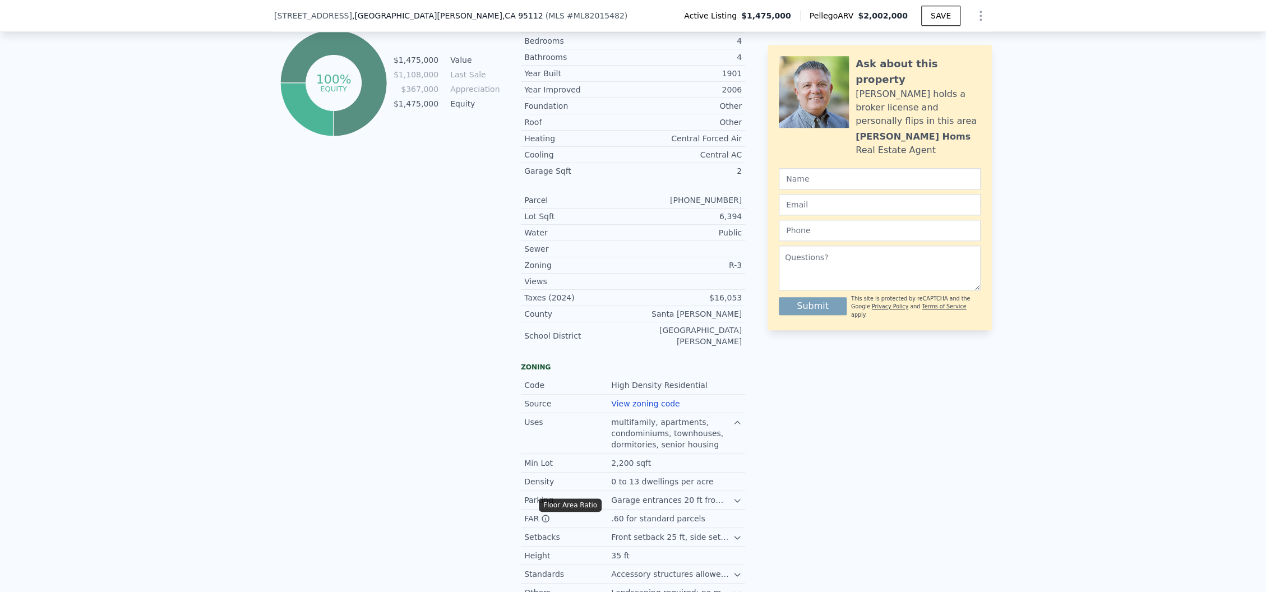
click at [541, 514] on icon at bounding box center [545, 518] width 9 height 9
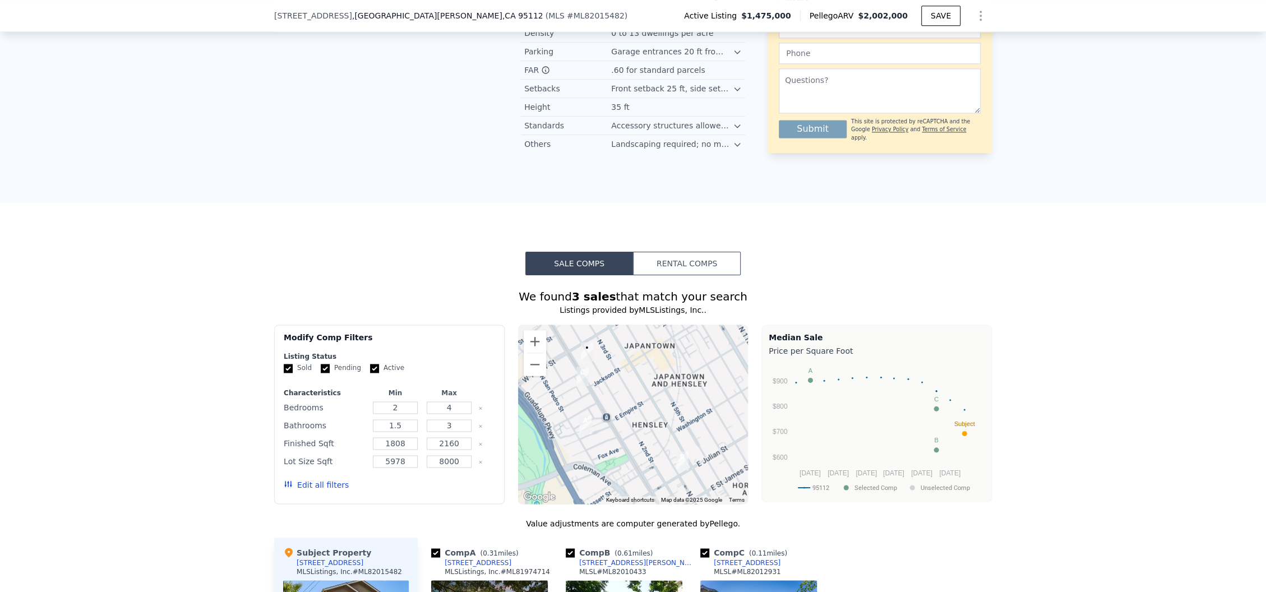
scroll to position [1342, 0]
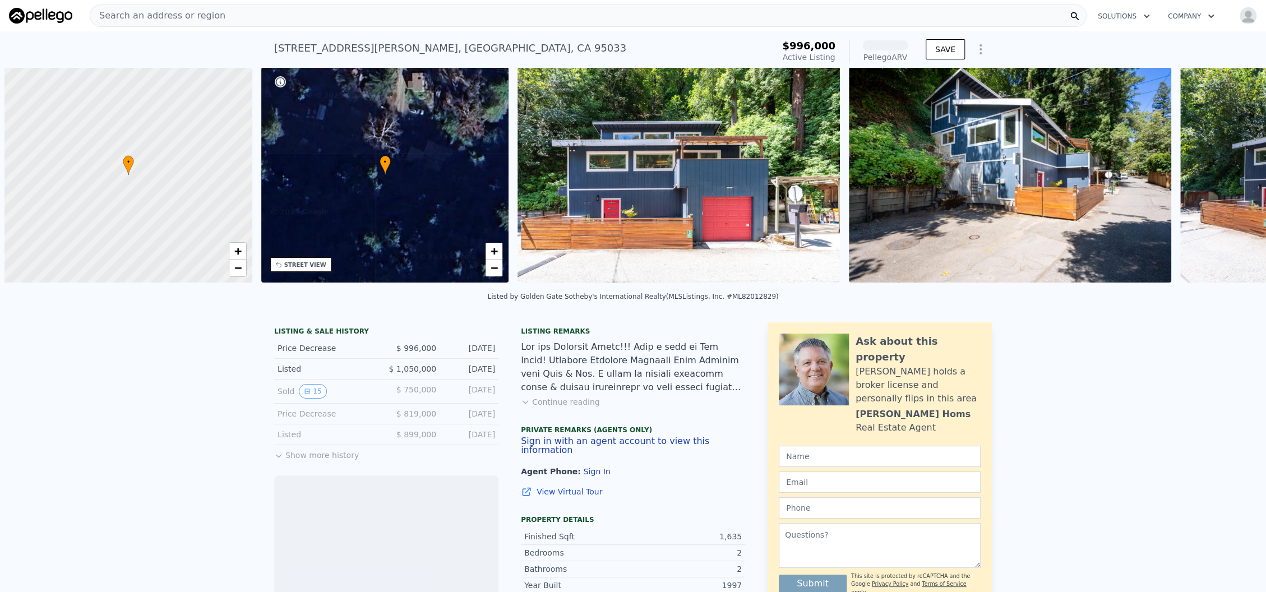
scroll to position [0, 4]
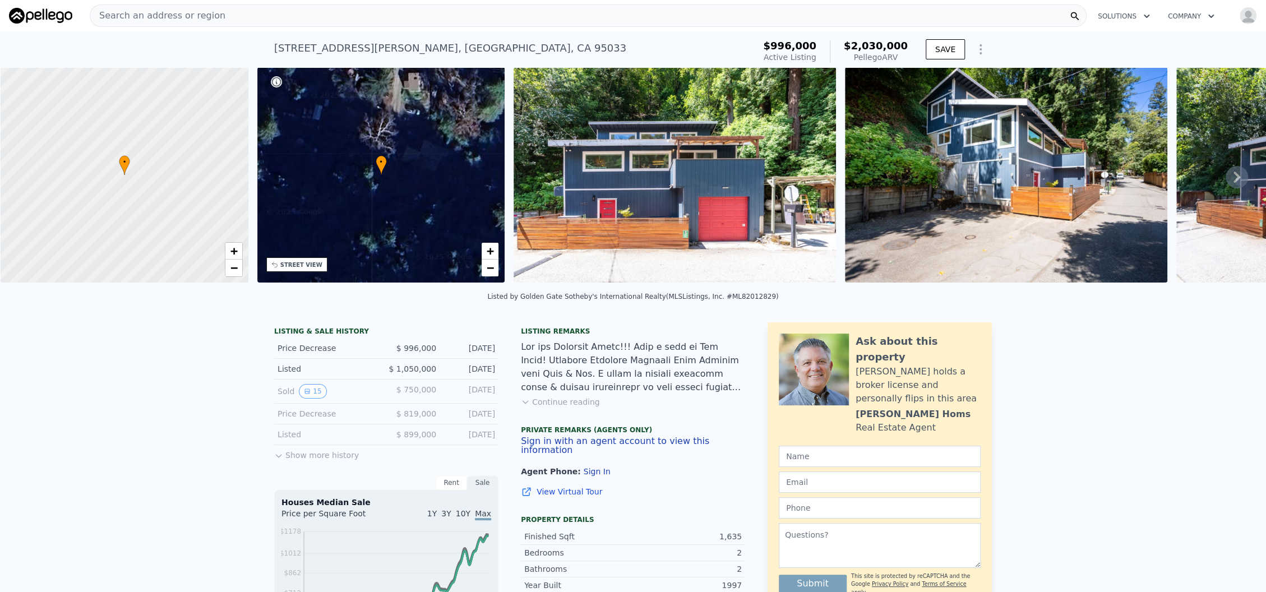
click at [314, 268] on div "STREET VIEW" at bounding box center [296, 264] width 61 height 15
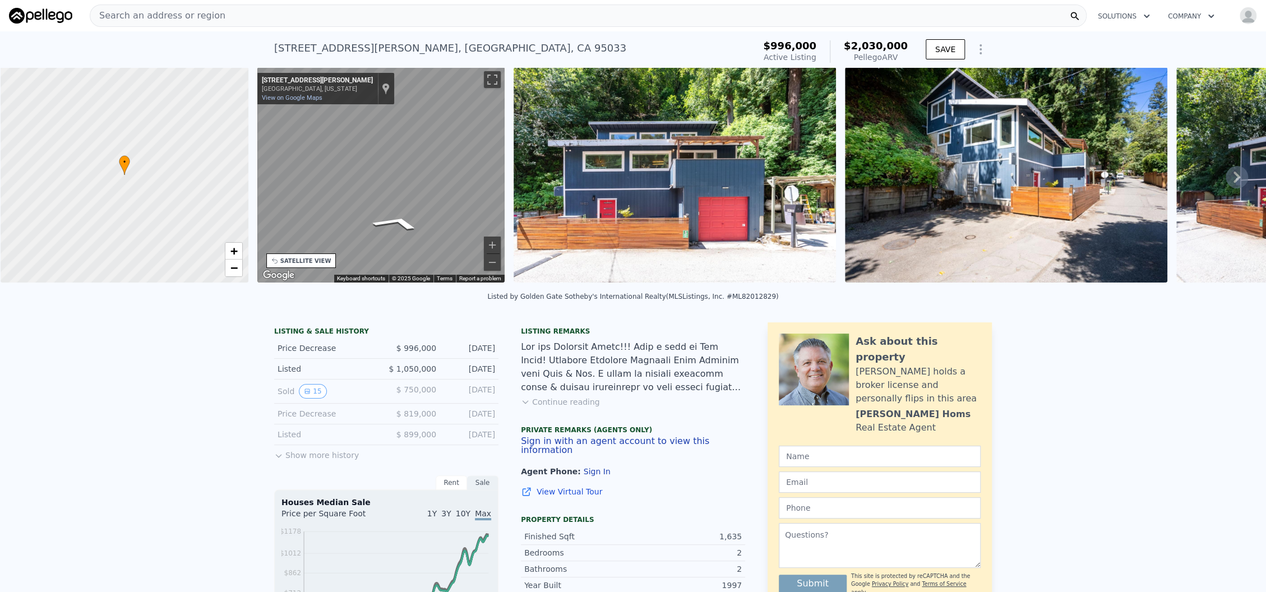
click at [145, 202] on div "• + − • + − STREET VIEW ← Move left → Move right ↑ Move up ↓ Move down + Zoom i…" at bounding box center [633, 176] width 1266 height 219
click at [224, 208] on div "• + − • + − STREET VIEW ← Move left → Move right ↑ Move up ↓ Move down + Zoom i…" at bounding box center [633, 176] width 1266 height 219
click at [229, 205] on div "• + − • + − STREET VIEW ← Move left → Move right ↑ Move up ↓ Move down + Zoom i…" at bounding box center [633, 176] width 1266 height 219
click at [242, 203] on div "• + − • + − STREET VIEW ← Move left → Move right ↑ Move up ↓ Move down + Zoom i…" at bounding box center [633, 176] width 1266 height 219
click at [231, 203] on div "• + − • + − STREET VIEW ← Move left → Move right ↑ Move up ↓ Move down + Zoom i…" at bounding box center [633, 176] width 1266 height 219
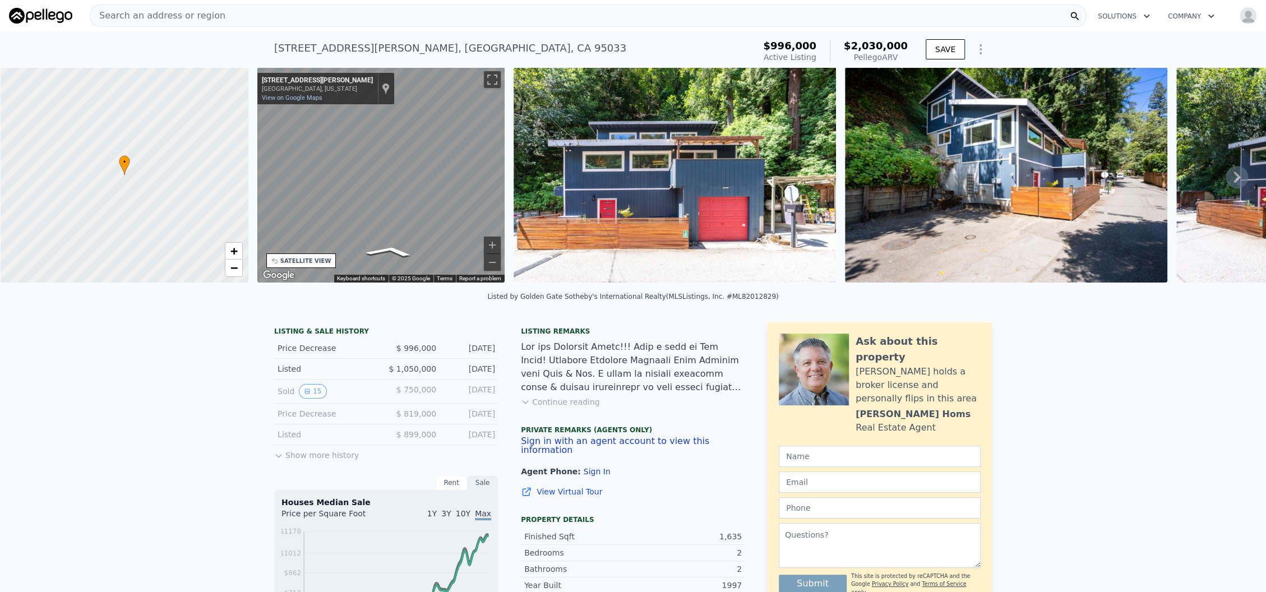
click at [238, 208] on div "• + − • + − STREET VIEW ← Move left → Move right ↑ Move up ↓ Move down + Zoom i…" at bounding box center [633, 176] width 1266 height 219
click at [216, 175] on div "• + − • + − STREET VIEW ← Move left → Move right ↑ Move up ↓ Move down + Zoom i…" at bounding box center [633, 176] width 1266 height 219
click at [246, 223] on div "• + − • + − STREET VIEW ← Move left → Move right ↑ Move up ↓ Move down + Zoom i…" at bounding box center [633, 176] width 1266 height 219
click at [510, 160] on div "• + − • + − STREET VIEW ← Move left → Move right ↑ Move up ↓ Move down + Zoom i…" at bounding box center [633, 176] width 1266 height 219
drag, startPoint x: 353, startPoint y: 186, endPoint x: 520, endPoint y: 168, distance: 168.7
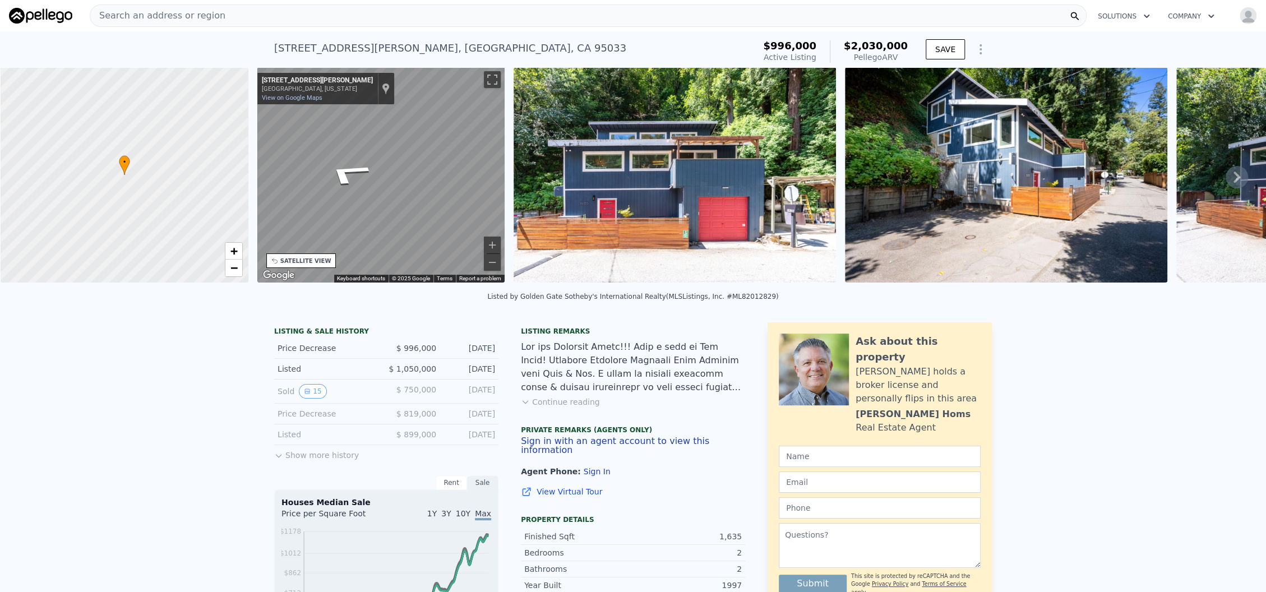
click at [562, 166] on div "• + − • + − STREET VIEW ← Move left → Move right ↑ Move up ↓ Move down + Zoom i…" at bounding box center [633, 176] width 1266 height 219
drag, startPoint x: 358, startPoint y: 175, endPoint x: 510, endPoint y: 169, distance: 152.7
click at [517, 169] on div "• + − • + − STREET VIEW ← Move left → Move right ↑ Move up ↓ Move down + Zoom i…" at bounding box center [633, 176] width 1266 height 219
click at [518, 131] on div "• + − • + − STREET VIEW ← Move left → Move right ↑ Move up ↓ Move down + Zoom i…" at bounding box center [633, 176] width 1266 height 219
click at [391, 158] on icon "Go East, Beardsley Rd" at bounding box center [388, 158] width 75 height 30
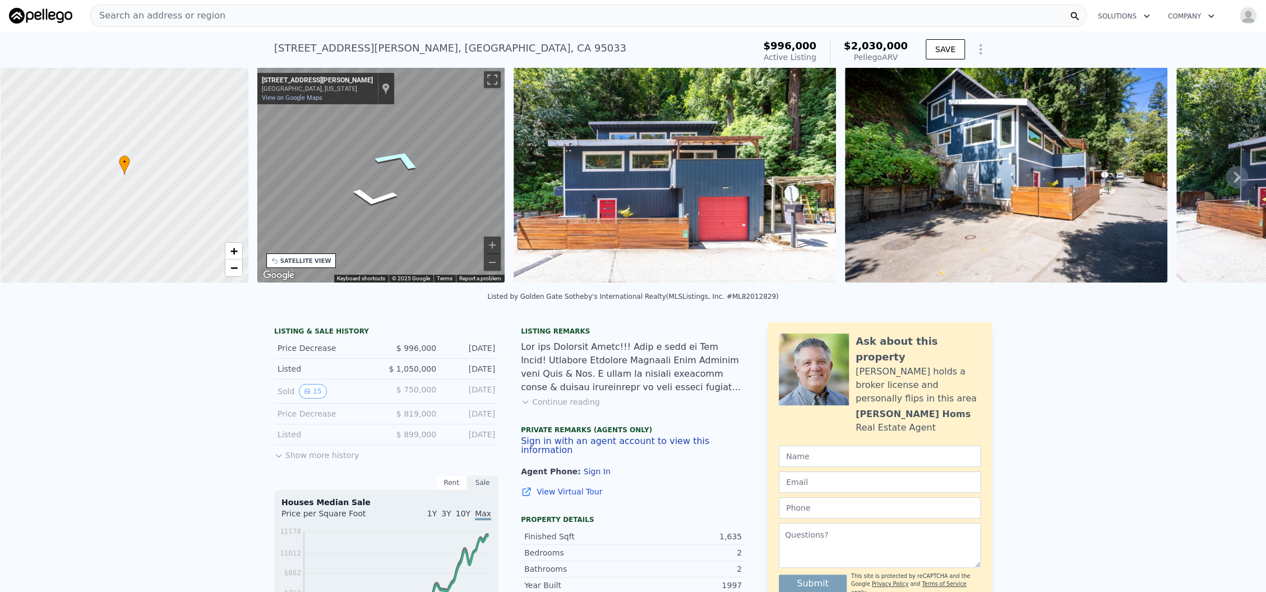
click at [385, 161] on icon "Go Southeast, Beardsley Rd" at bounding box center [399, 159] width 82 height 35
click at [236, 144] on div "• + − • + − STREET VIEW ← Move left → Move right ↑ Move up ↓ Move down + Zoom i…" at bounding box center [633, 176] width 1266 height 219
click at [592, 224] on img at bounding box center [675, 174] width 322 height 215
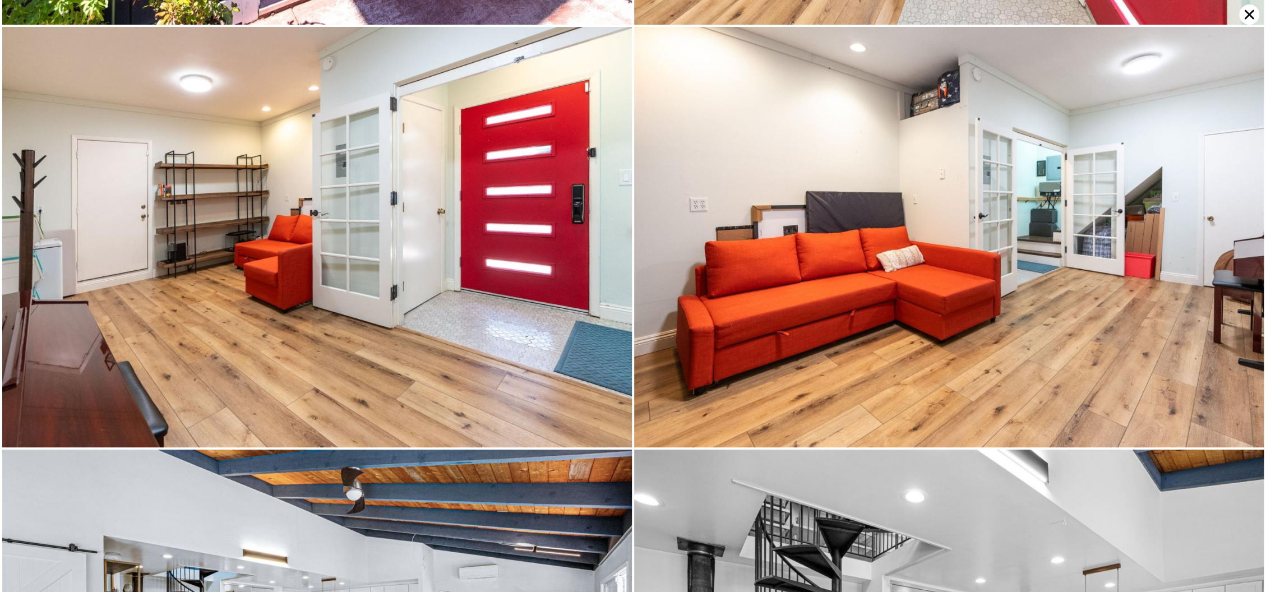
scroll to position [1257, 0]
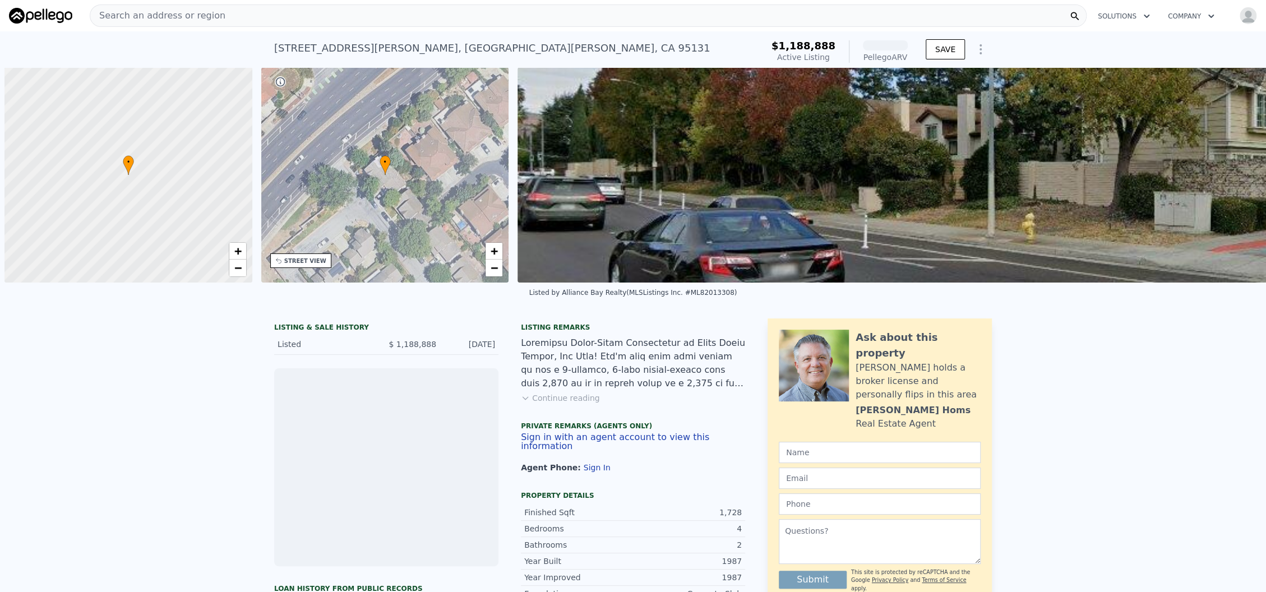
scroll to position [0, 4]
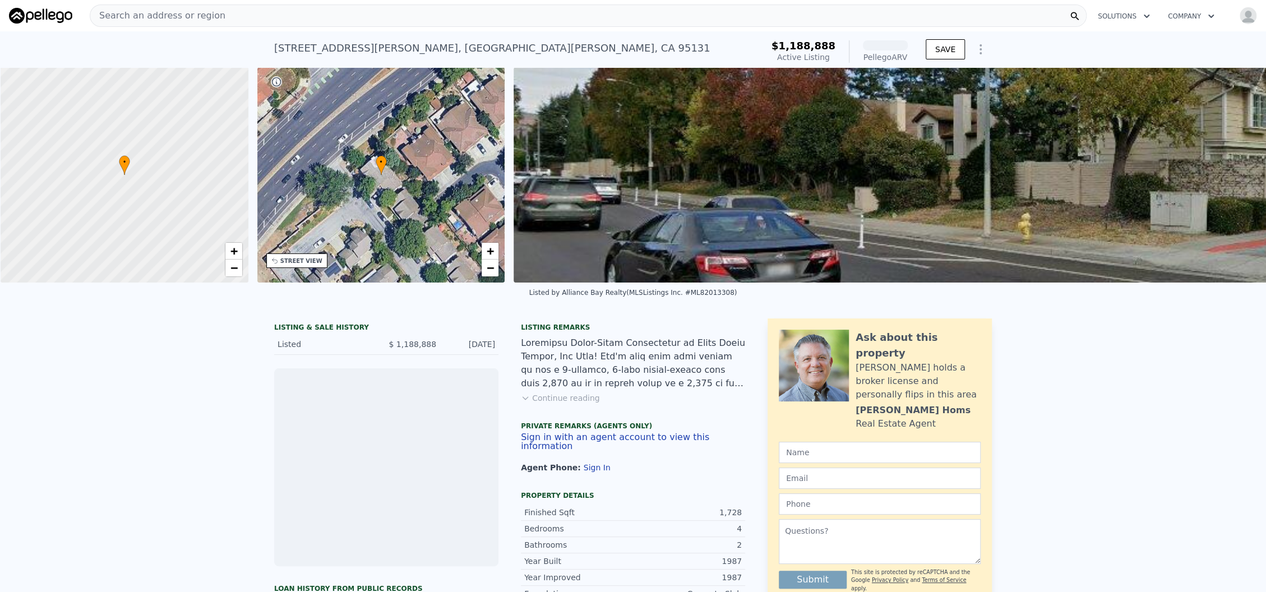
click at [289, 266] on div "STREET VIEW" at bounding box center [296, 261] width 61 height 15
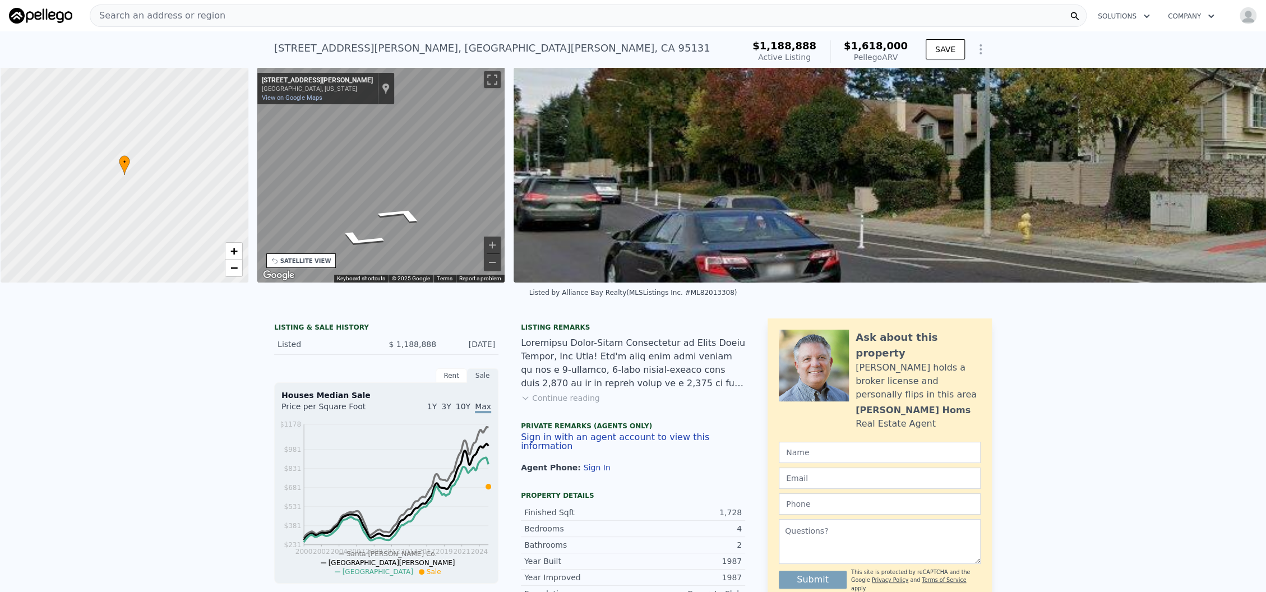
click at [297, 208] on div "Map" at bounding box center [381, 174] width 248 height 215
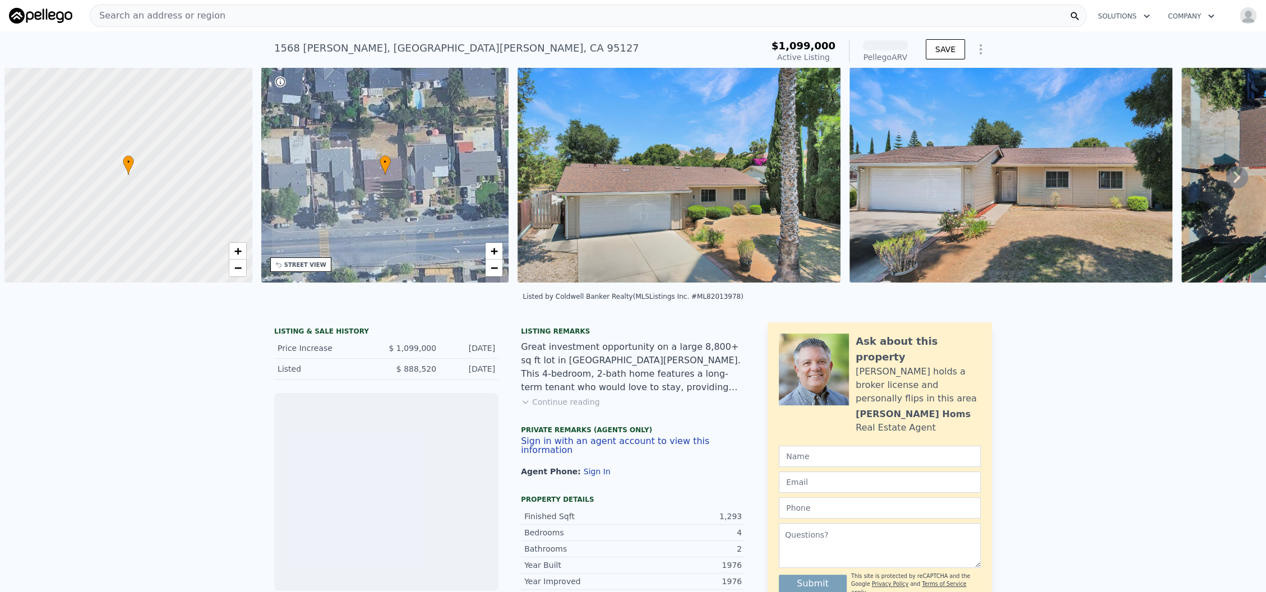
scroll to position [0, 4]
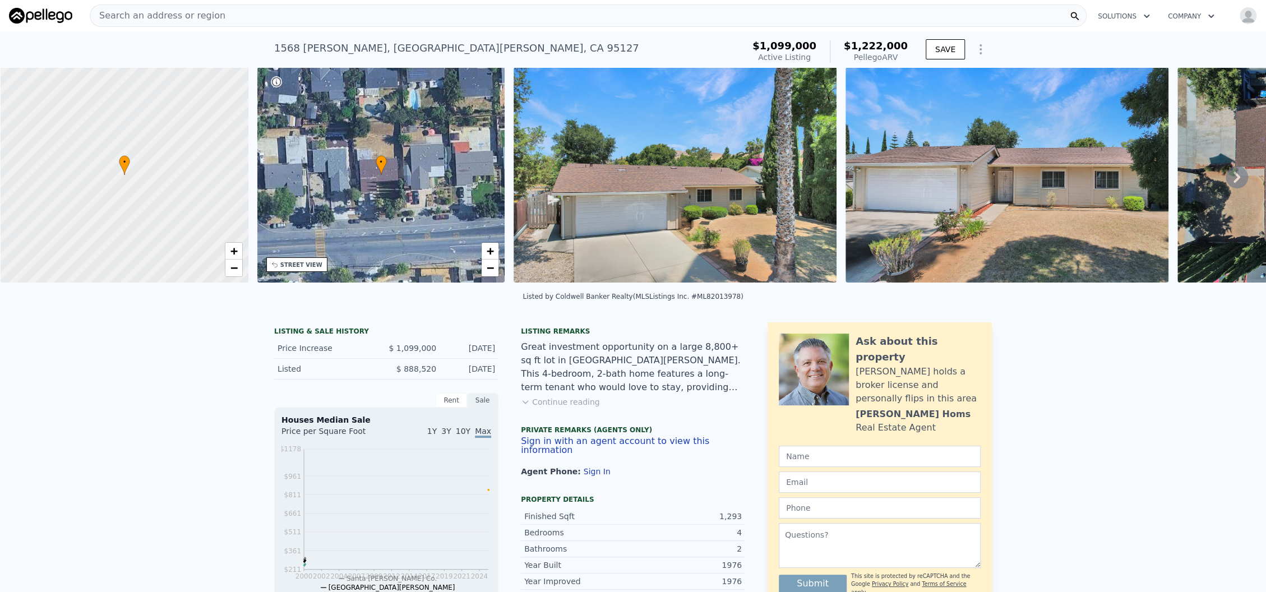
click at [1234, 182] on icon at bounding box center [1237, 177] width 7 height 11
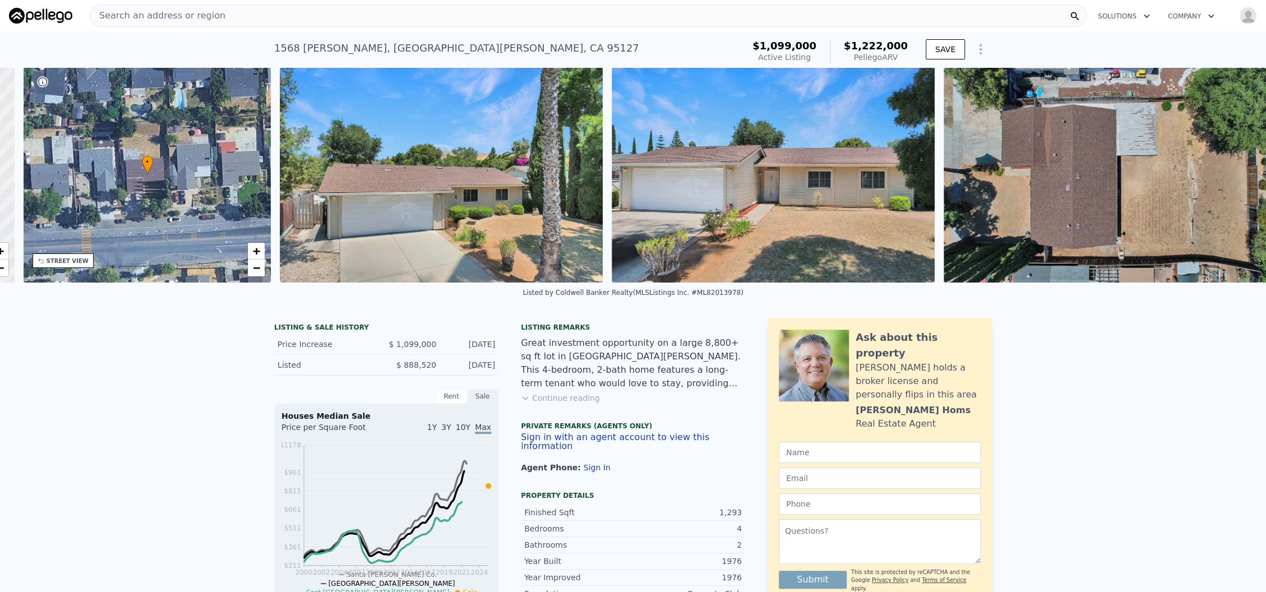
scroll to position [0, 261]
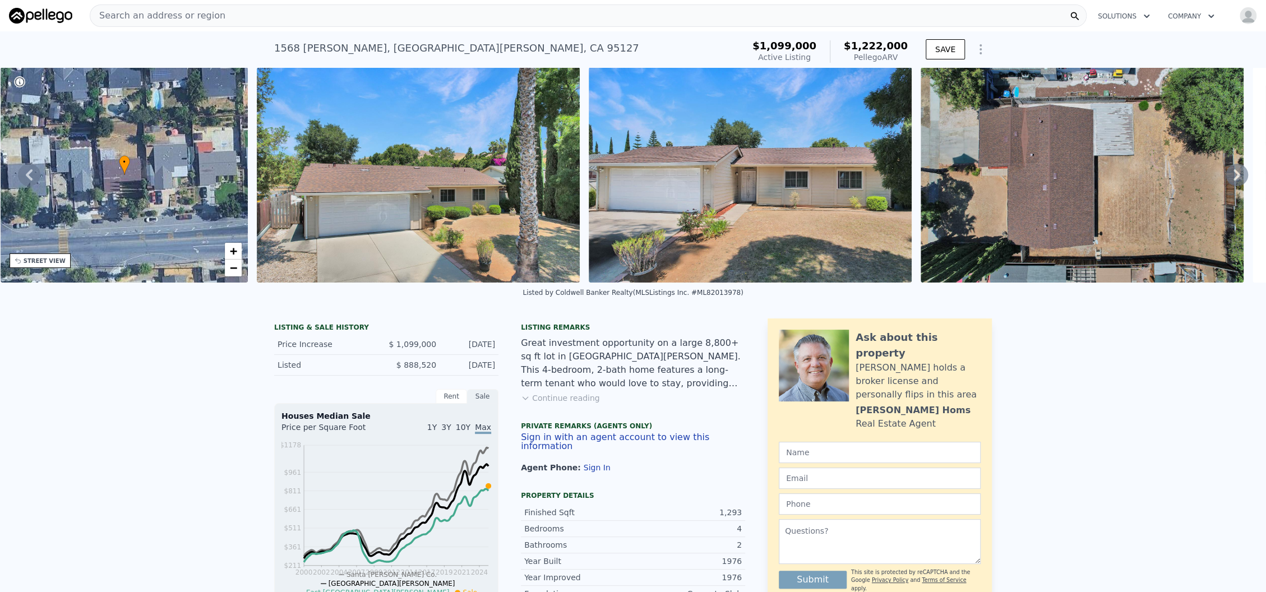
click at [1226, 183] on icon at bounding box center [1237, 175] width 22 height 22
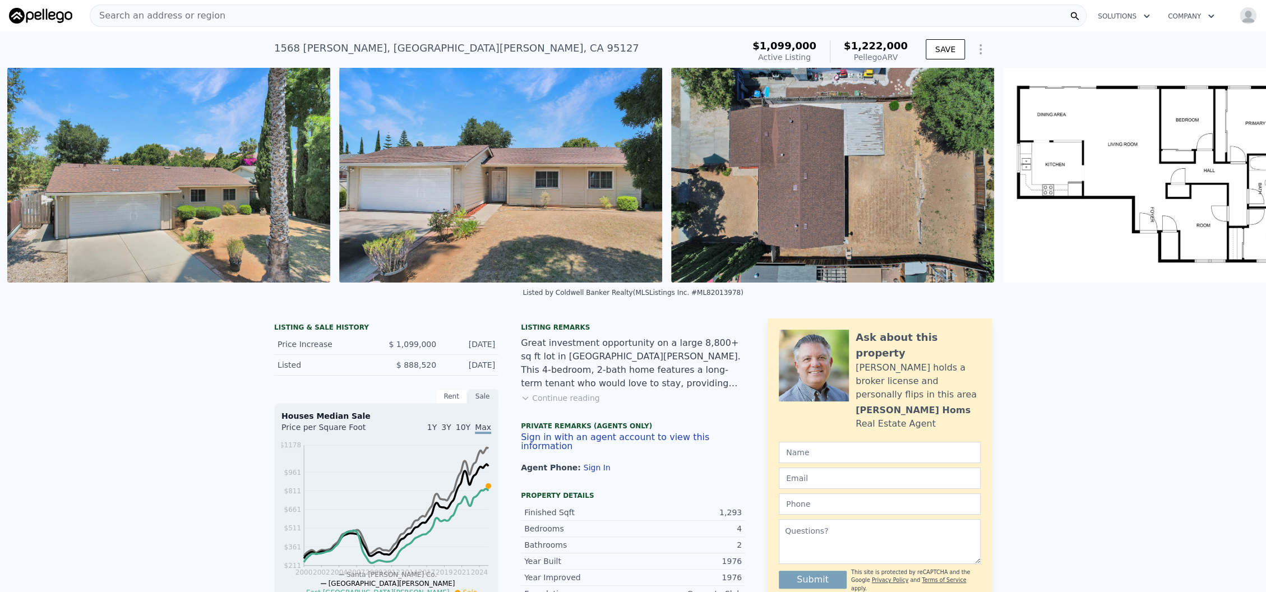
scroll to position [0, 513]
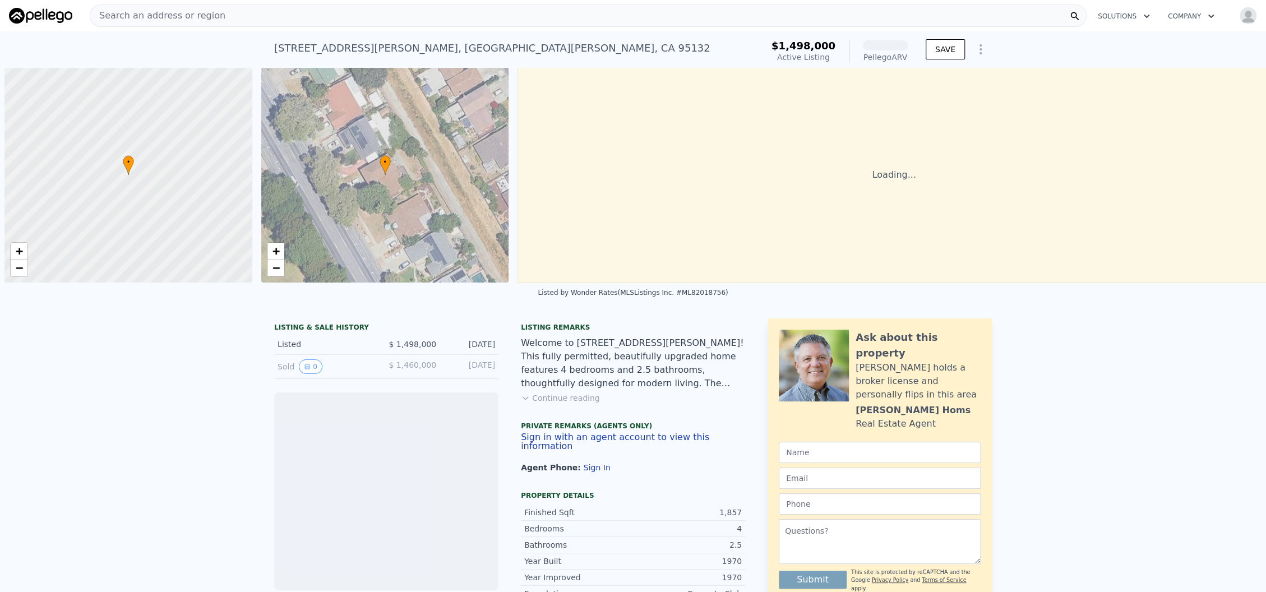
scroll to position [0, 4]
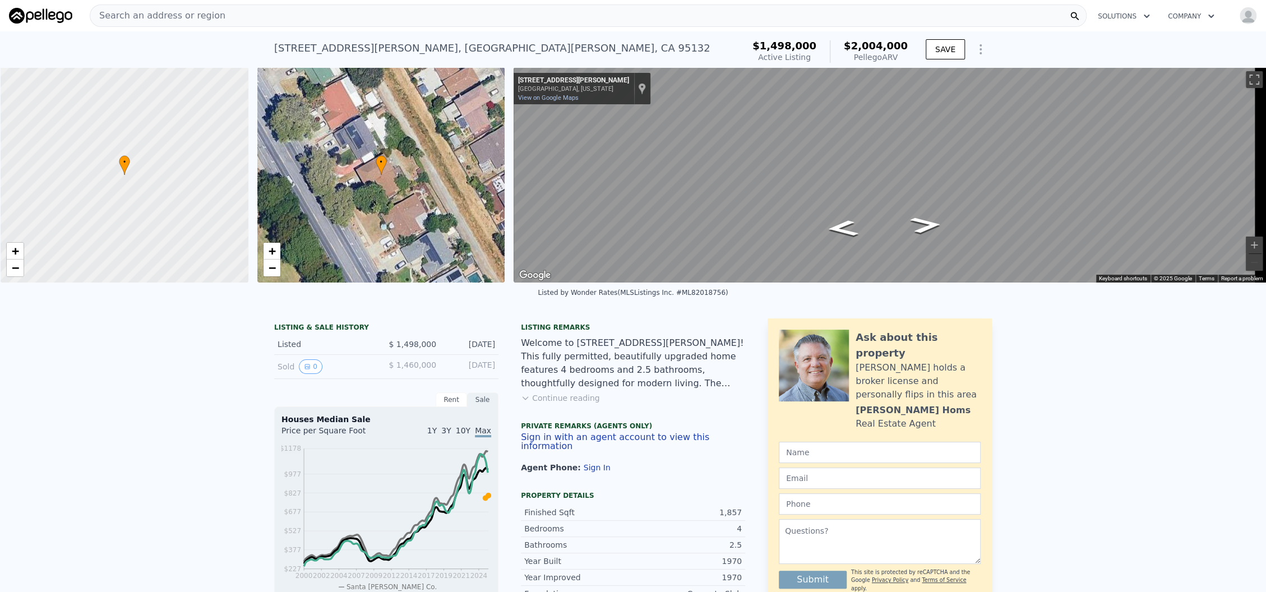
click at [480, 221] on div "• + − • + − ← Move left → Move right ↑ Move up ↓ Move down + Zoom in - Zoom out…" at bounding box center [633, 174] width 1266 height 215
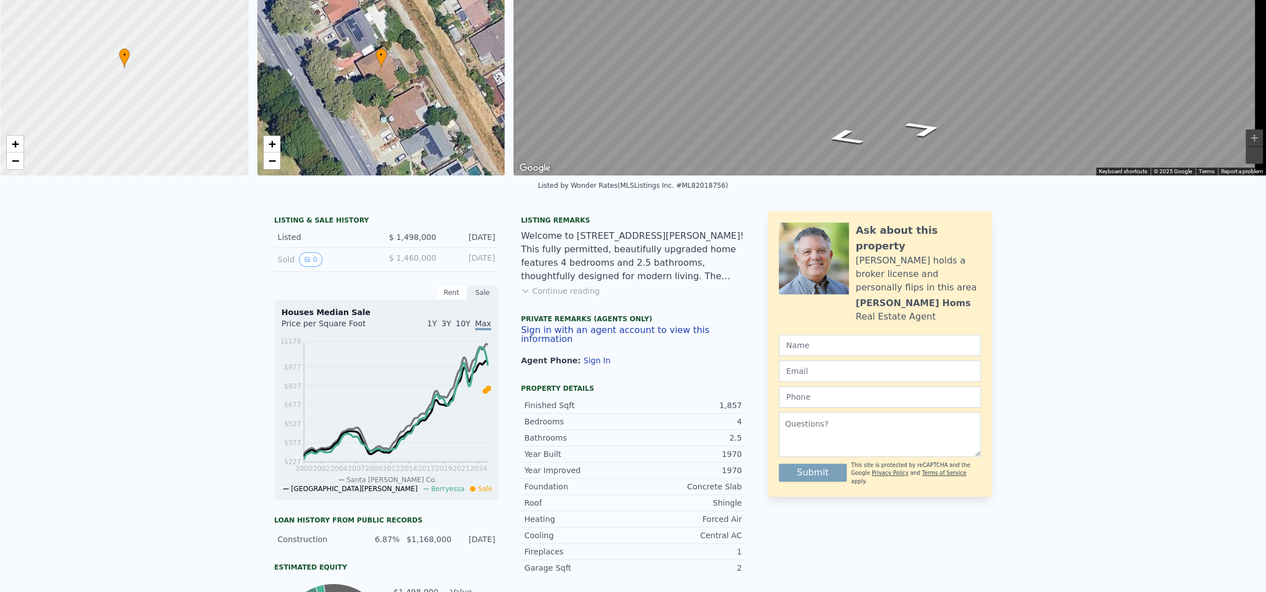
scroll to position [4, 0]
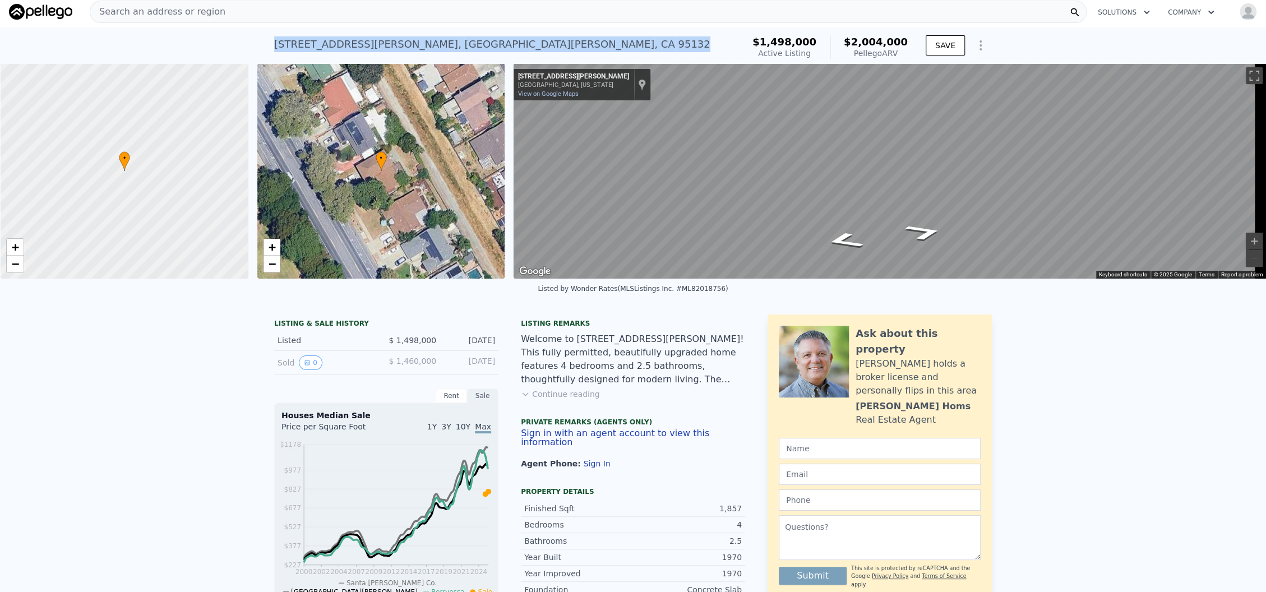
drag, startPoint x: 269, startPoint y: 45, endPoint x: 472, endPoint y: 58, distance: 203.4
click at [472, 58] on div "[STREET_ADDRESS][PERSON_NAME] Active at $1.498m (~ARV $2.004m )" at bounding box center [506, 47] width 465 height 31
copy div "[STREET_ADDRESS][PERSON_NAME]"
